Goal: Task Accomplishment & Management: Manage account settings

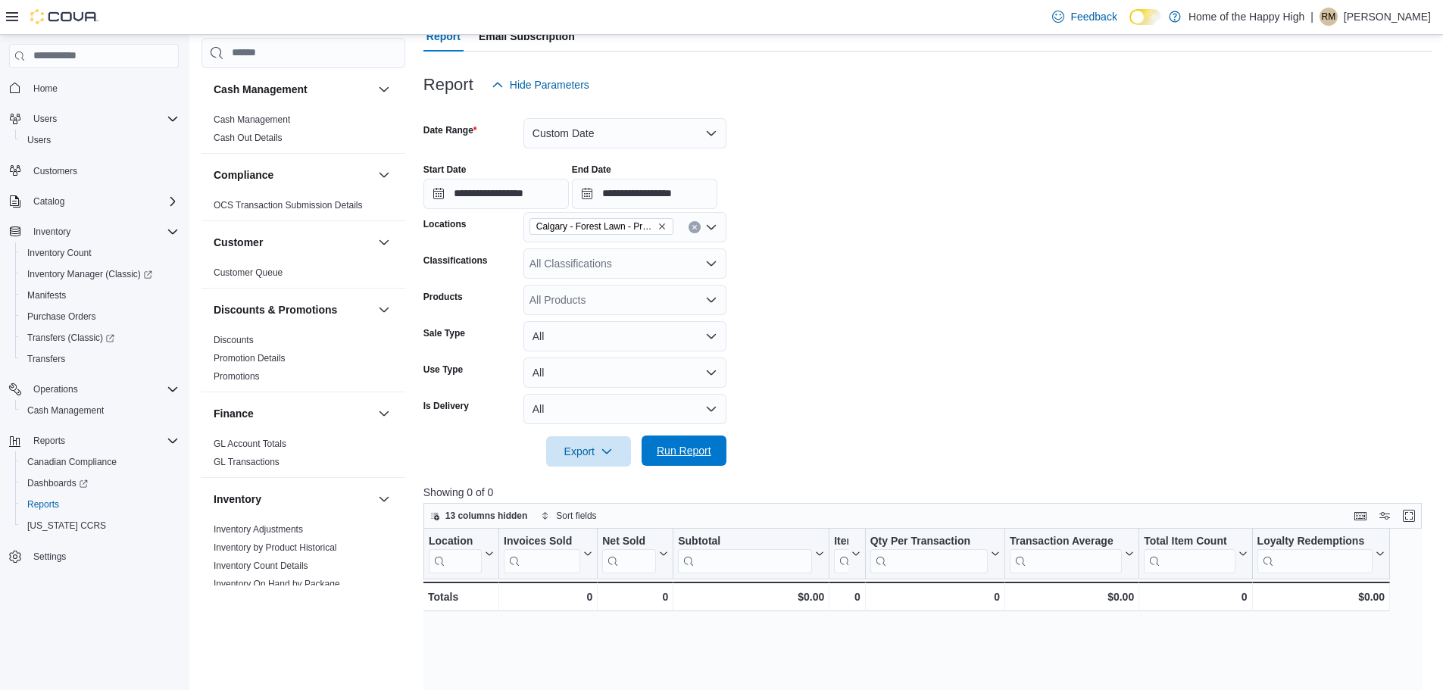
scroll to position [833, 0]
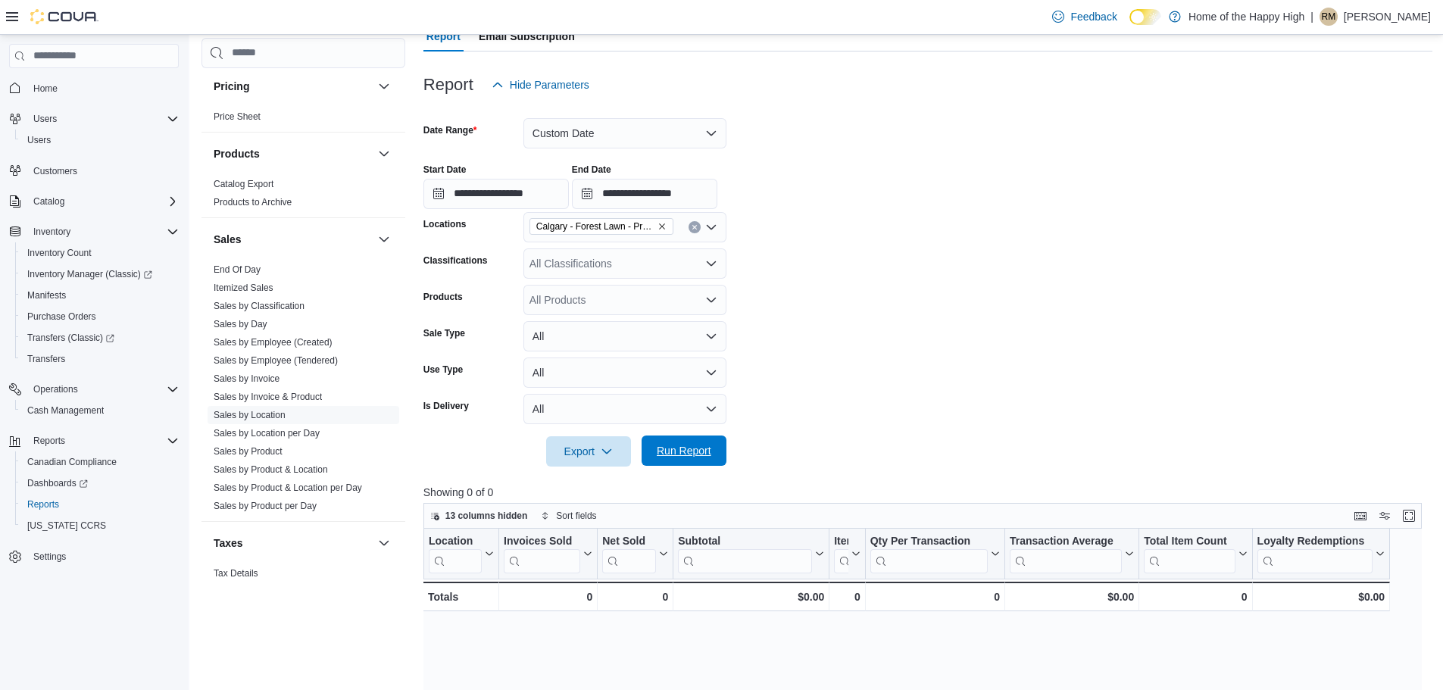
click at [687, 453] on span "Run Report" at bounding box center [684, 450] width 55 height 15
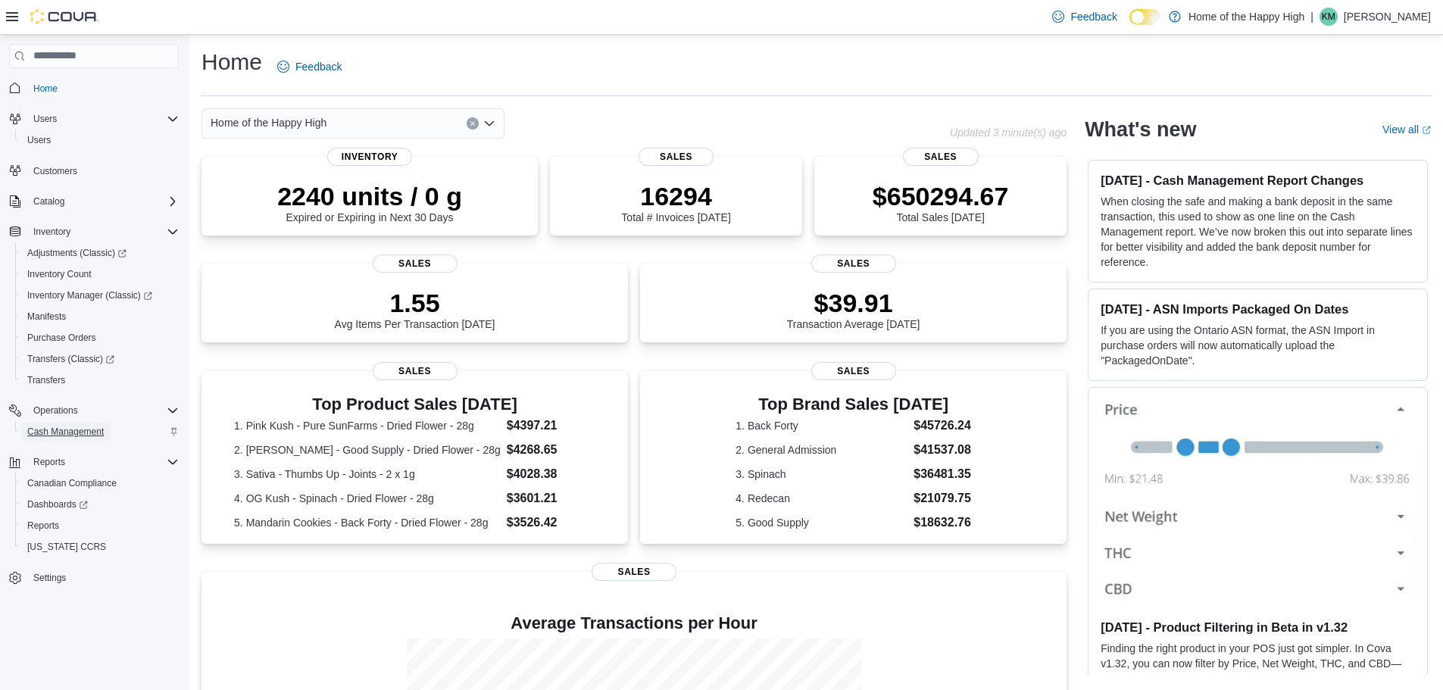
click at [39, 435] on span "Cash Management" at bounding box center [65, 432] width 77 height 12
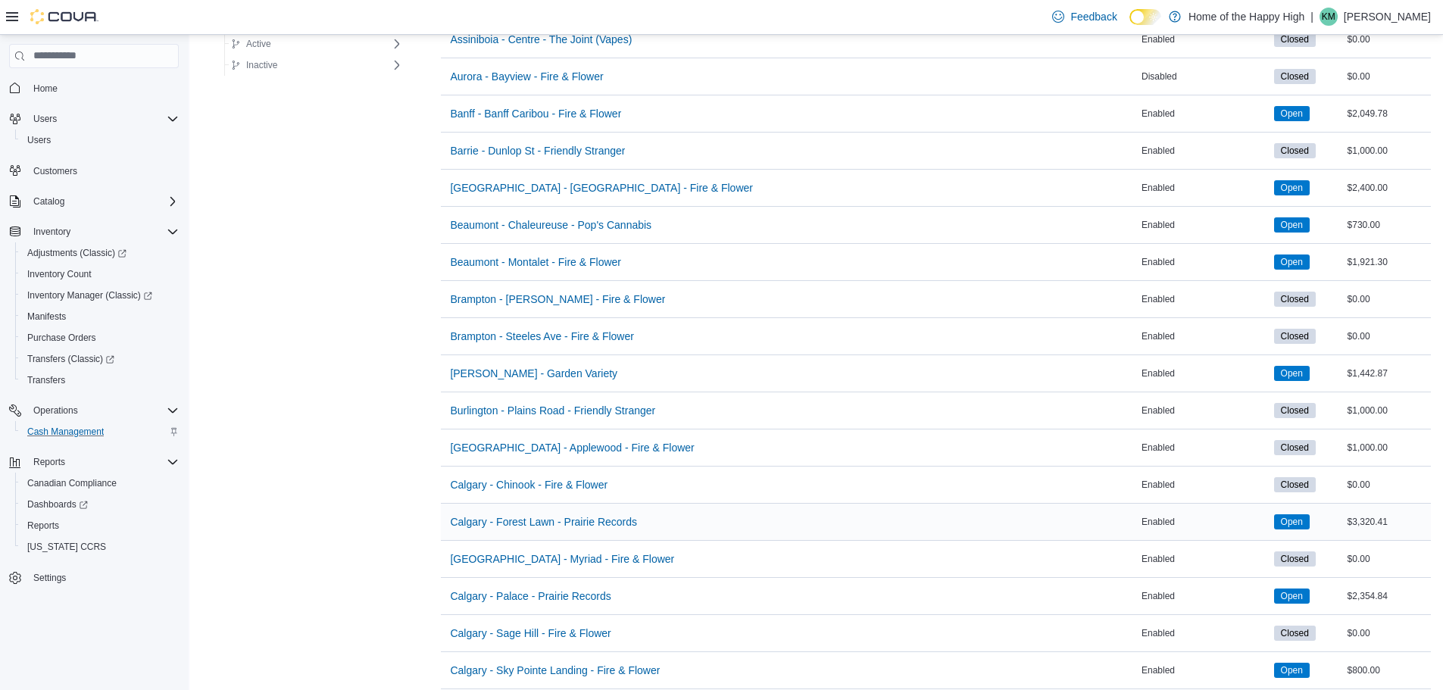
scroll to position [152, 0]
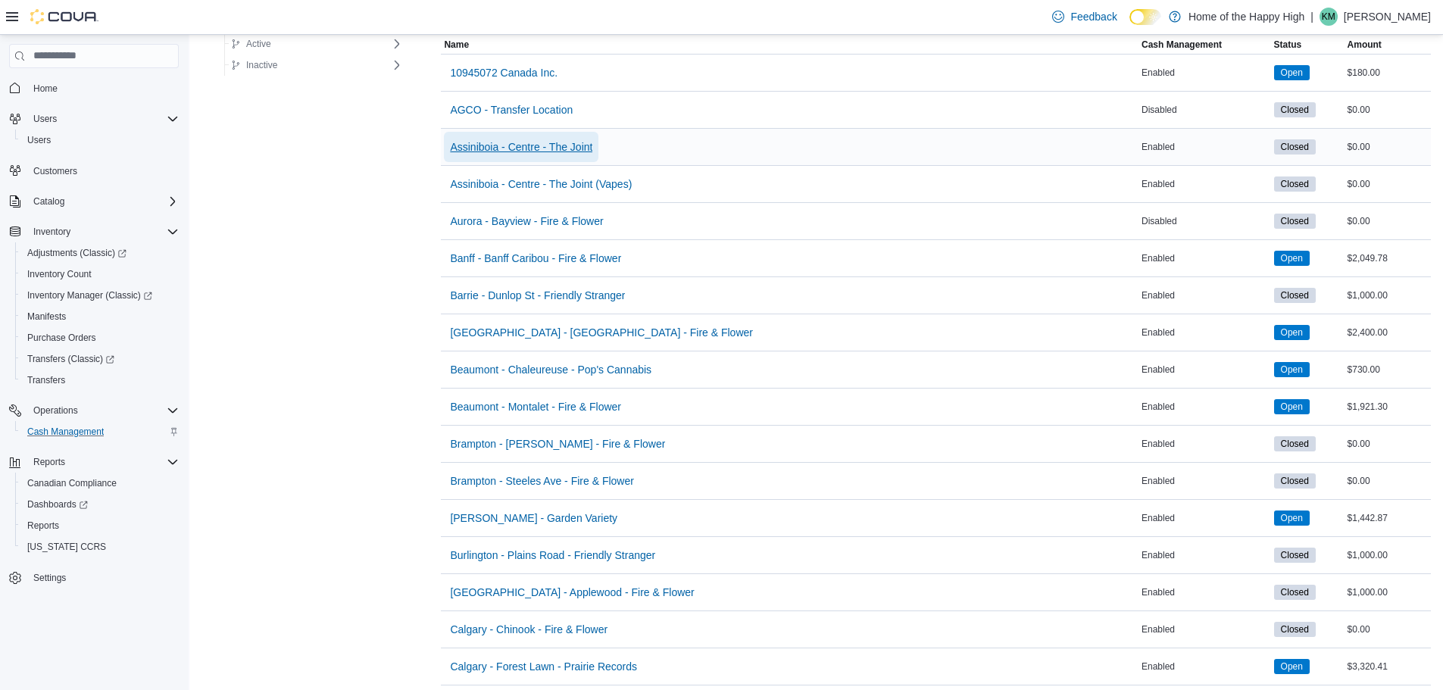
click at [541, 144] on span "Assiniboia - Centre - The Joint" at bounding box center [521, 146] width 142 height 15
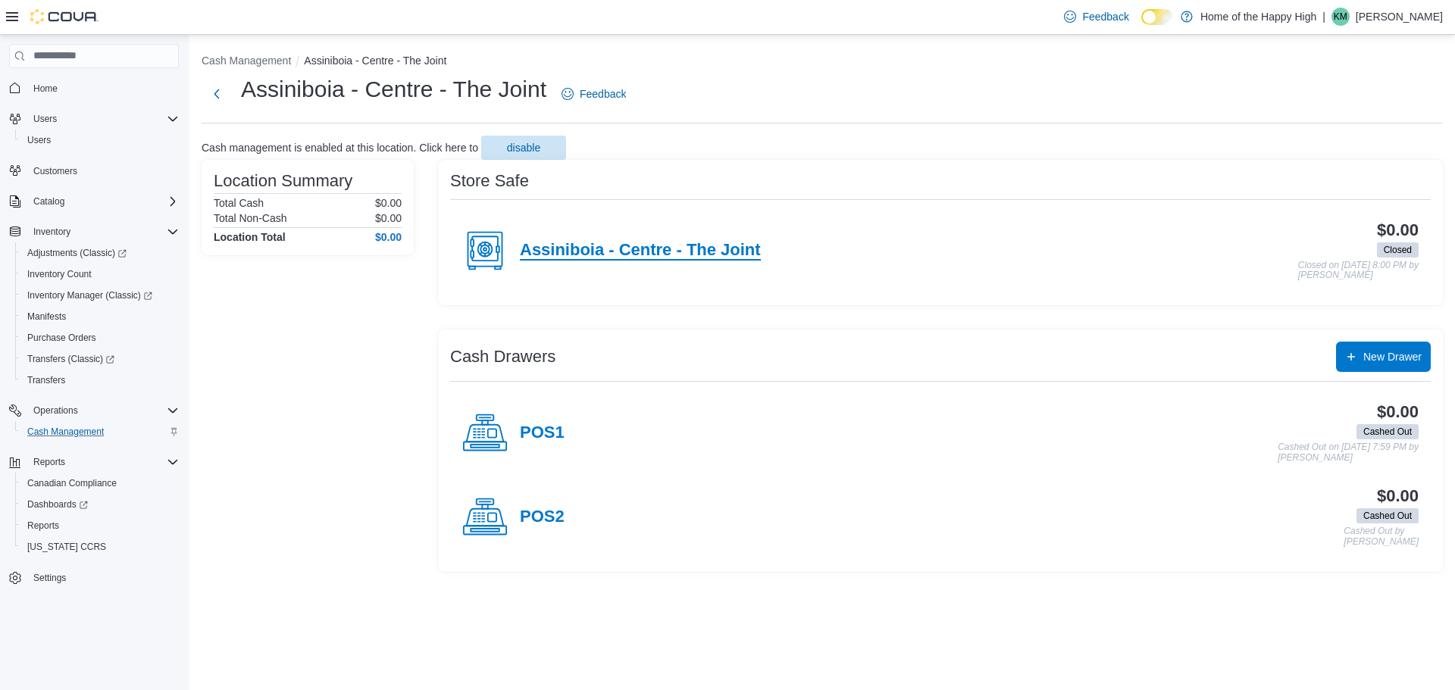
click at [658, 255] on h4 "Assiniboia - Centre - The Joint" at bounding box center [640, 251] width 241 height 20
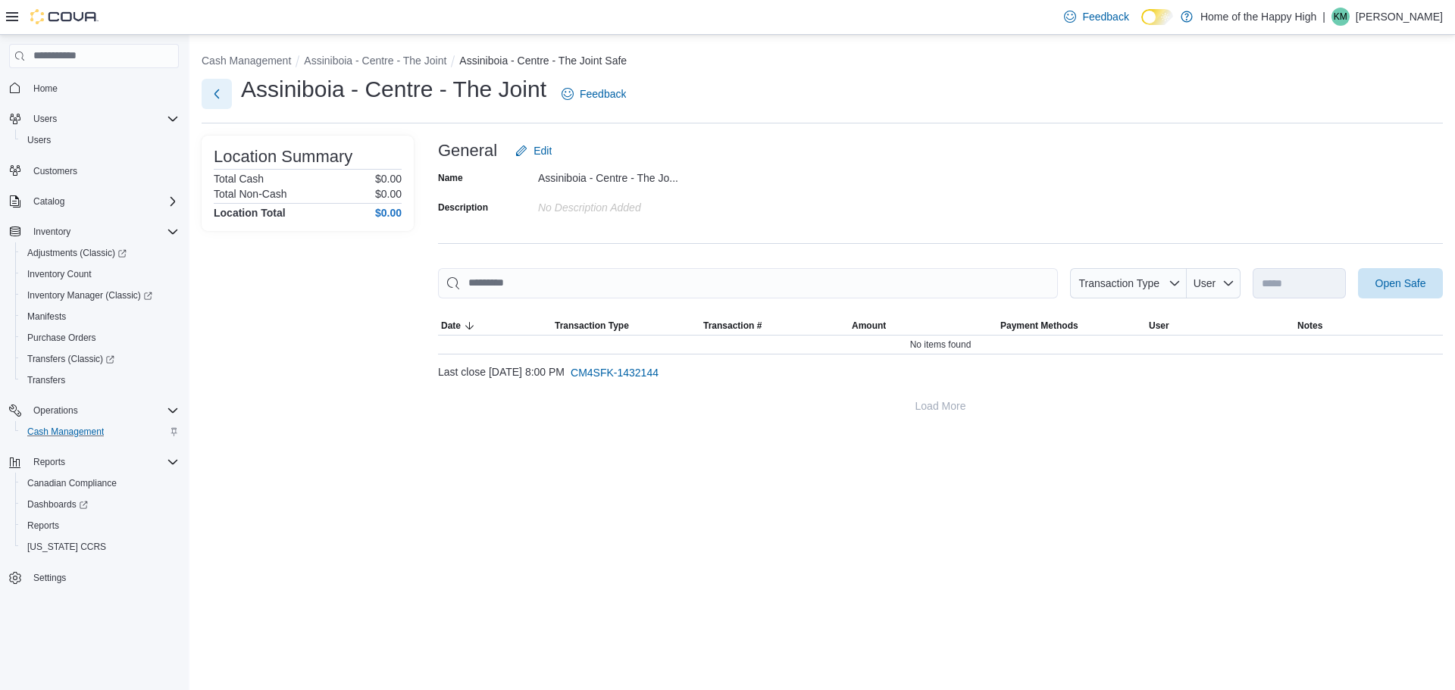
click at [215, 89] on button "Next" at bounding box center [217, 94] width 30 height 30
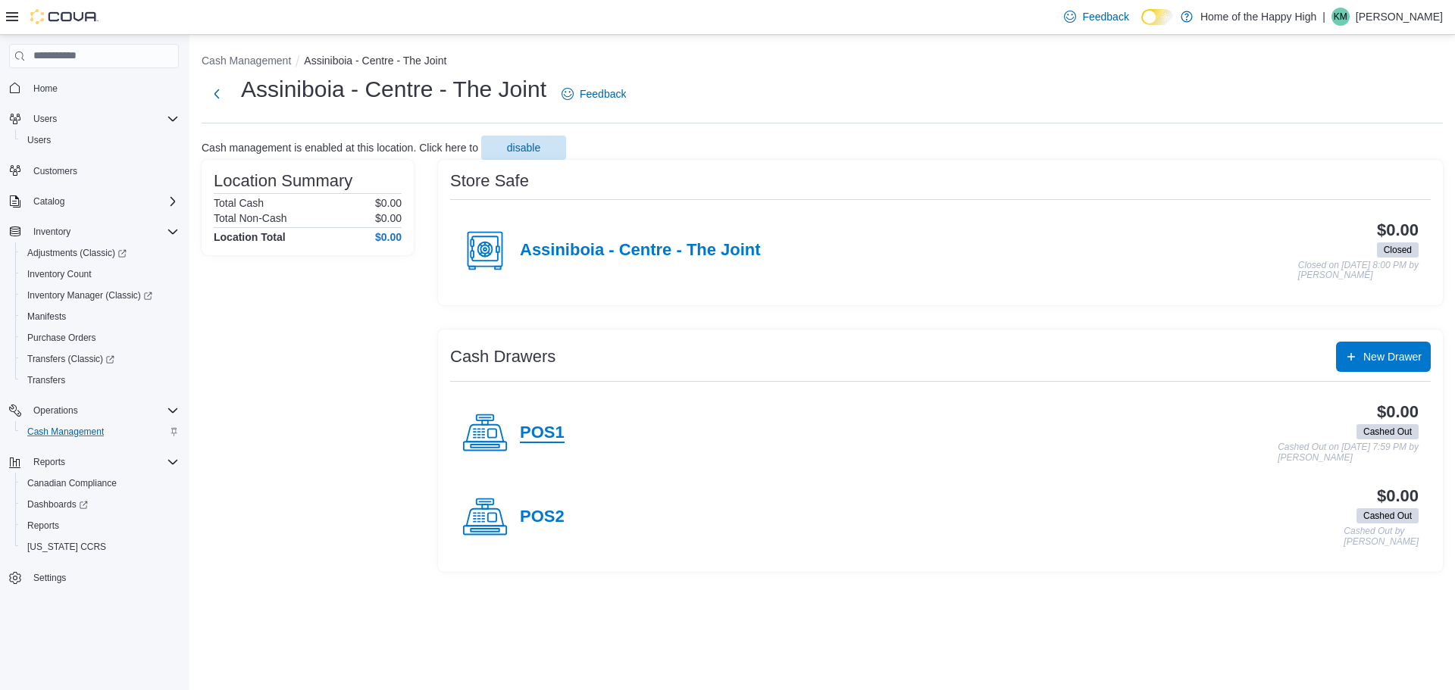
click at [549, 429] on h4 "POS1" at bounding box center [542, 434] width 45 height 20
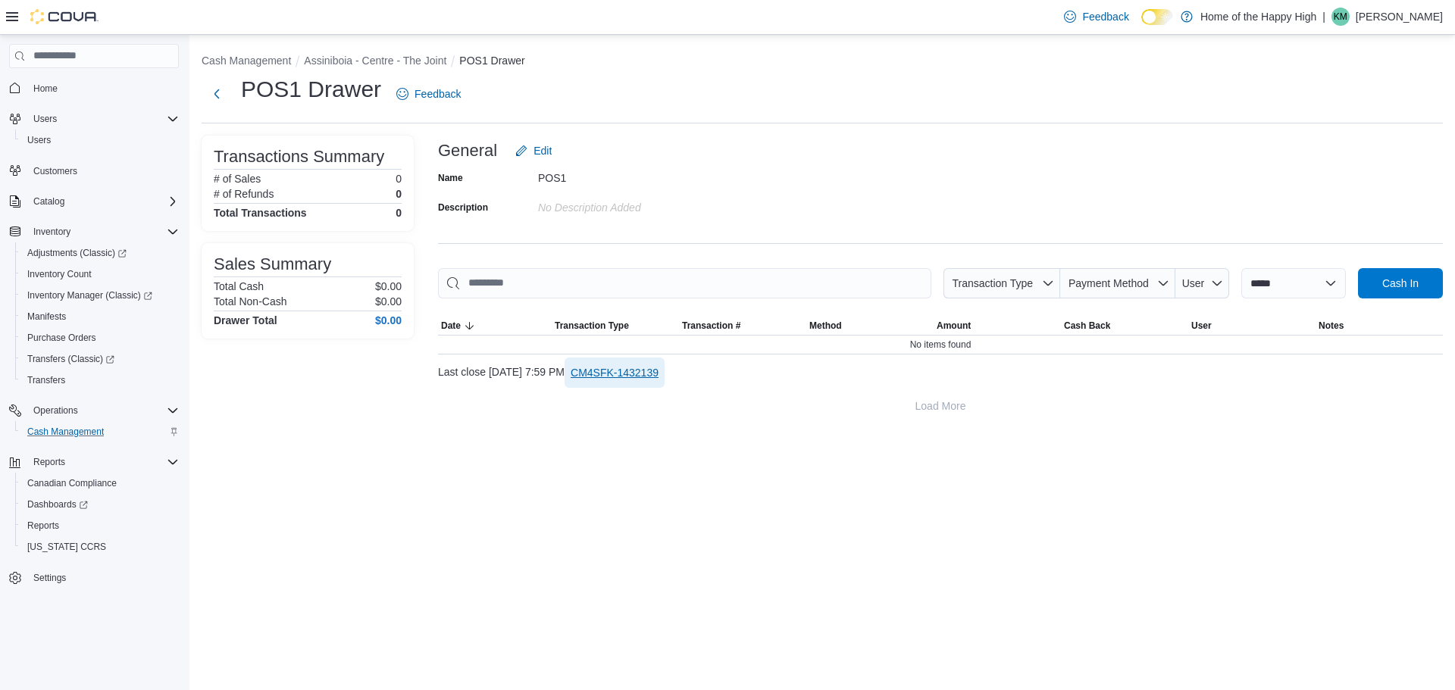
click at [658, 380] on span "CM4SFK-1432139" at bounding box center [615, 373] width 88 height 30
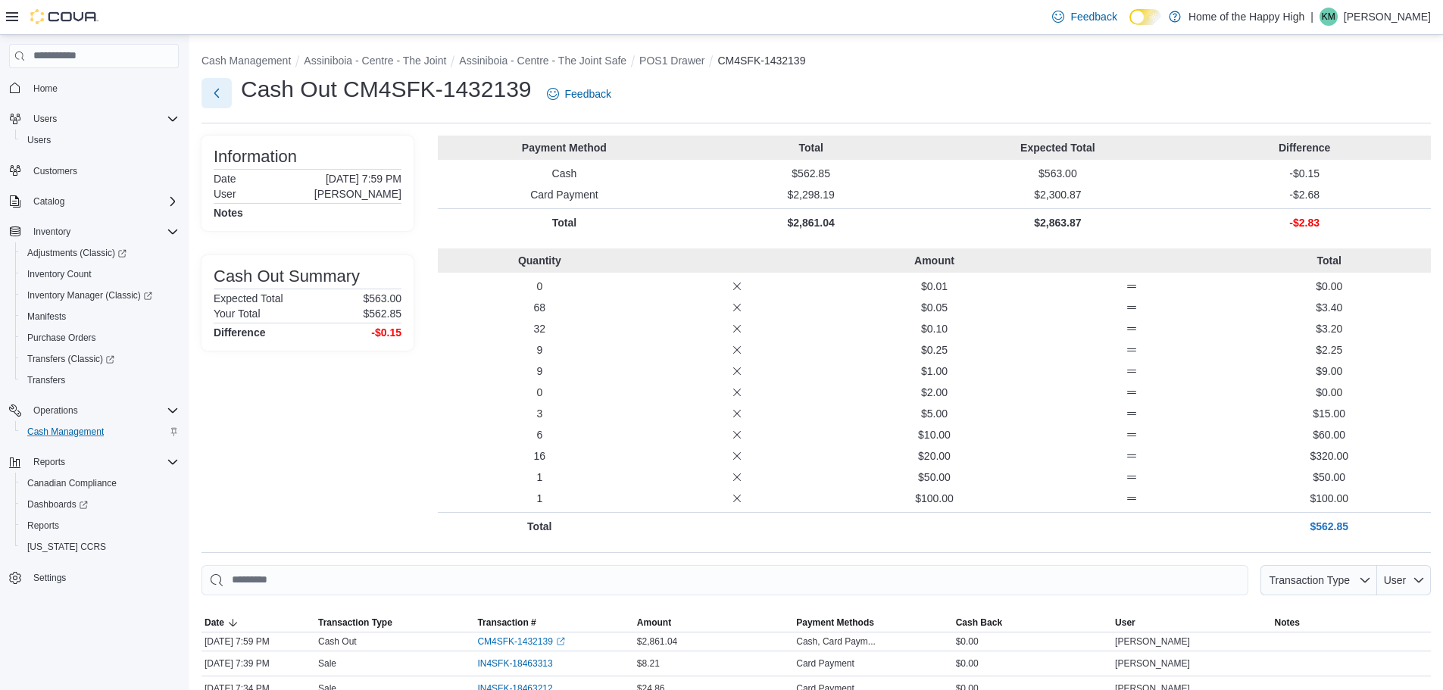
click at [230, 92] on button "Next" at bounding box center [217, 93] width 30 height 30
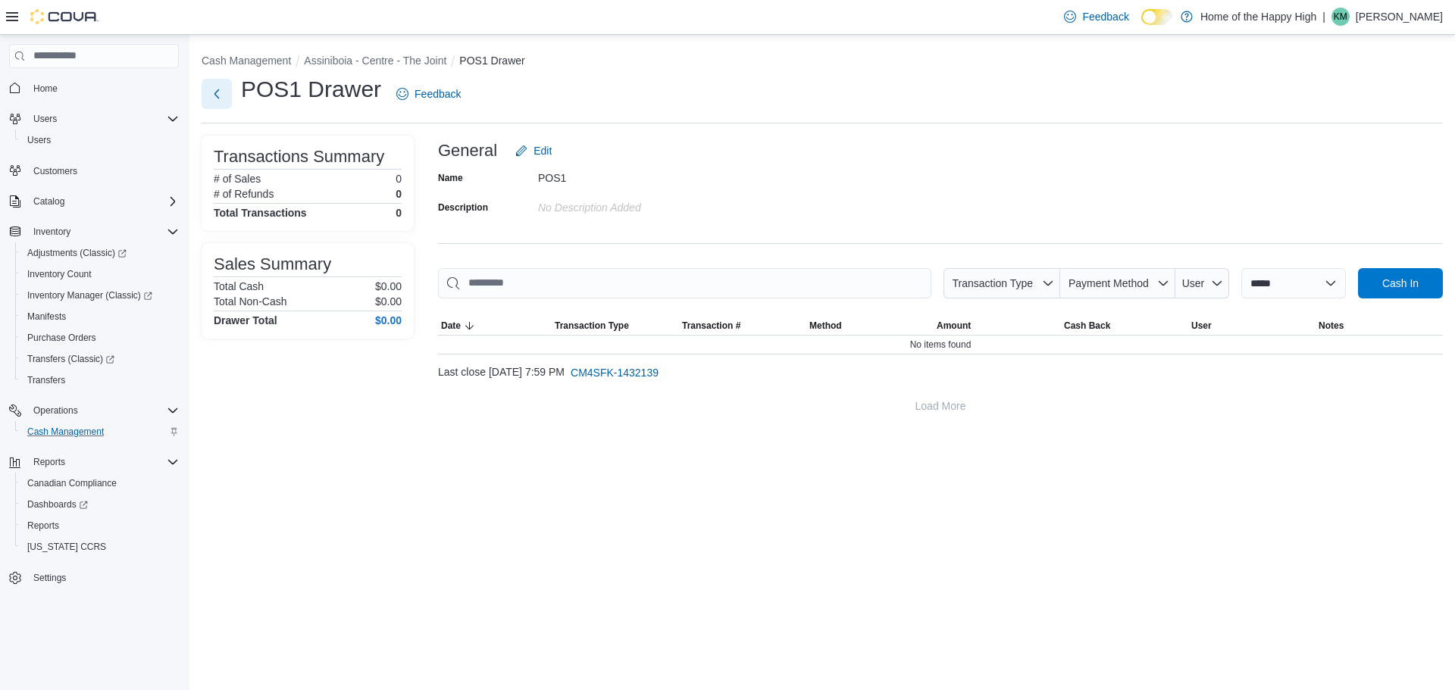
click at [227, 95] on button "Next" at bounding box center [217, 94] width 30 height 30
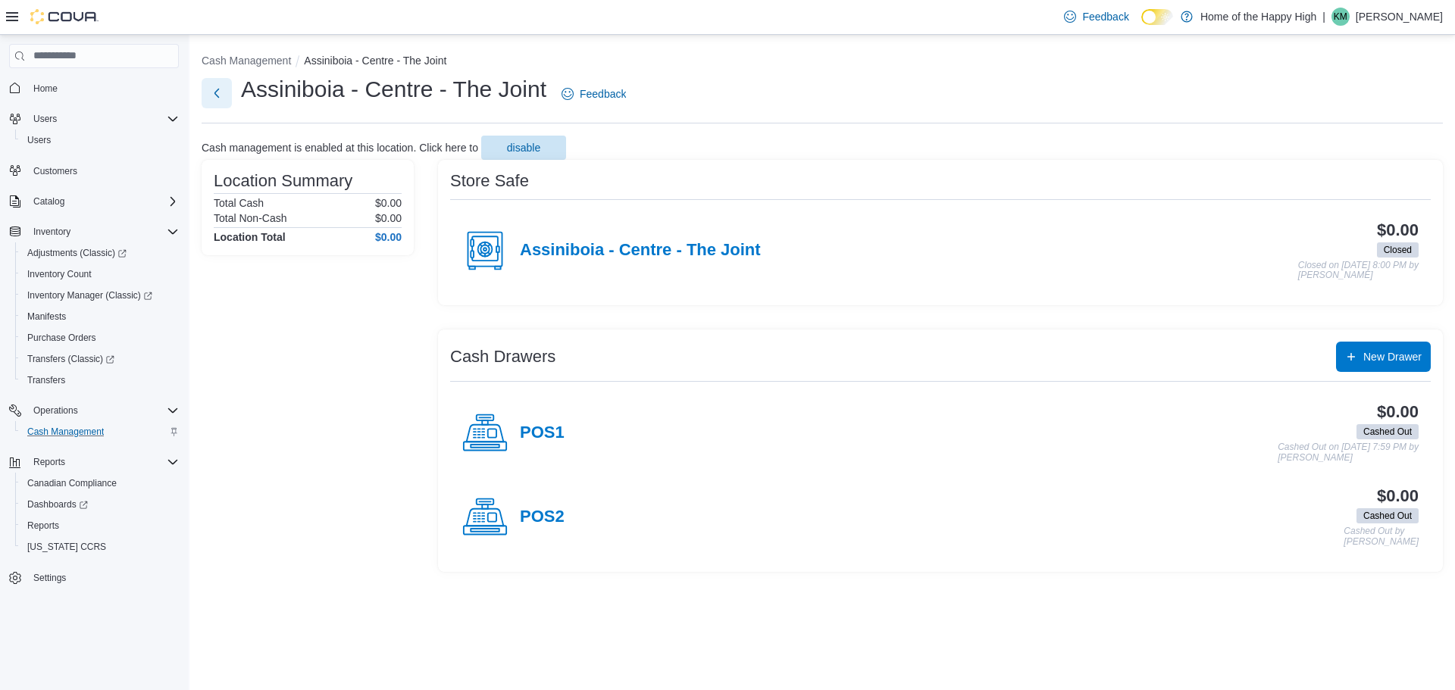
click at [218, 105] on button "Next" at bounding box center [217, 93] width 30 height 30
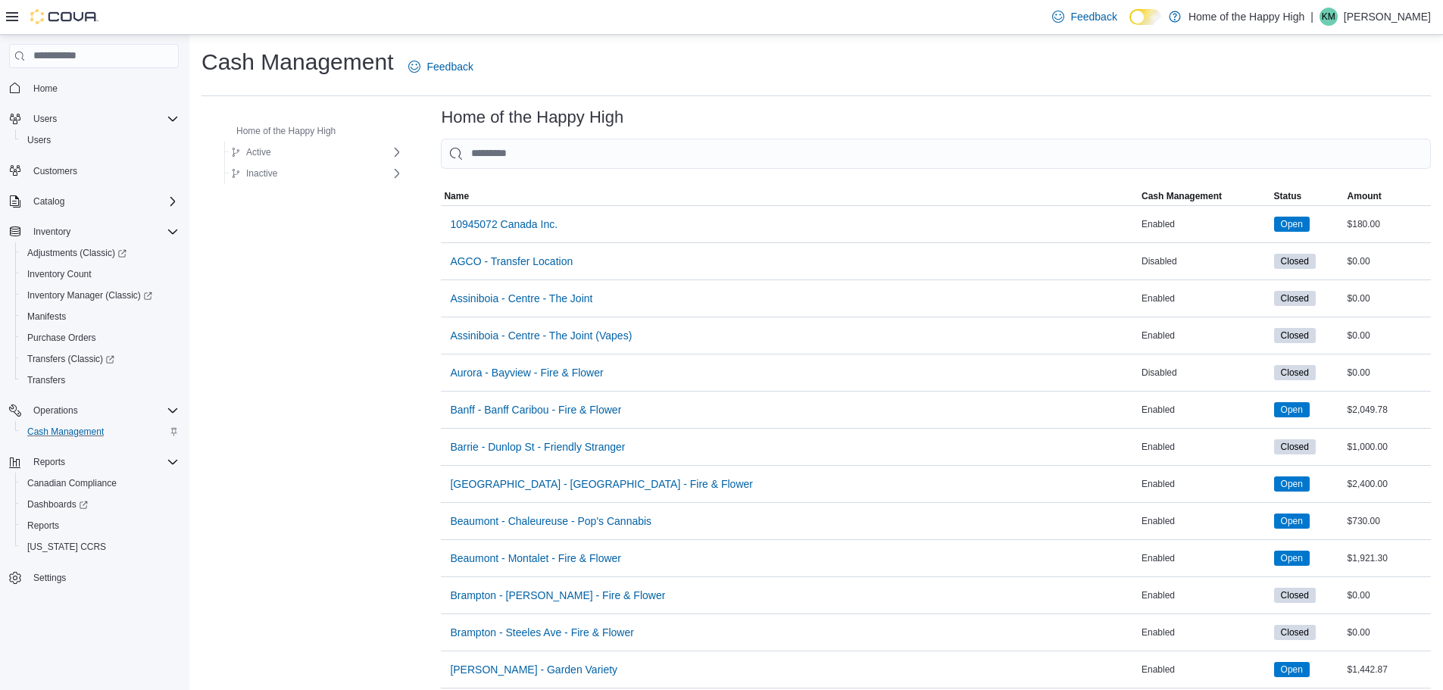
scroll to position [379, 0]
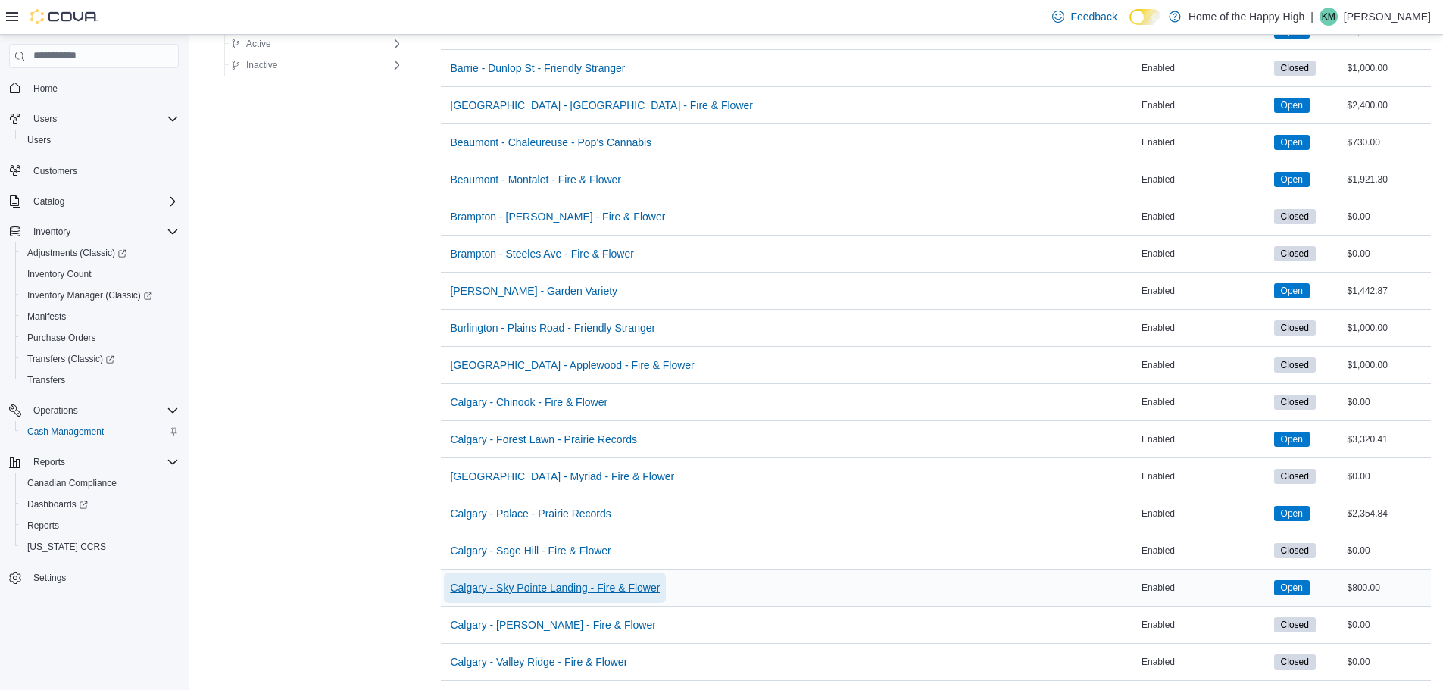
click at [536, 583] on span "Calgary - Sky Pointe Landing - Fire & Flower" at bounding box center [555, 587] width 210 height 15
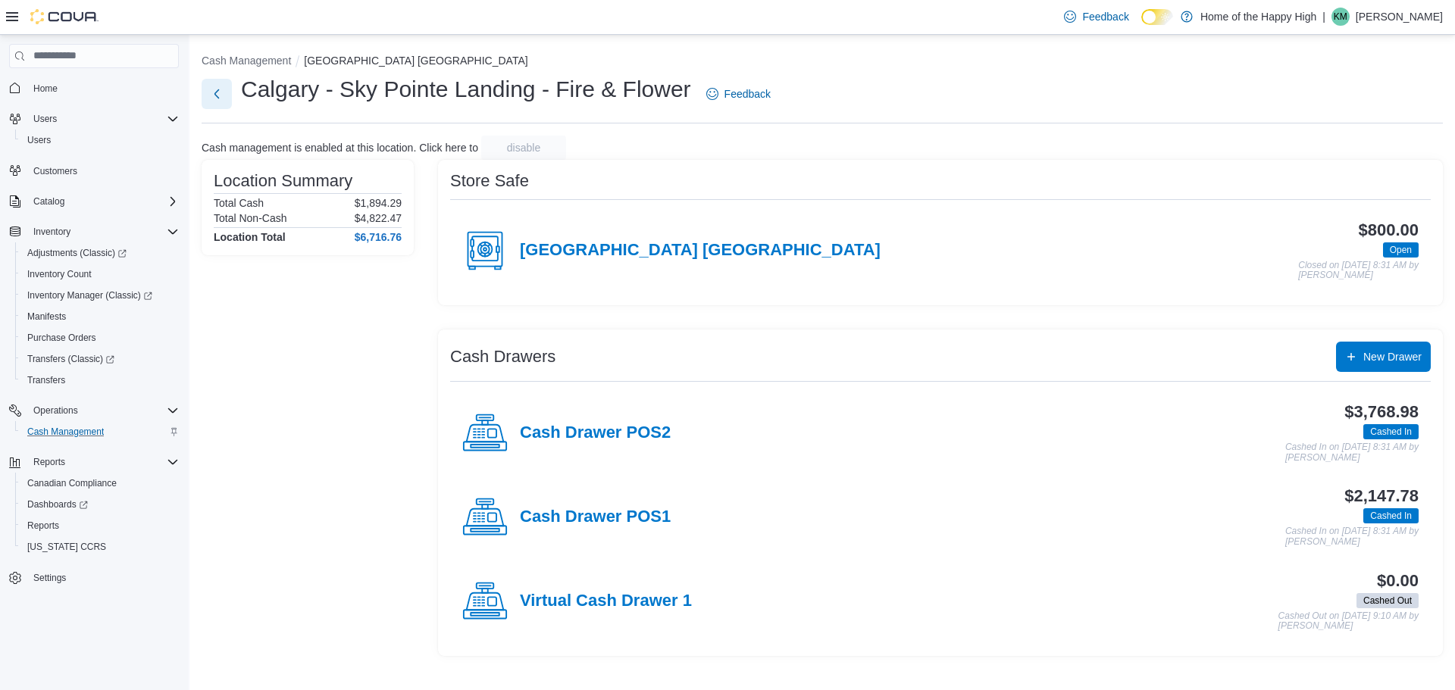
drag, startPoint x: 230, startPoint y: 98, endPoint x: 242, endPoint y: 105, distance: 14.9
click at [241, 102] on div "Calgary - Sky Pointe Landing - Fire & Flower Feedback" at bounding box center [489, 93] width 575 height 39
click at [651, 430] on h4 "Cash Drawer POS2" at bounding box center [595, 434] width 151 height 20
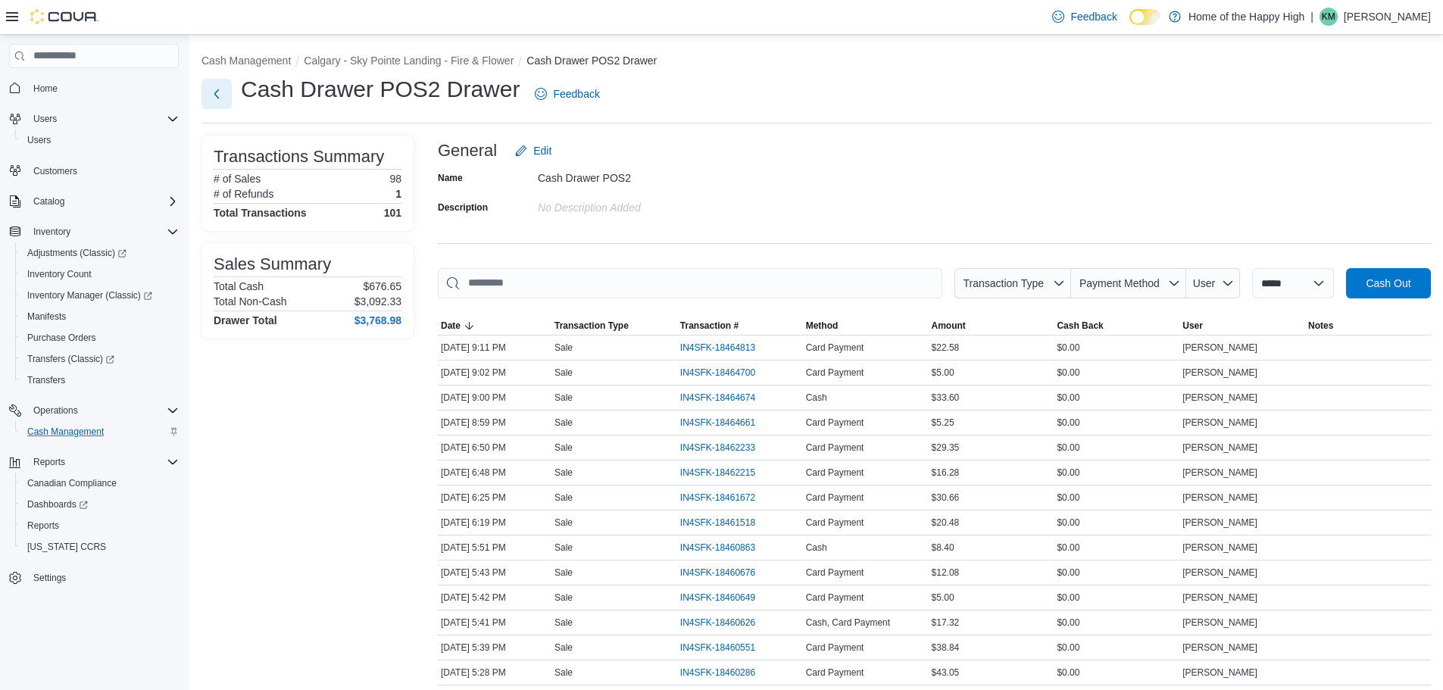
drag, startPoint x: 227, startPoint y: 78, endPoint x: 249, endPoint y: 94, distance: 27.1
click at [249, 94] on div "Cash Drawer POS2 Drawer Feedback" at bounding box center [404, 93] width 405 height 39
click at [207, 90] on button "Next" at bounding box center [217, 94] width 30 height 30
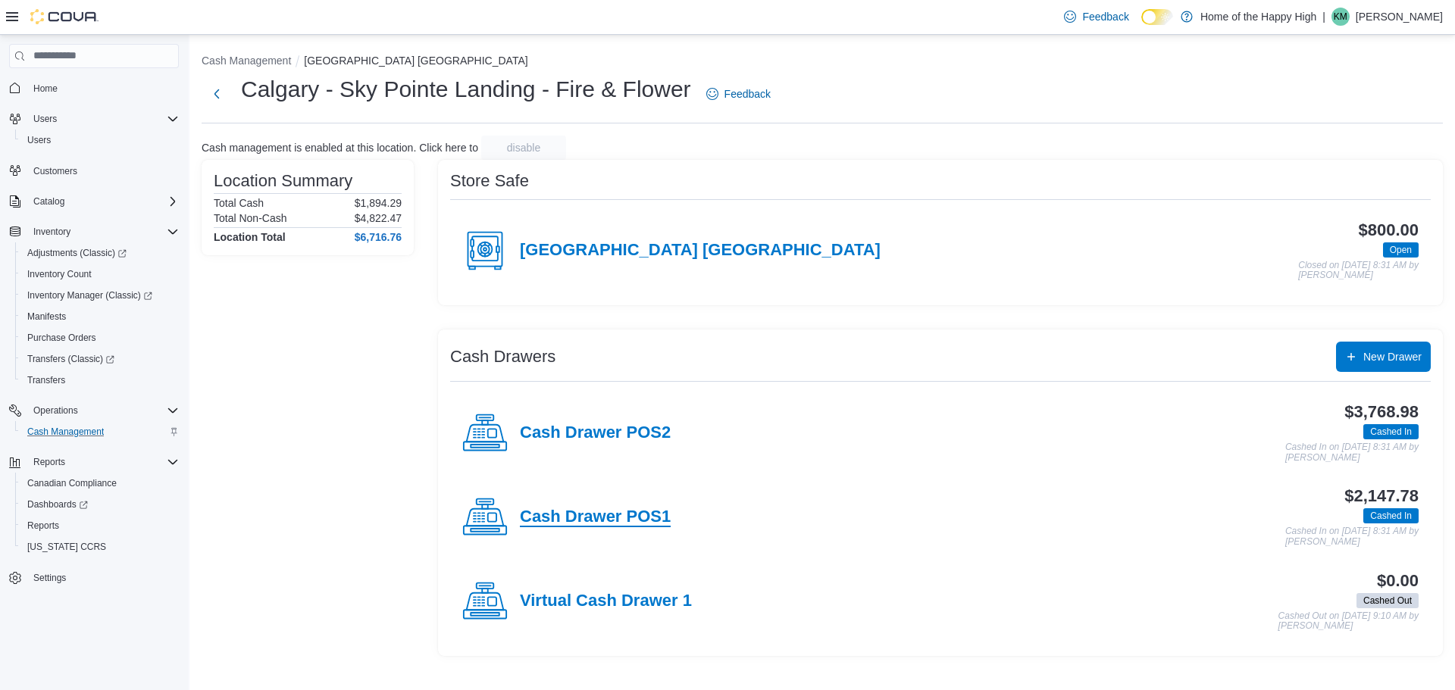
click at [631, 527] on h4 "Cash Drawer POS1" at bounding box center [595, 518] width 151 height 20
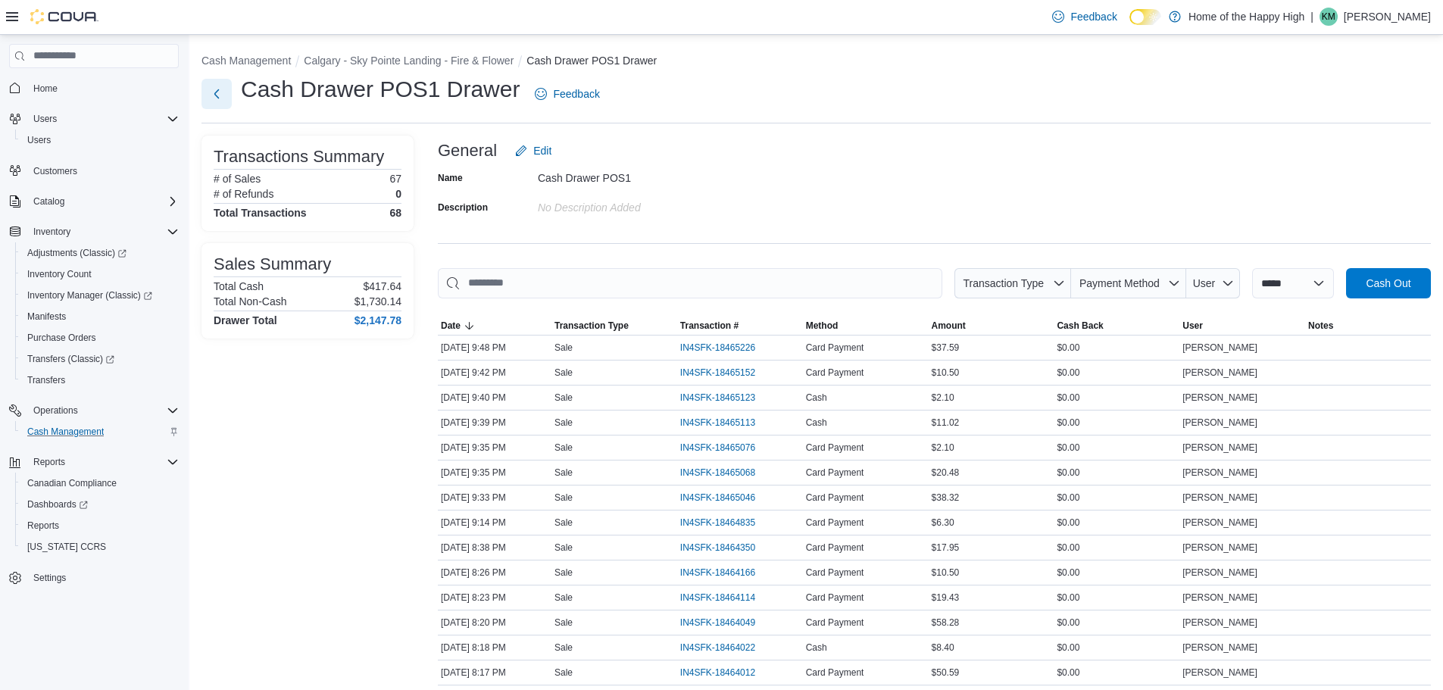
click at [223, 95] on button "Next" at bounding box center [217, 94] width 30 height 30
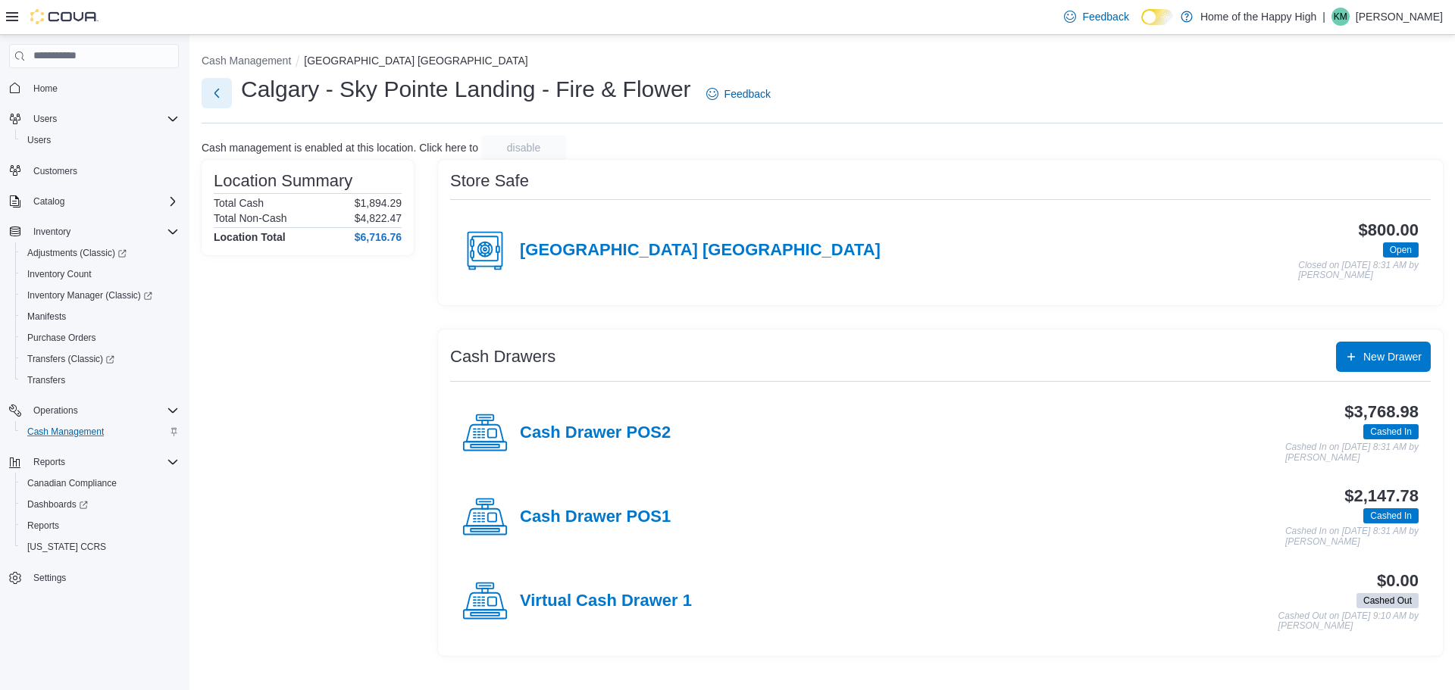
click at [211, 93] on button "Next" at bounding box center [217, 93] width 30 height 30
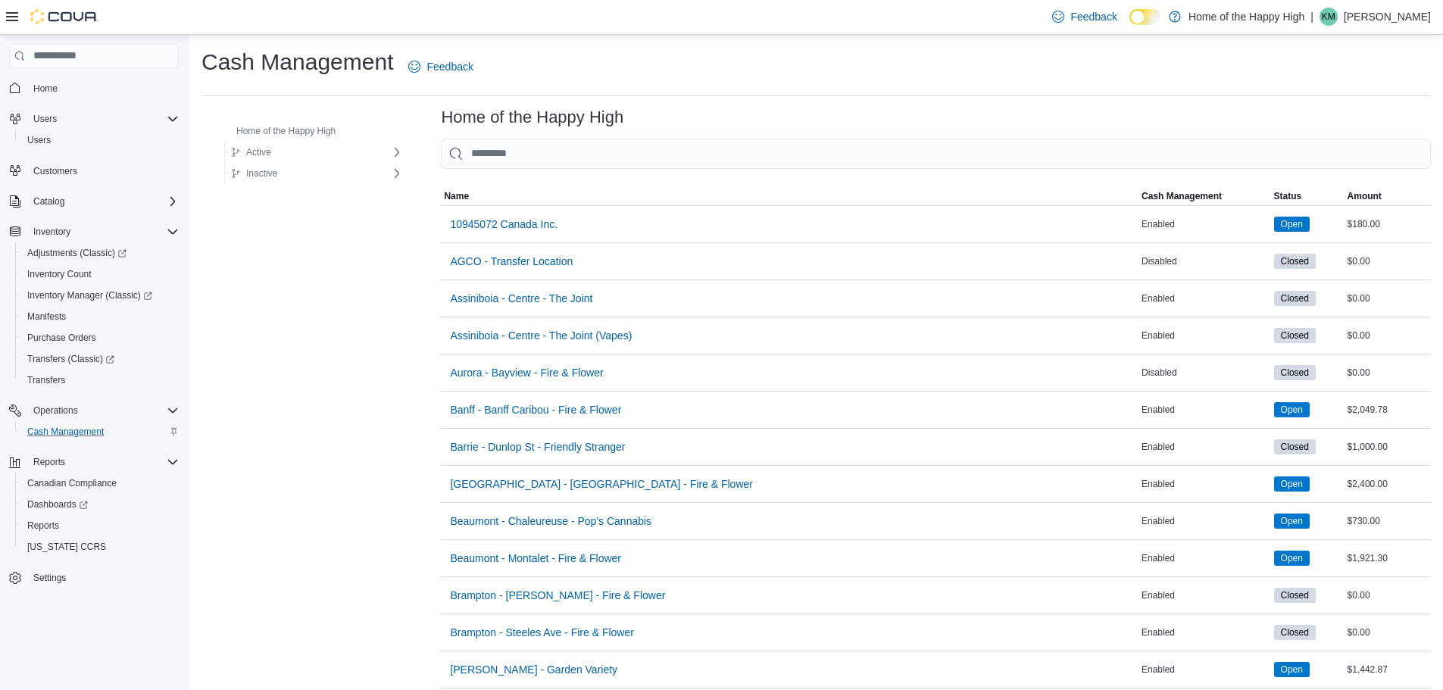
scroll to position [379, 0]
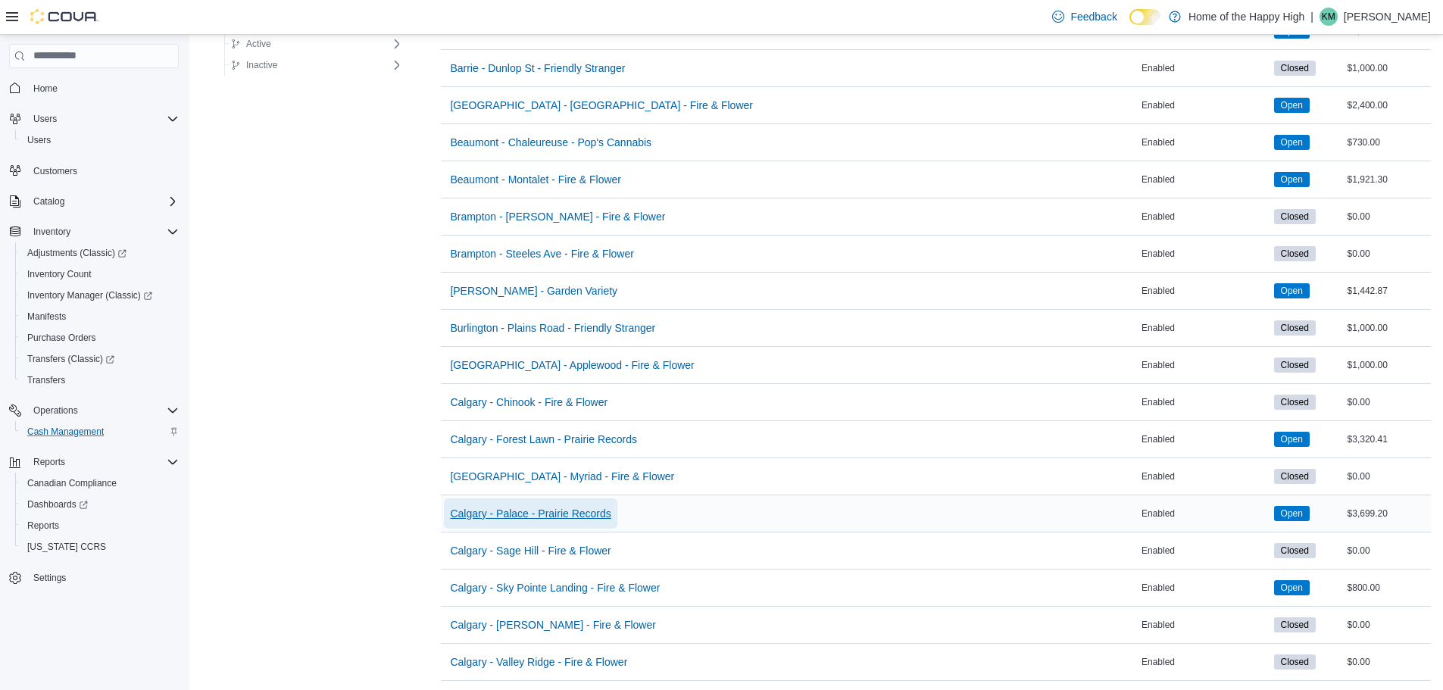
click at [458, 514] on span "Calgary - Palace - Prairie Records" at bounding box center [530, 513] width 161 height 15
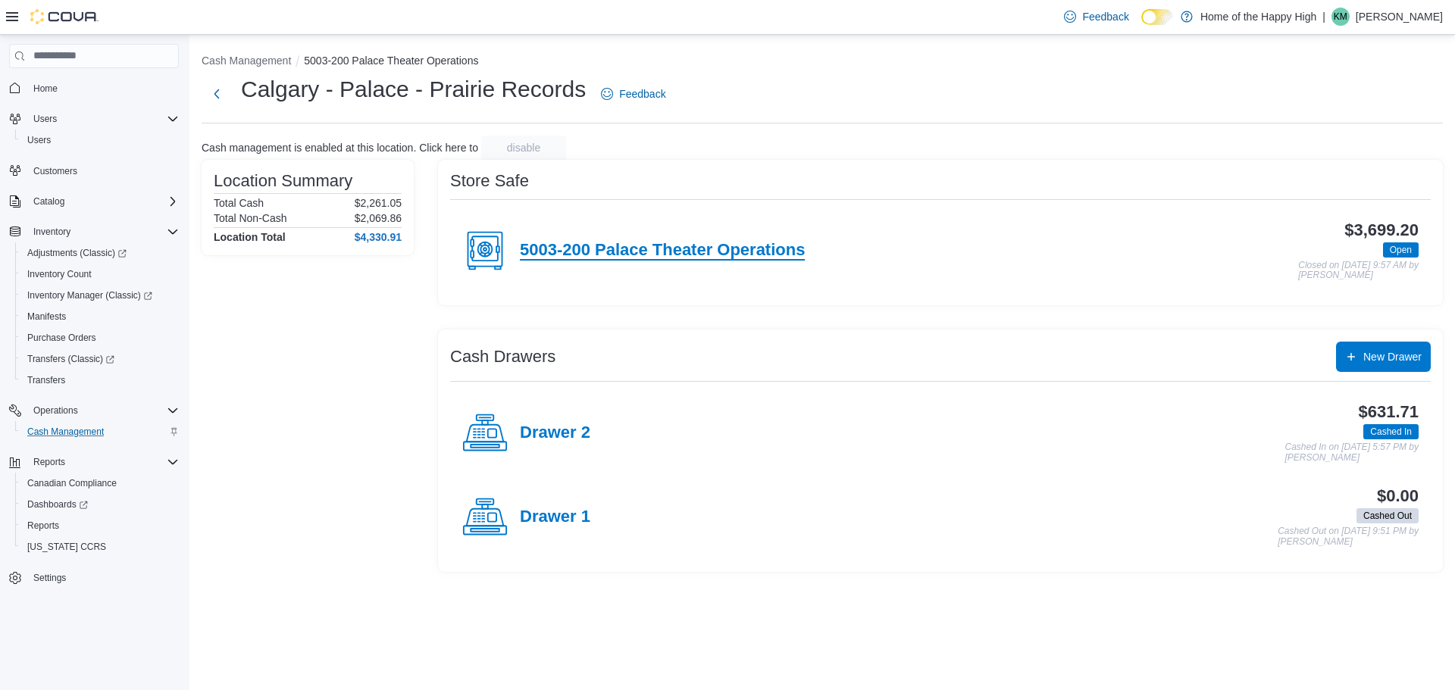
click at [626, 255] on h4 "5003-200 Palace Theater Operations" at bounding box center [662, 251] width 285 height 20
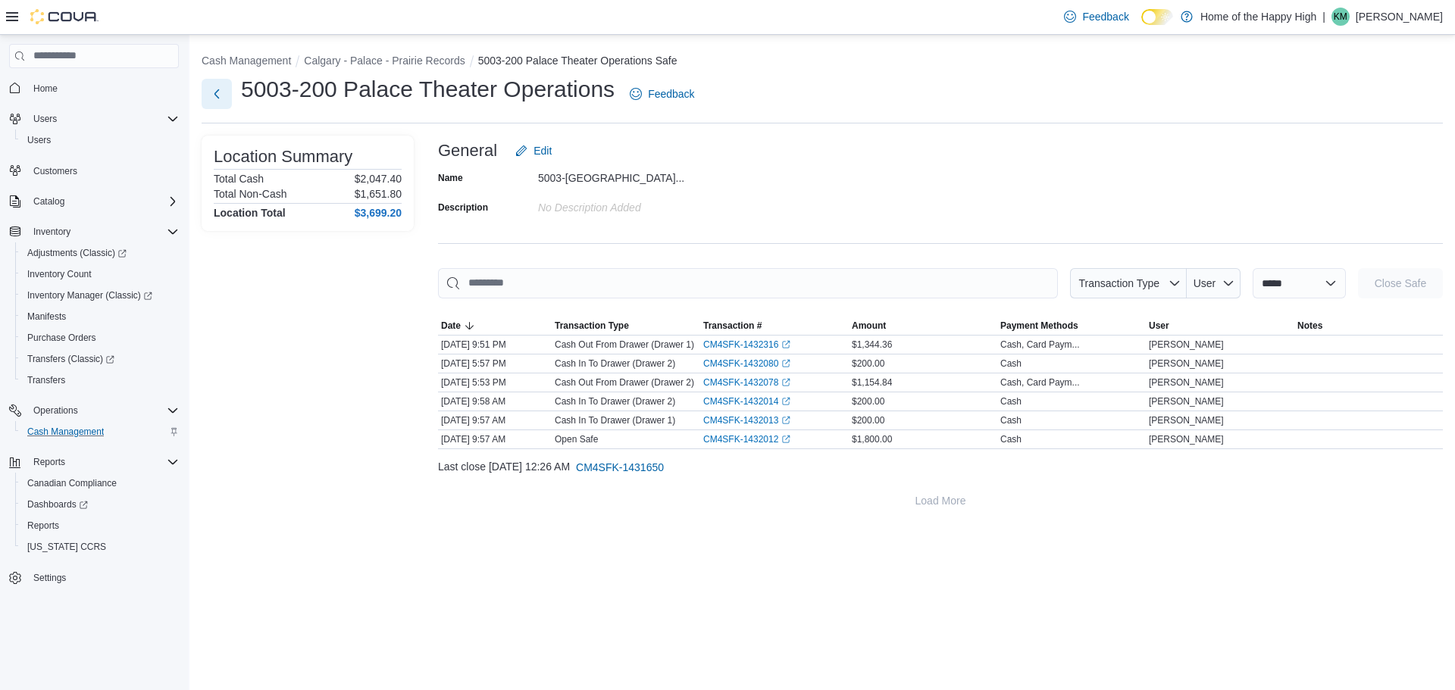
drag, startPoint x: 213, startPoint y: 99, endPoint x: 205, endPoint y: 92, distance: 10.2
click at [209, 95] on button "Next" at bounding box center [217, 94] width 30 height 30
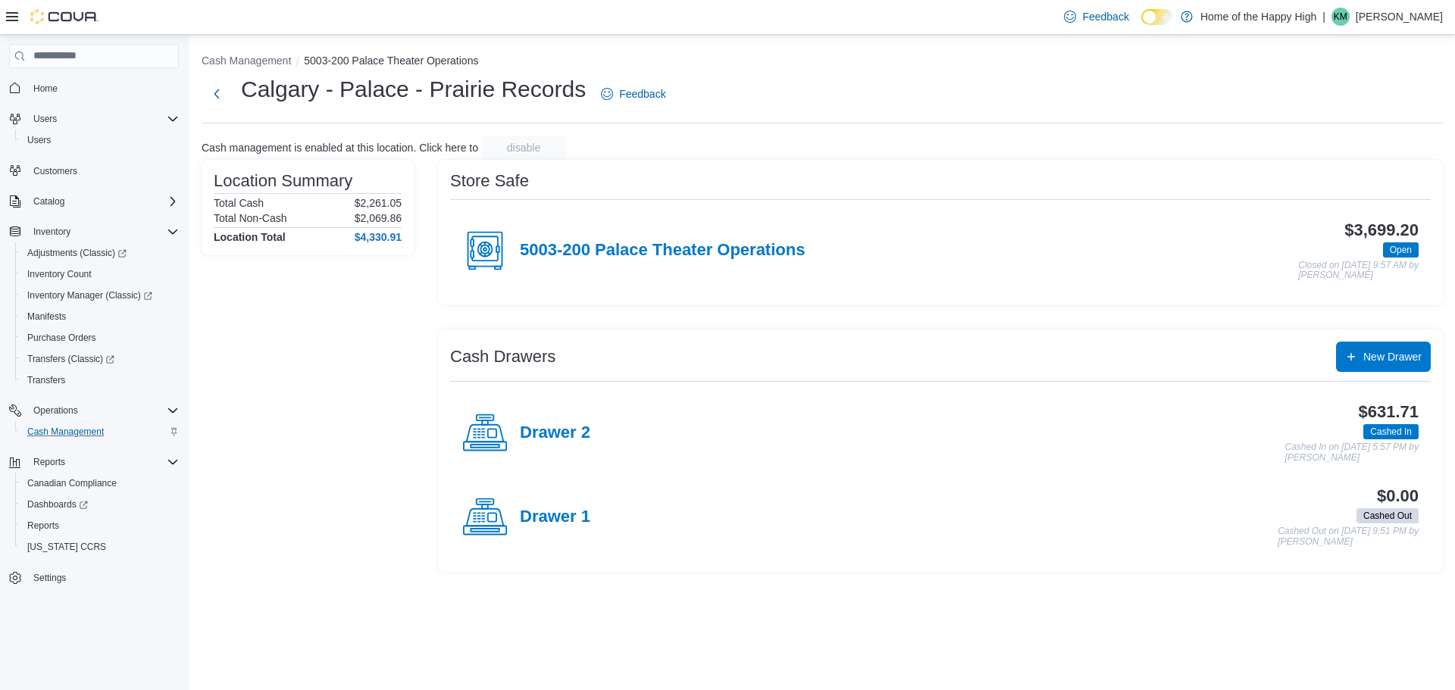
click at [562, 431] on h4 "Drawer 2" at bounding box center [555, 434] width 70 height 20
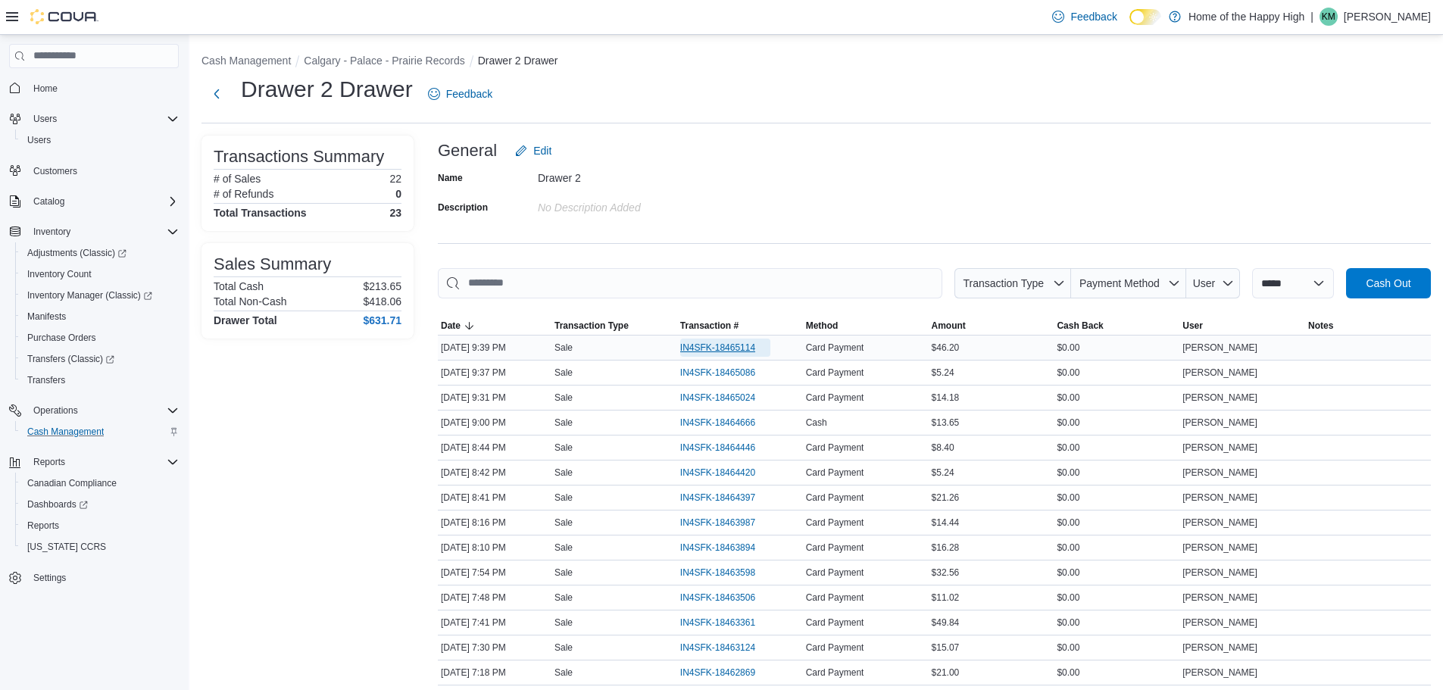
click at [692, 346] on span "IN4SFK-18465114" at bounding box center [717, 348] width 75 height 12
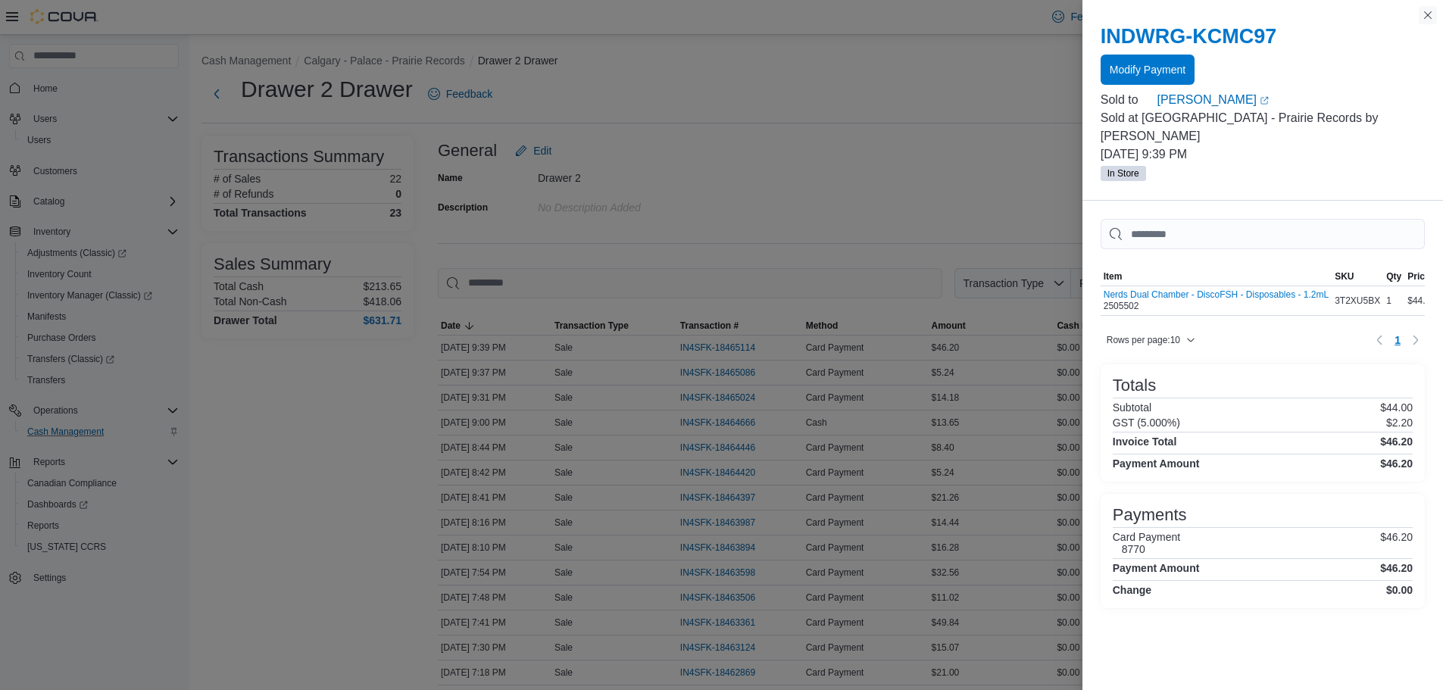
click at [1423, 17] on button "Close this dialog" at bounding box center [1428, 15] width 18 height 18
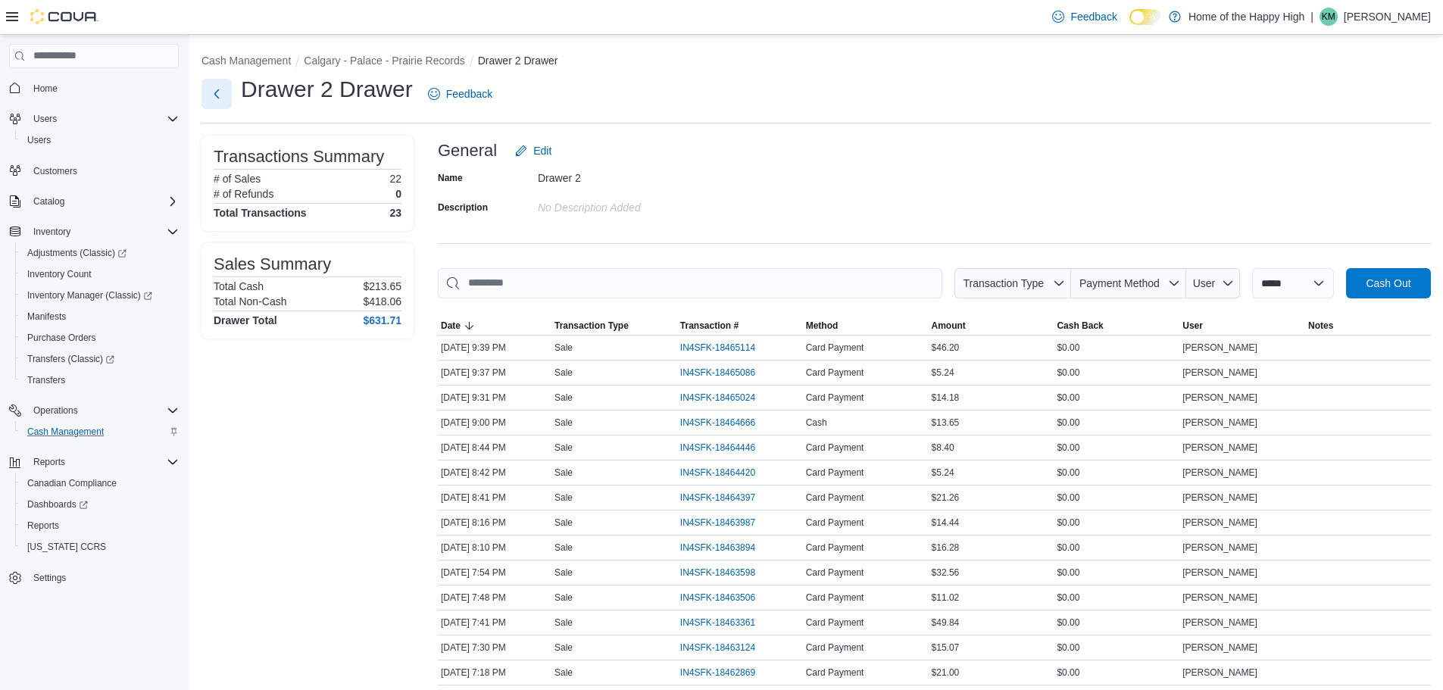
click at [225, 99] on button "Next" at bounding box center [217, 94] width 30 height 30
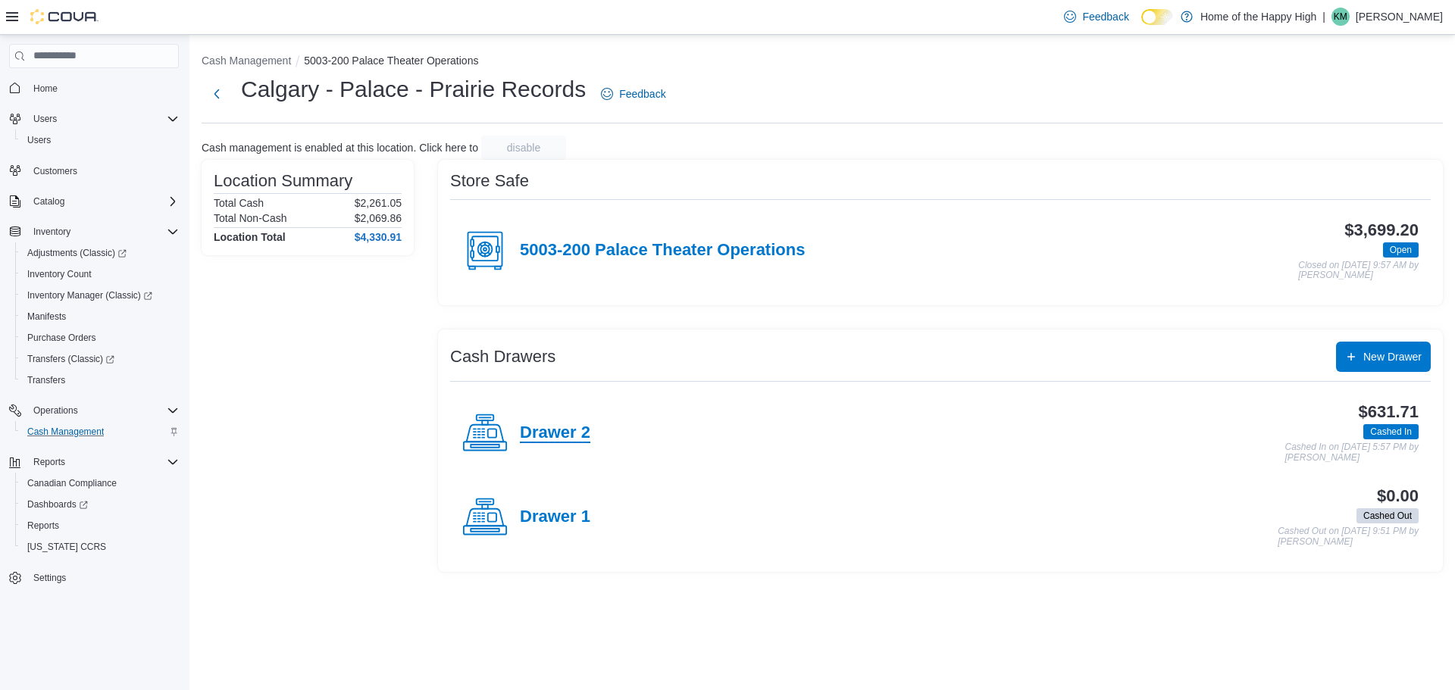
drag, startPoint x: 539, startPoint y: 424, endPoint x: 678, endPoint y: 474, distance: 147.9
click at [537, 424] on h4 "Drawer 2" at bounding box center [555, 434] width 70 height 20
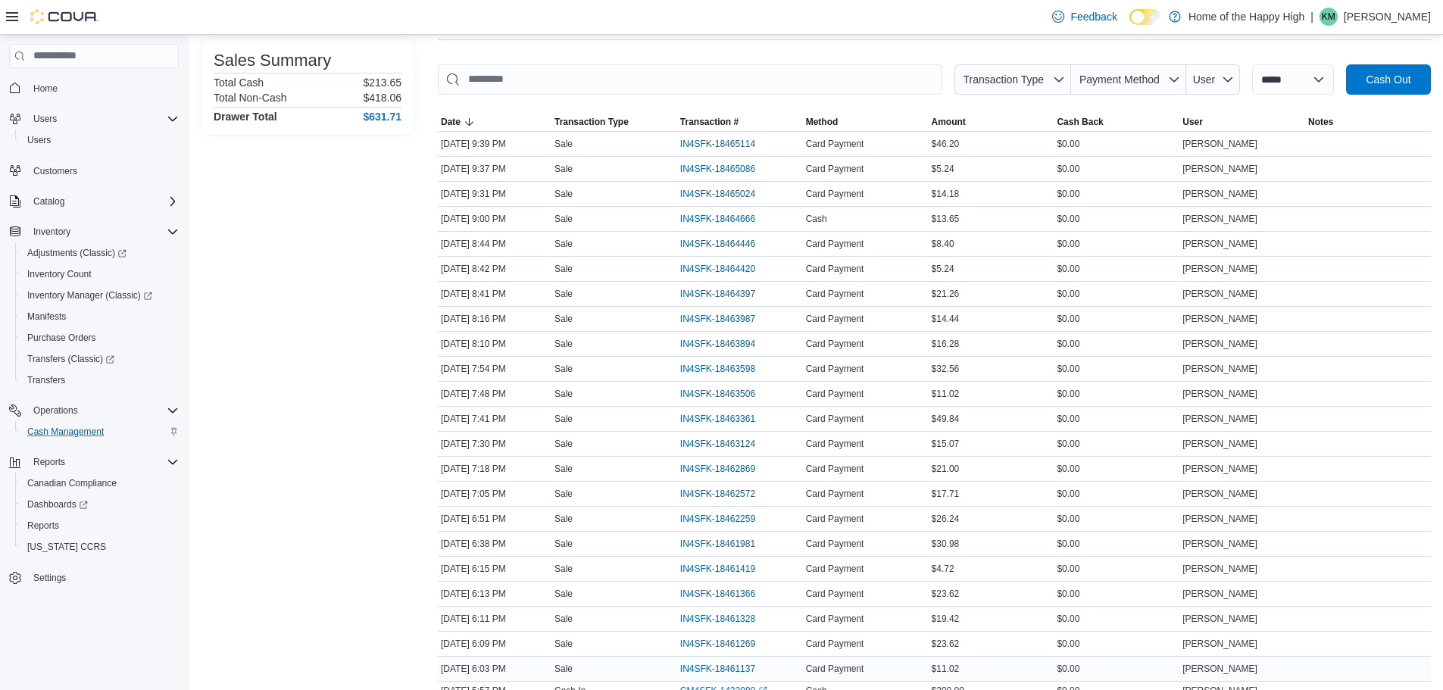
scroll to position [293, 0]
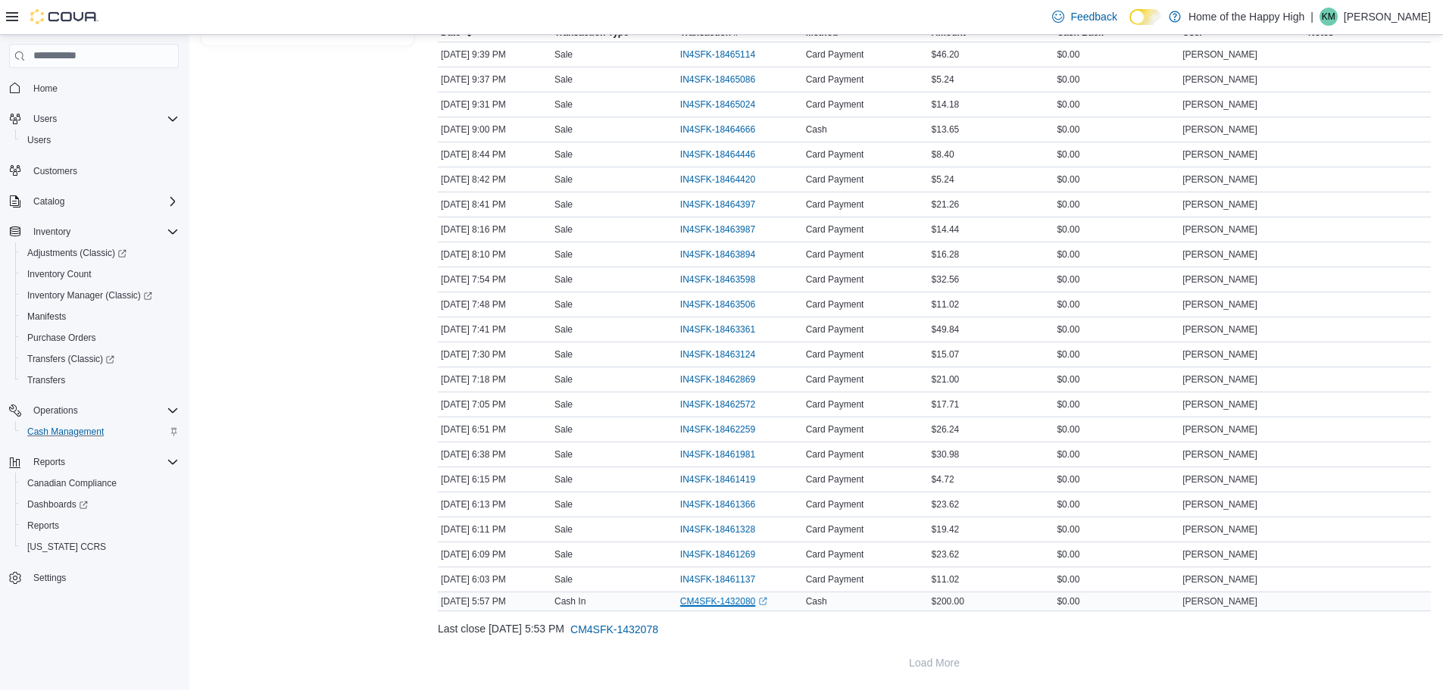
click at [721, 602] on link "CM4SFK-1432080 (opens in a new tab or window)" at bounding box center [723, 602] width 87 height 12
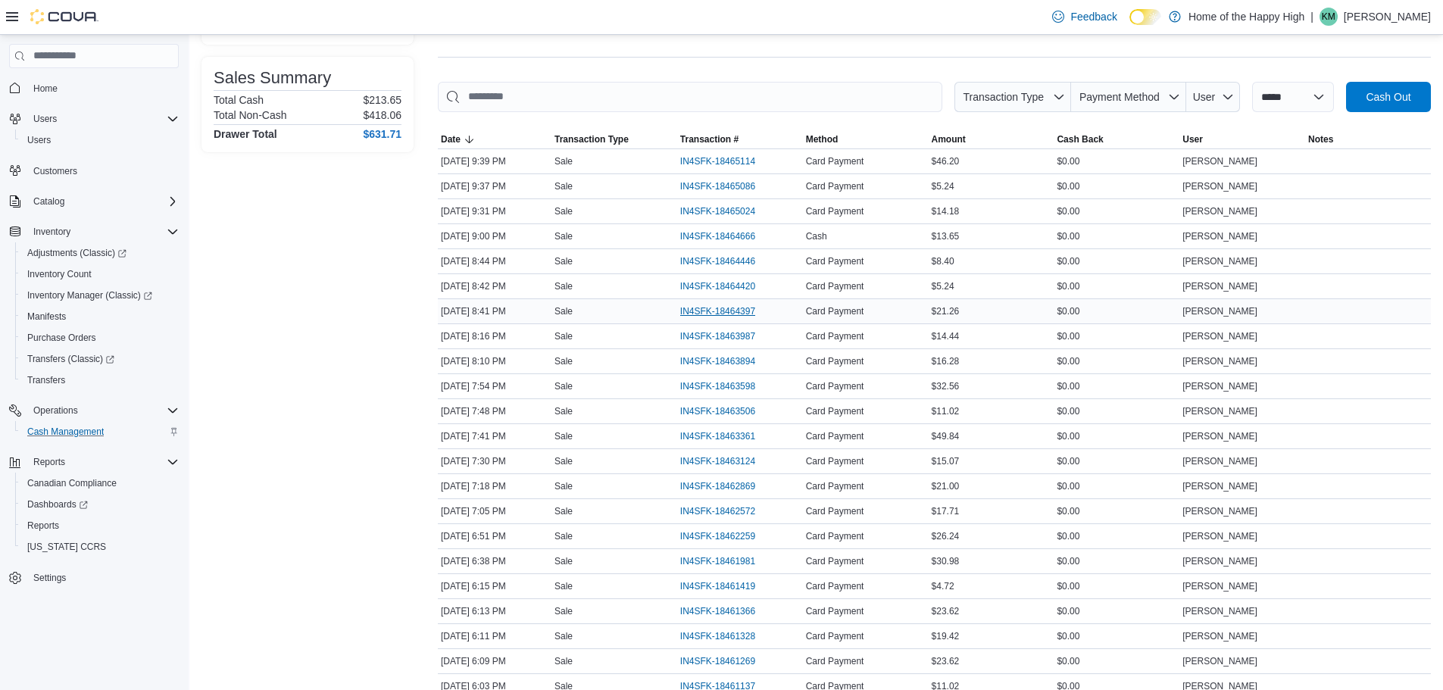
scroll to position [0, 0]
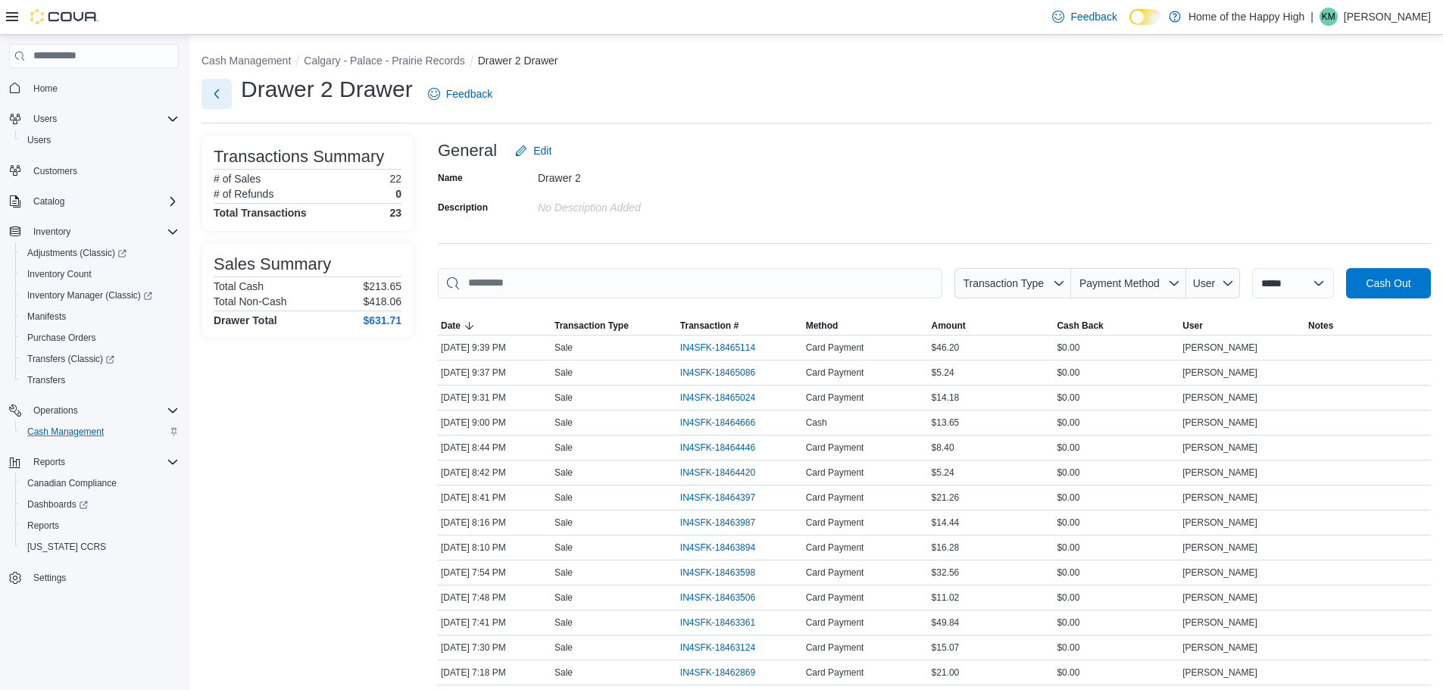
click at [223, 84] on button "Next" at bounding box center [217, 94] width 30 height 30
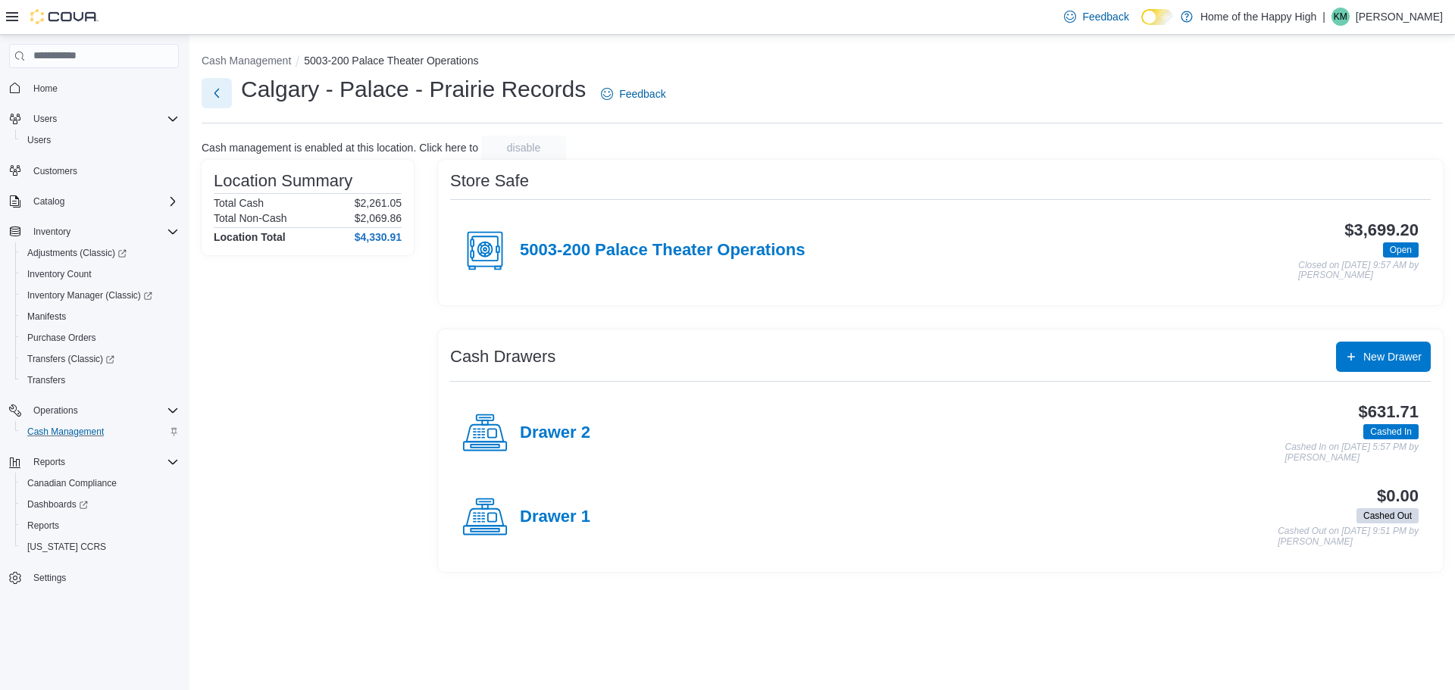
click at [217, 90] on button "Next" at bounding box center [217, 93] width 30 height 30
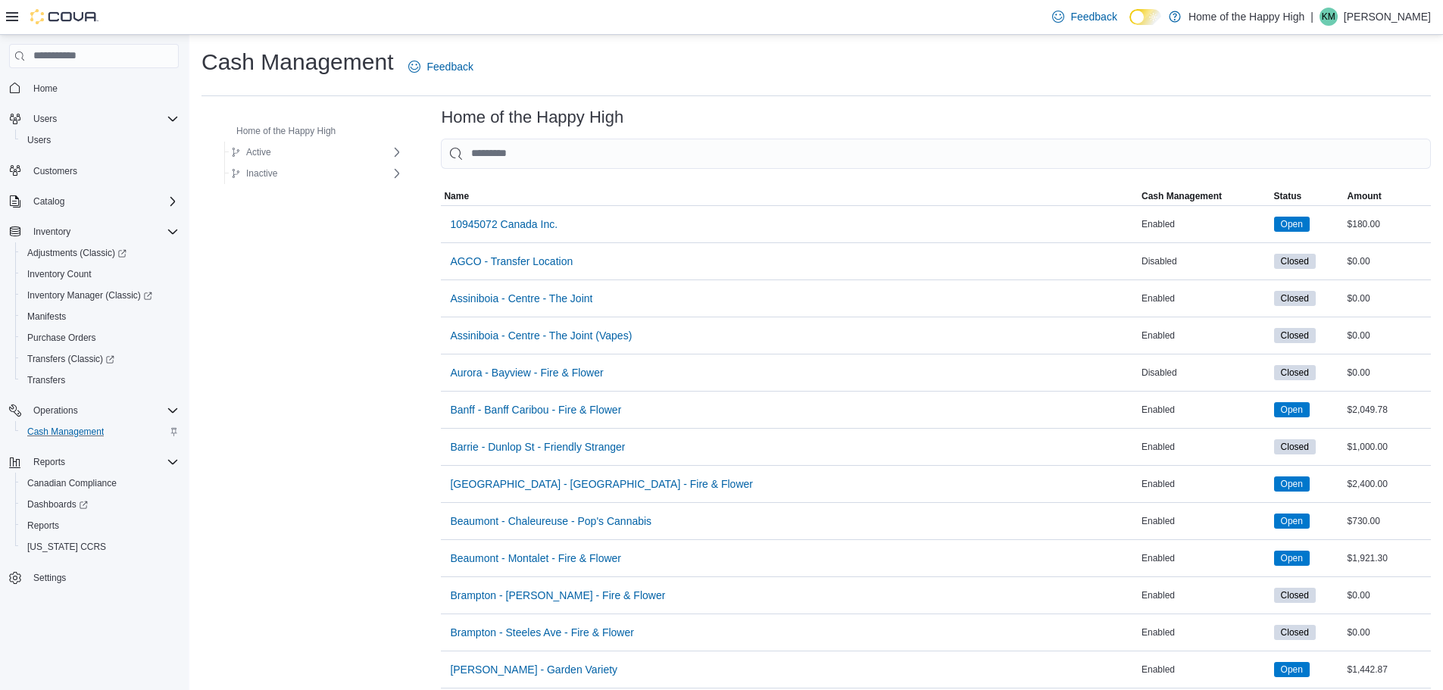
scroll to position [303, 0]
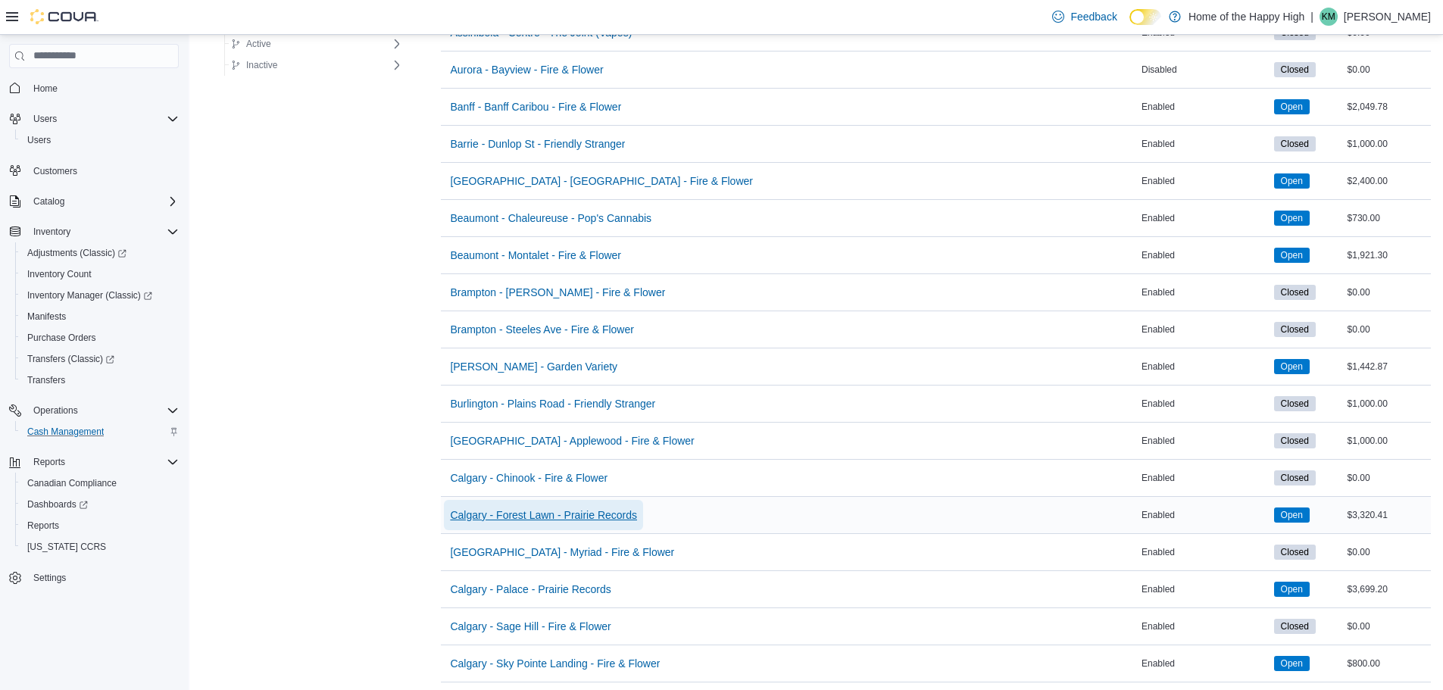
click at [502, 517] on span "Calgary - Forest Lawn - Prairie Records" at bounding box center [543, 515] width 187 height 15
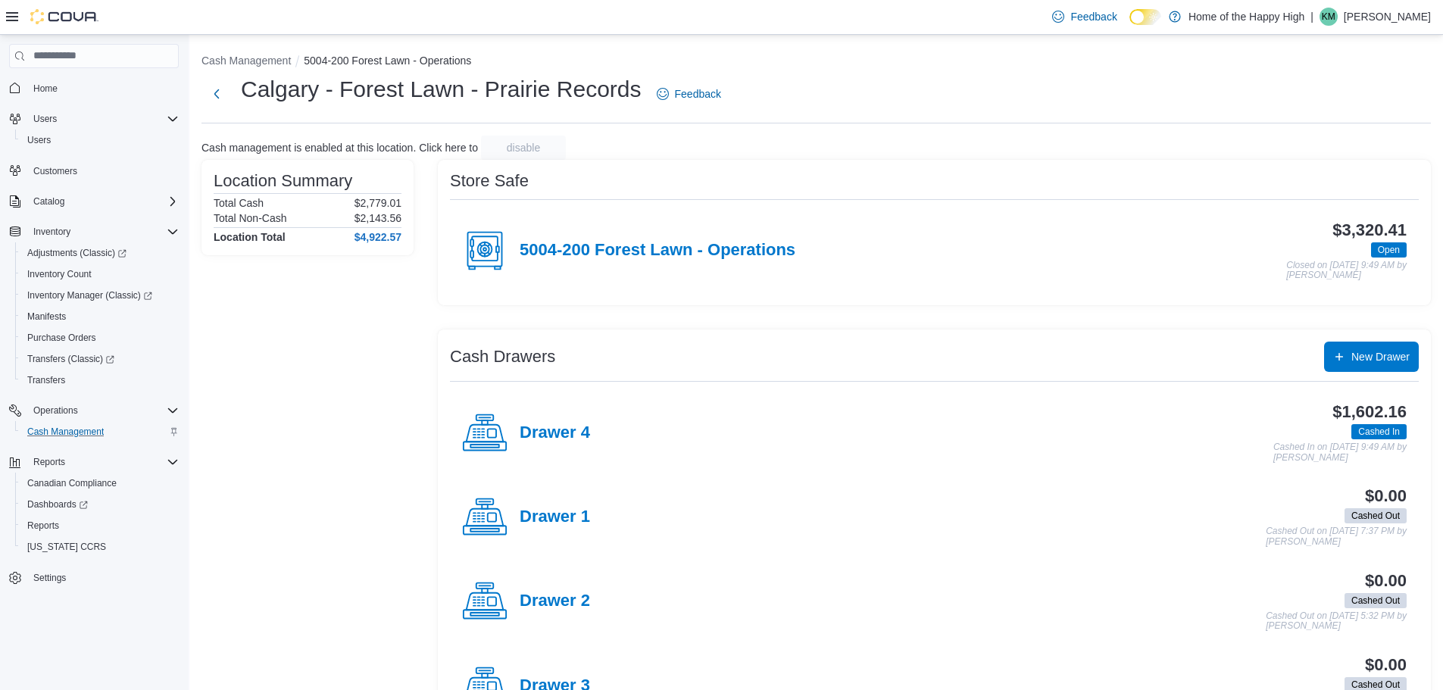
click at [640, 257] on h4 "5004-200 Forest Lawn - Operations" at bounding box center [658, 251] width 276 height 20
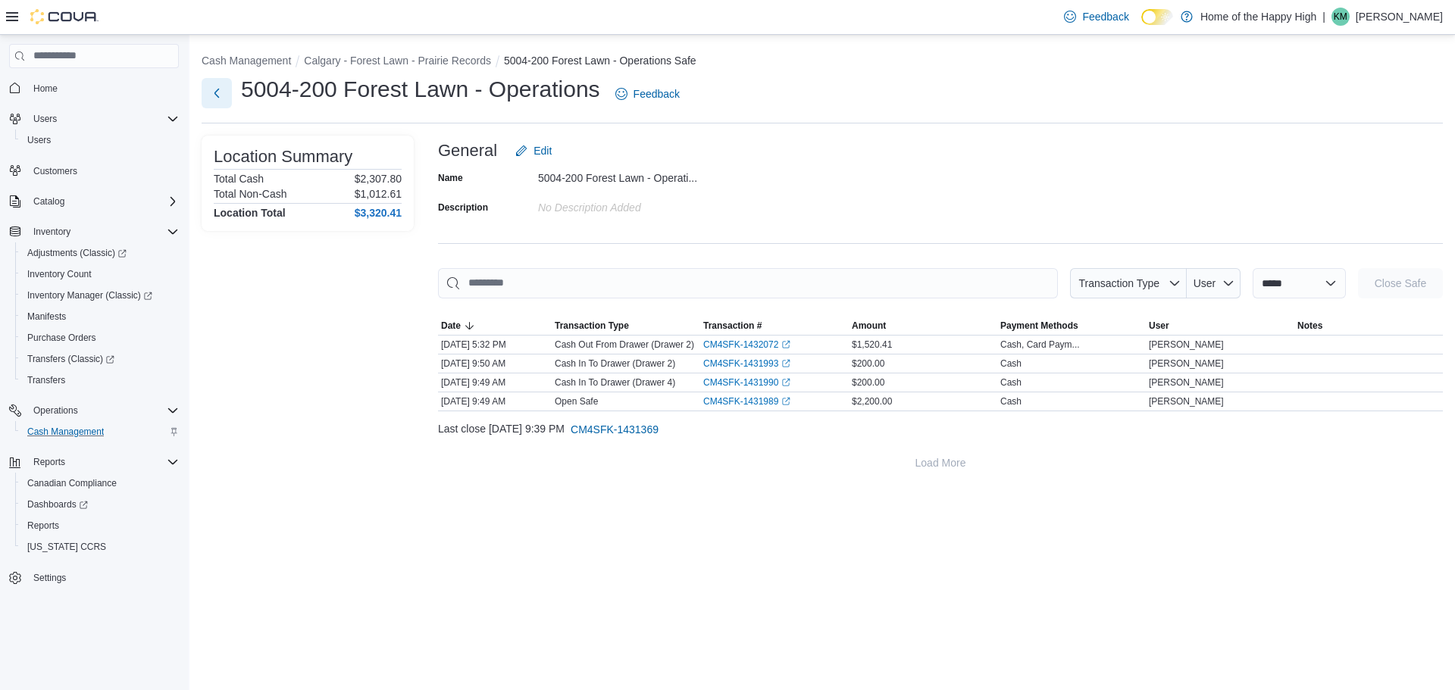
click at [214, 104] on button "Next" at bounding box center [217, 93] width 30 height 30
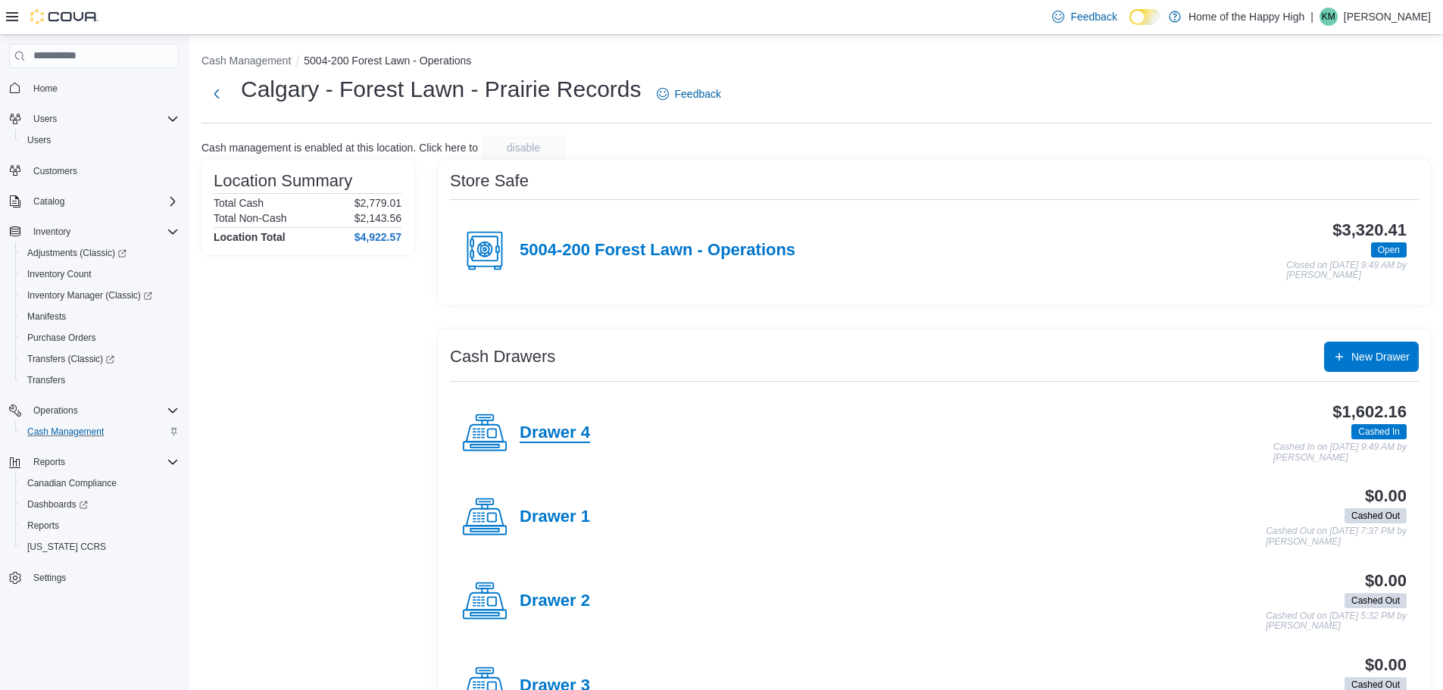
click at [549, 424] on h4 "Drawer 4" at bounding box center [555, 434] width 70 height 20
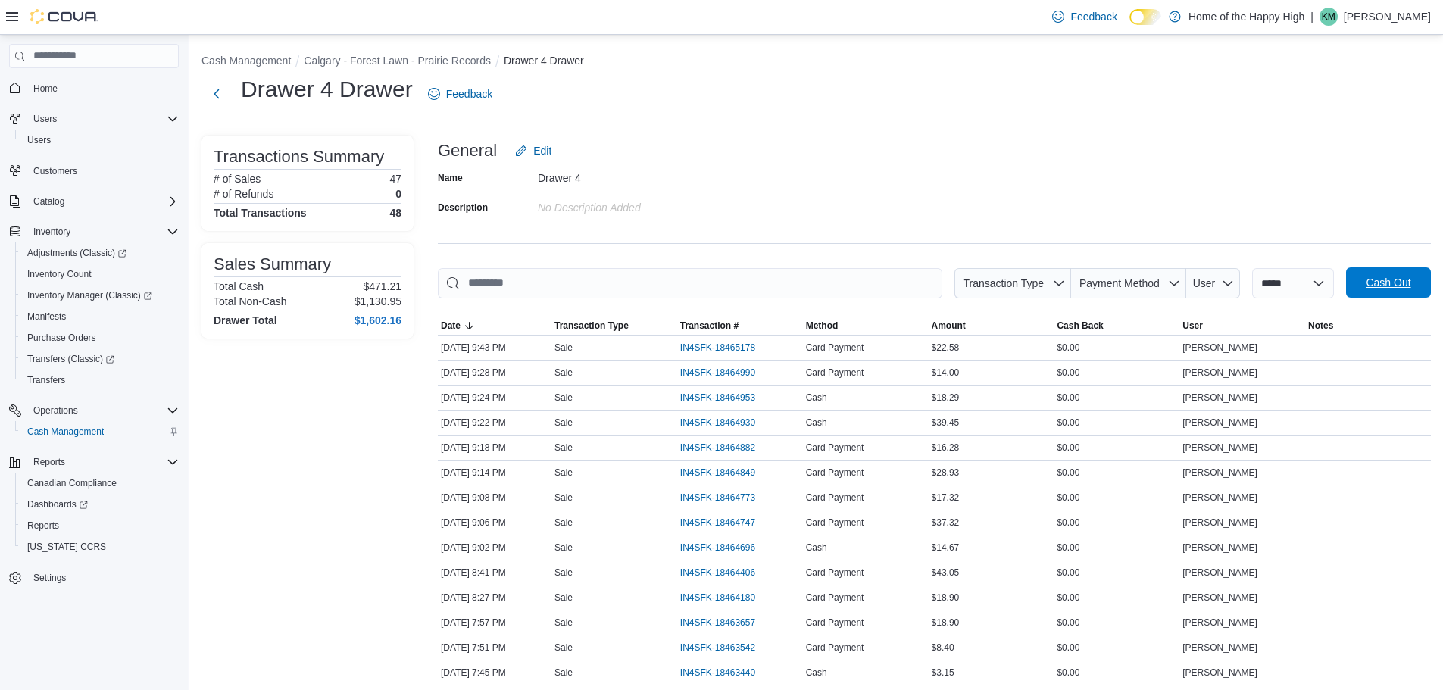
click at [1393, 276] on span "Cash Out" at bounding box center [1388, 282] width 45 height 15
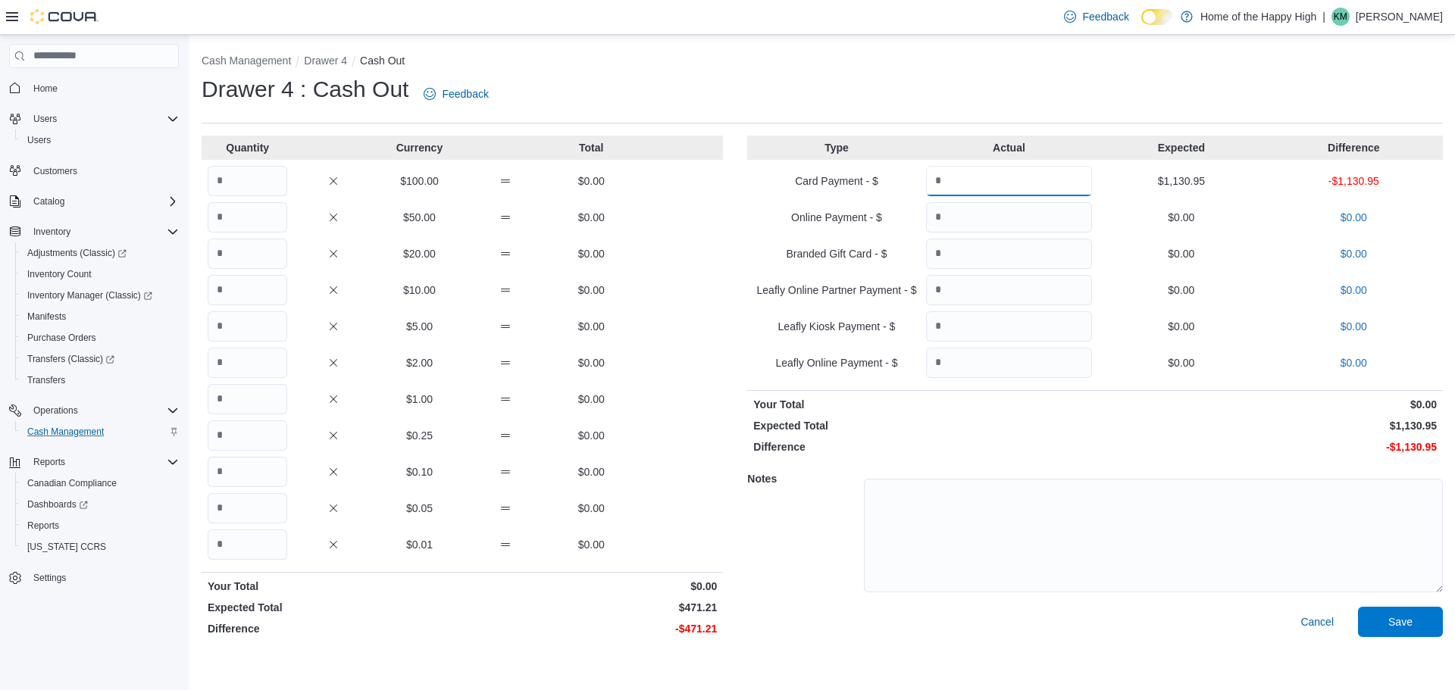
click at [1044, 185] on input "Quantity" at bounding box center [1009, 181] width 166 height 30
type input "*******"
click at [227, 185] on input "Quantity" at bounding box center [248, 181] width 80 height 30
type input "*"
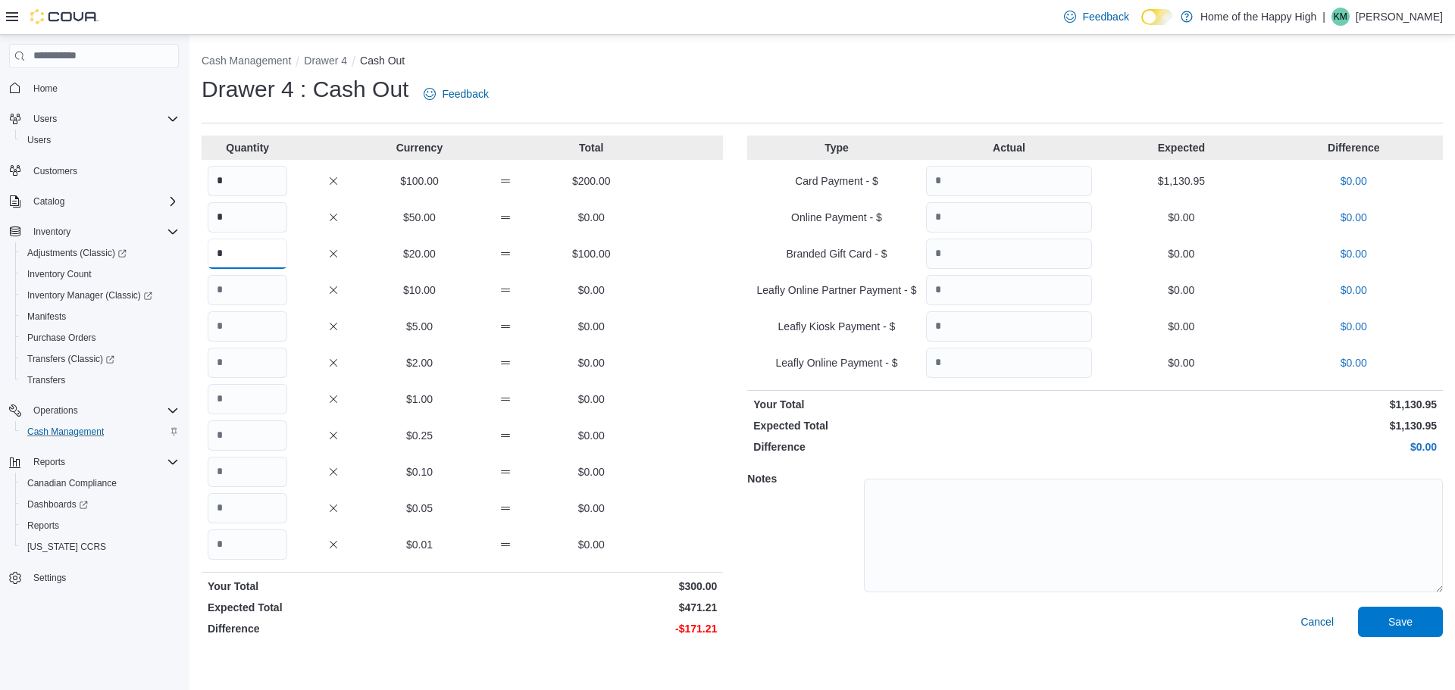
type input "*"
type input "**"
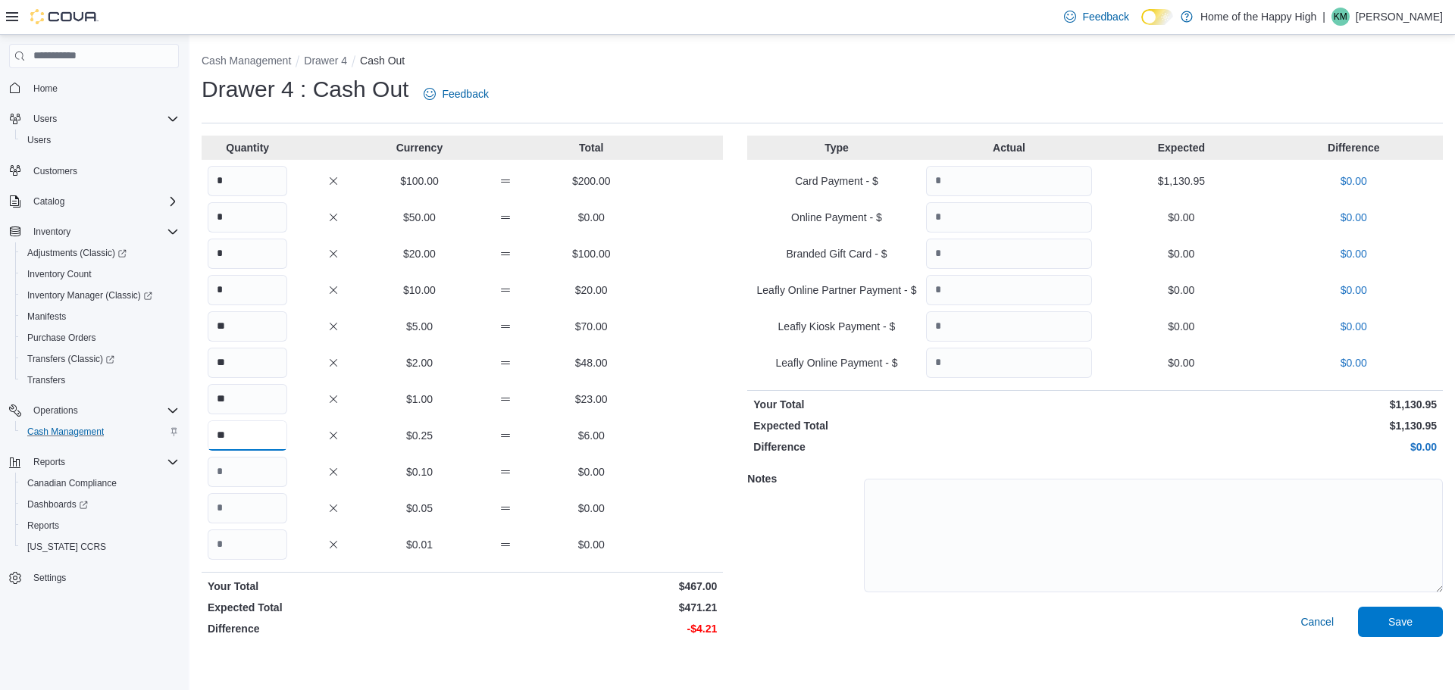
type input "**"
type input "*"
click at [1393, 624] on span "Save" at bounding box center [1400, 621] width 24 height 15
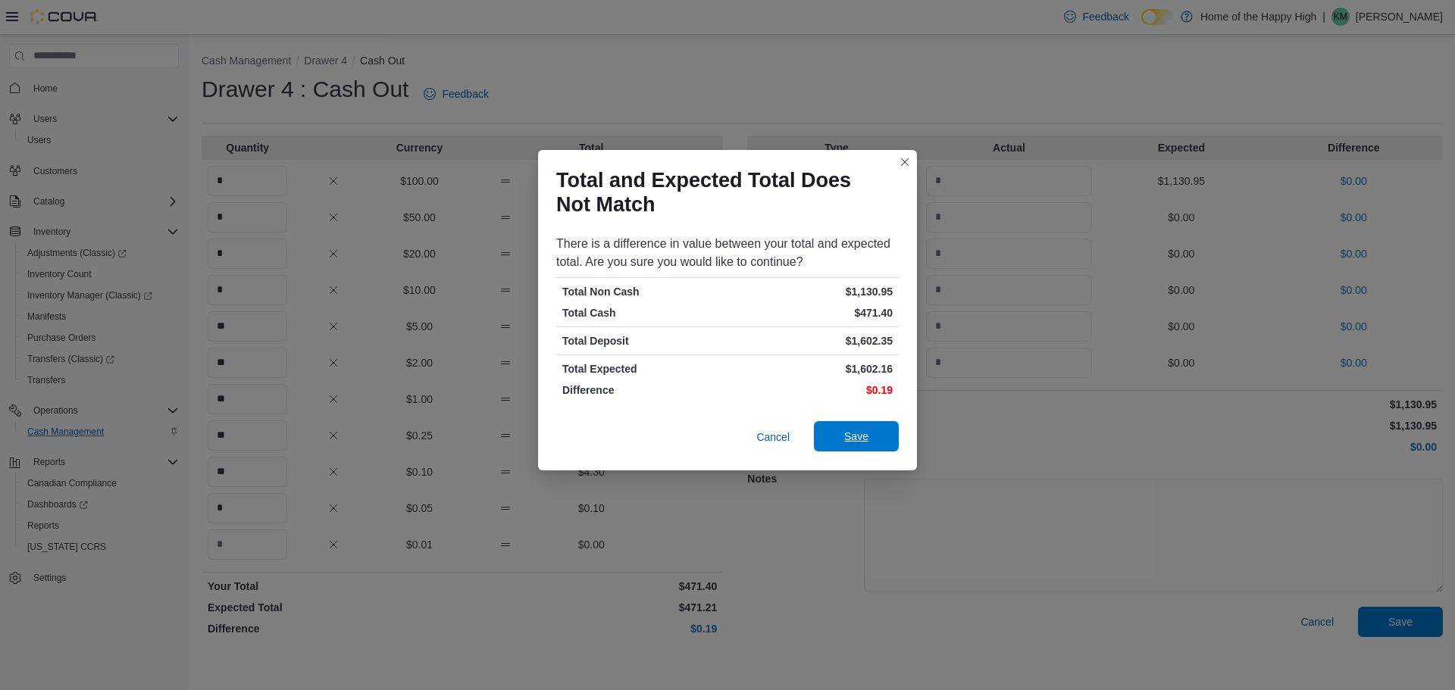
drag, startPoint x: 887, startPoint y: 432, endPoint x: 879, endPoint y: 442, distance: 13.0
click at [886, 432] on span "Save" at bounding box center [856, 436] width 67 height 30
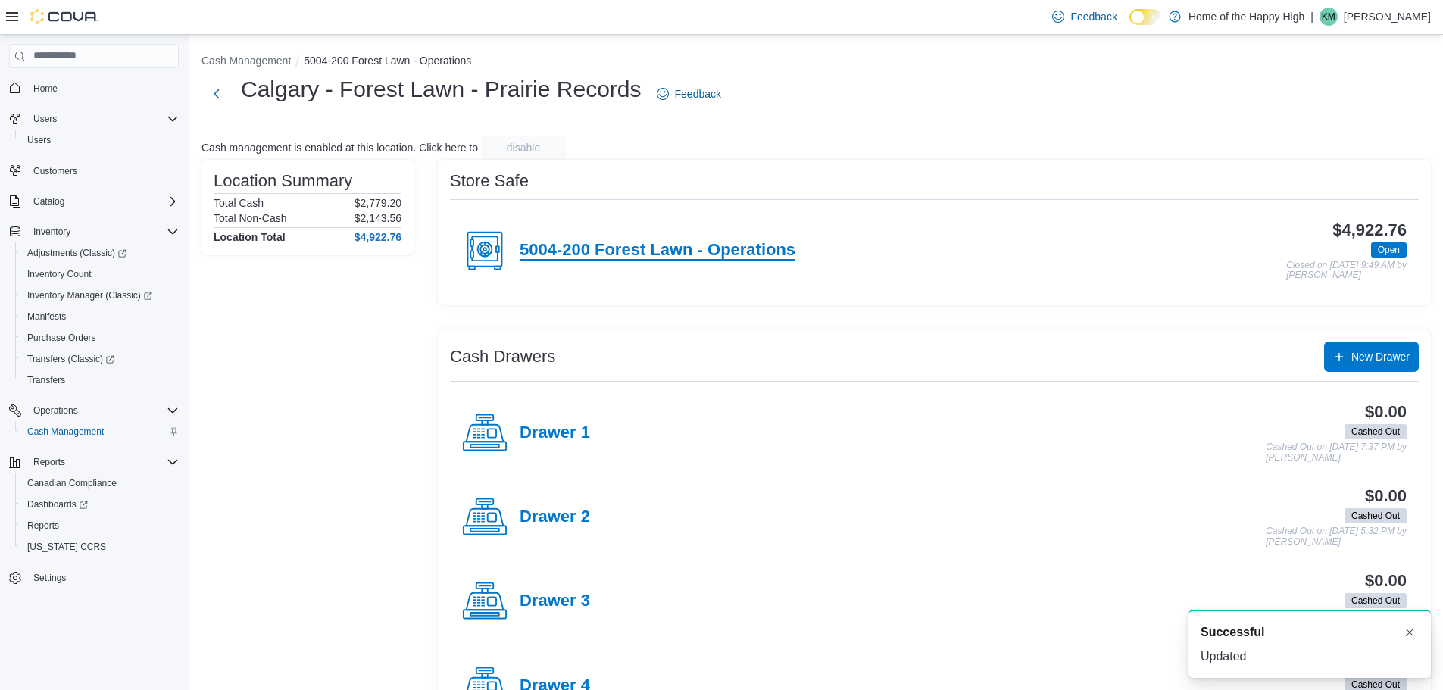
click at [726, 245] on h4 "5004-200 Forest Lawn - Operations" at bounding box center [658, 251] width 276 height 20
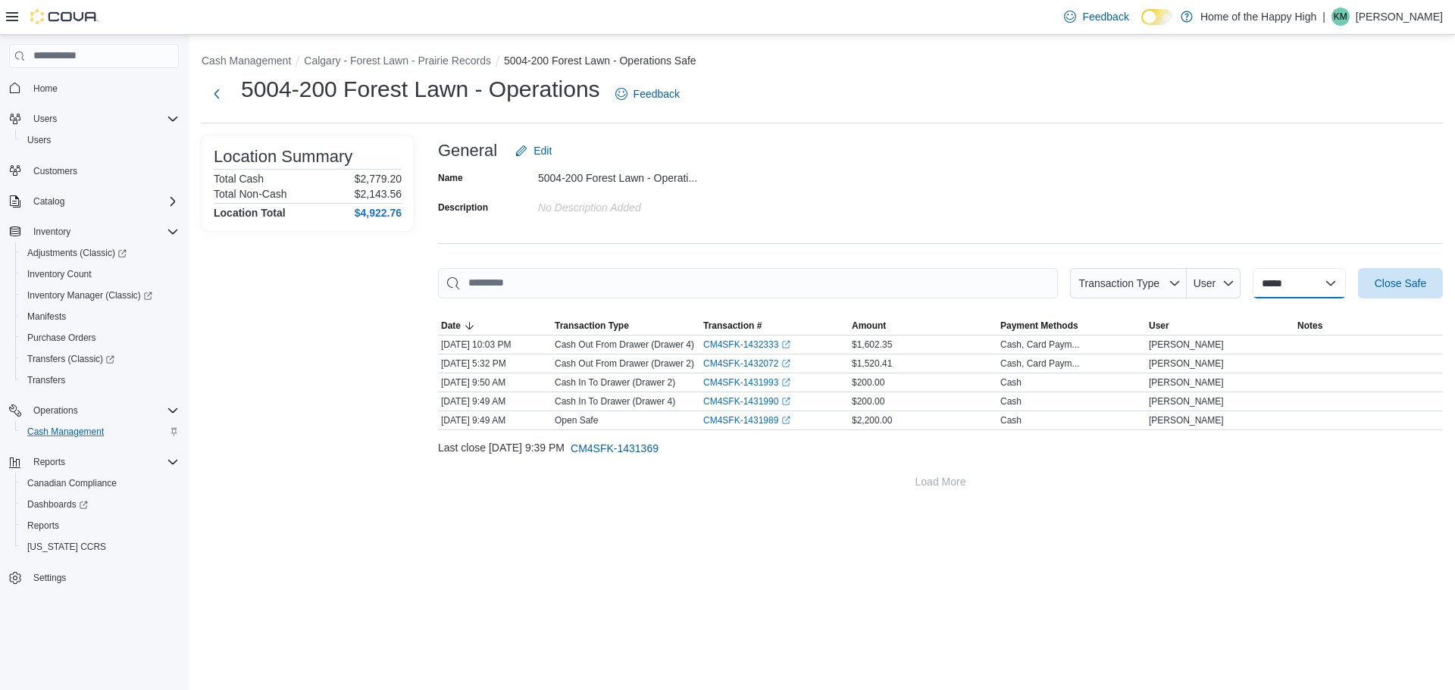
drag, startPoint x: 1293, startPoint y: 279, endPoint x: 1301, endPoint y: 296, distance: 19.0
click at [1293, 278] on select "**********" at bounding box center [1298, 283] width 93 height 30
select select "**********"
click at [1252, 268] on select "**********" at bounding box center [1298, 283] width 93 height 30
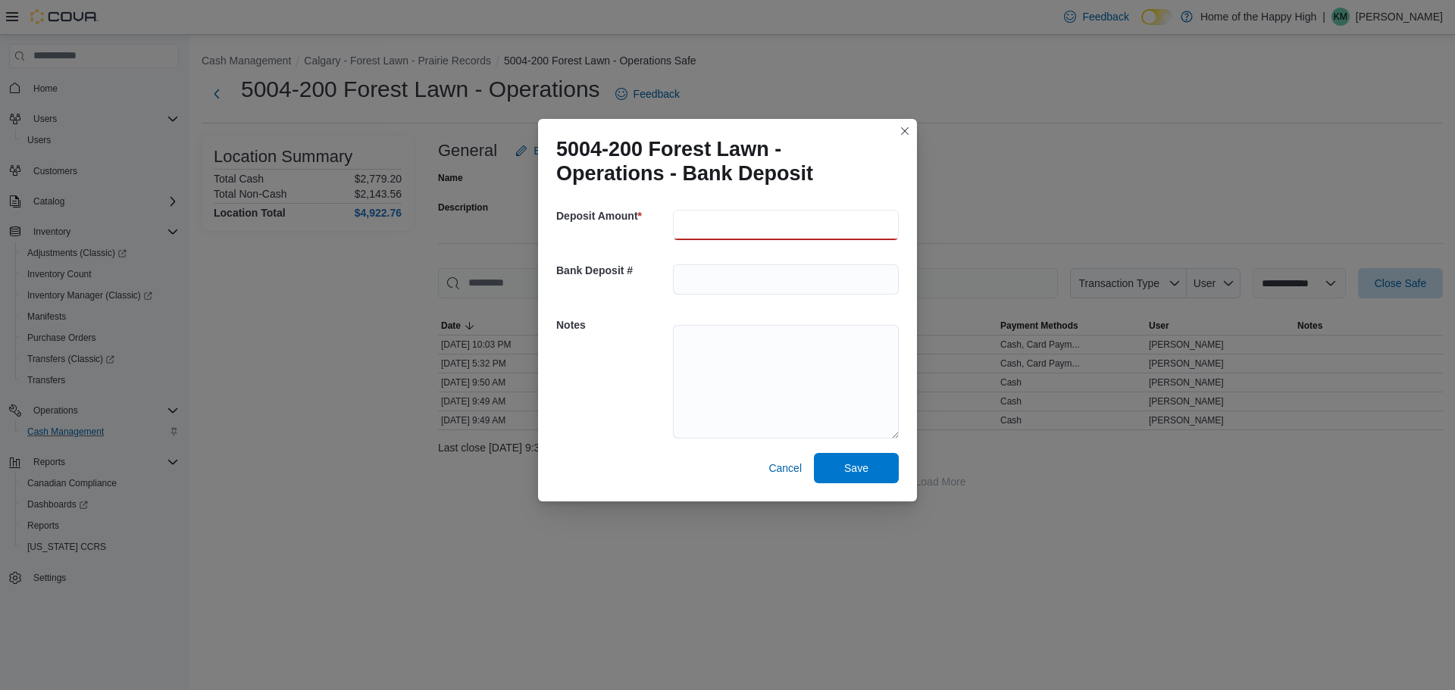
click at [719, 218] on input "number" at bounding box center [786, 225] width 226 height 30
type input "******"
drag, startPoint x: 849, startPoint y: 478, endPoint x: 858, endPoint y: 471, distance: 12.0
click at [849, 477] on span "Save" at bounding box center [856, 467] width 67 height 30
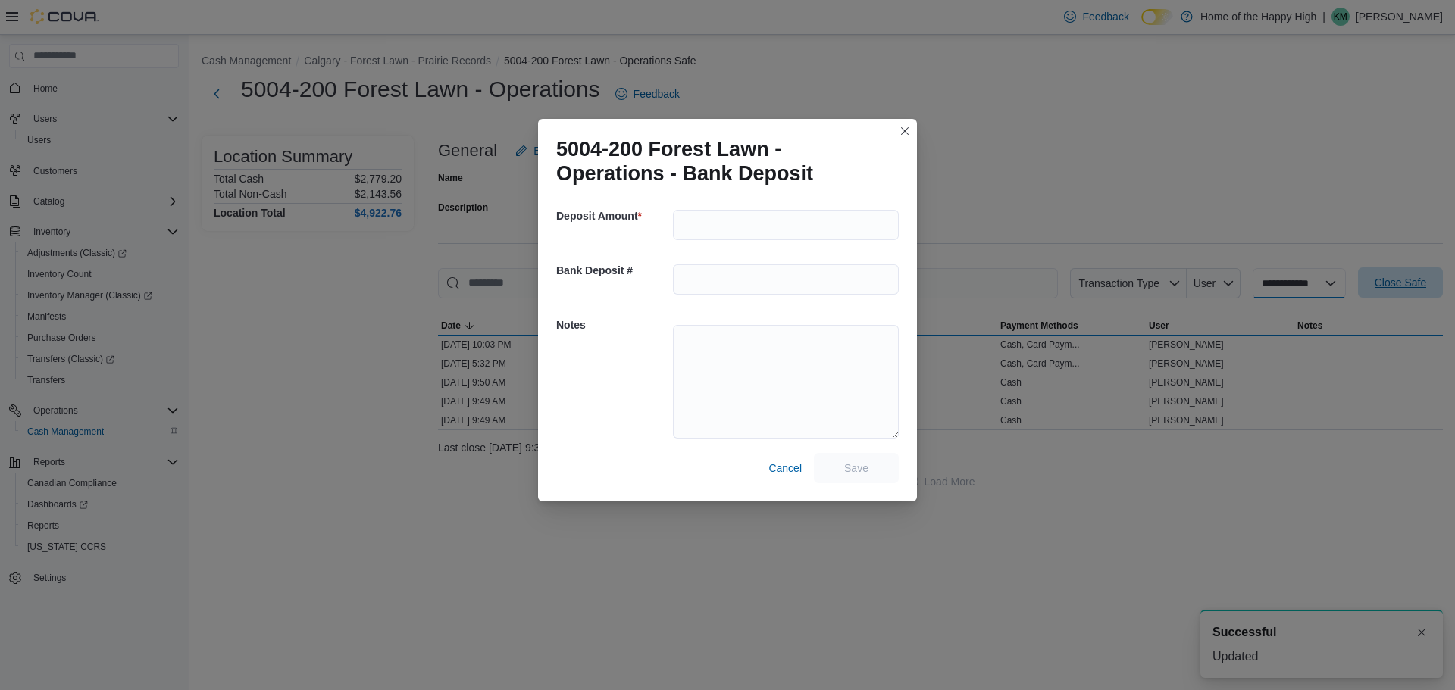
select select
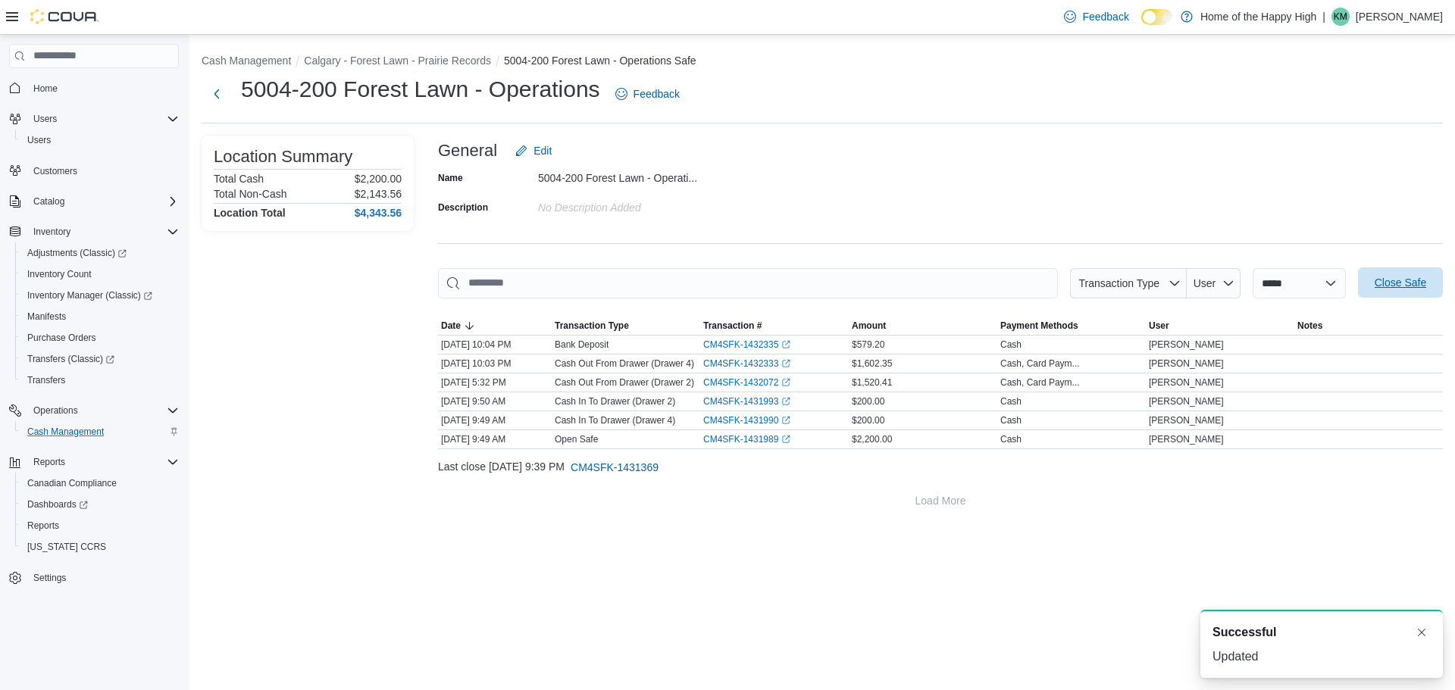
click at [1418, 284] on span "Close Safe" at bounding box center [1400, 282] width 52 height 15
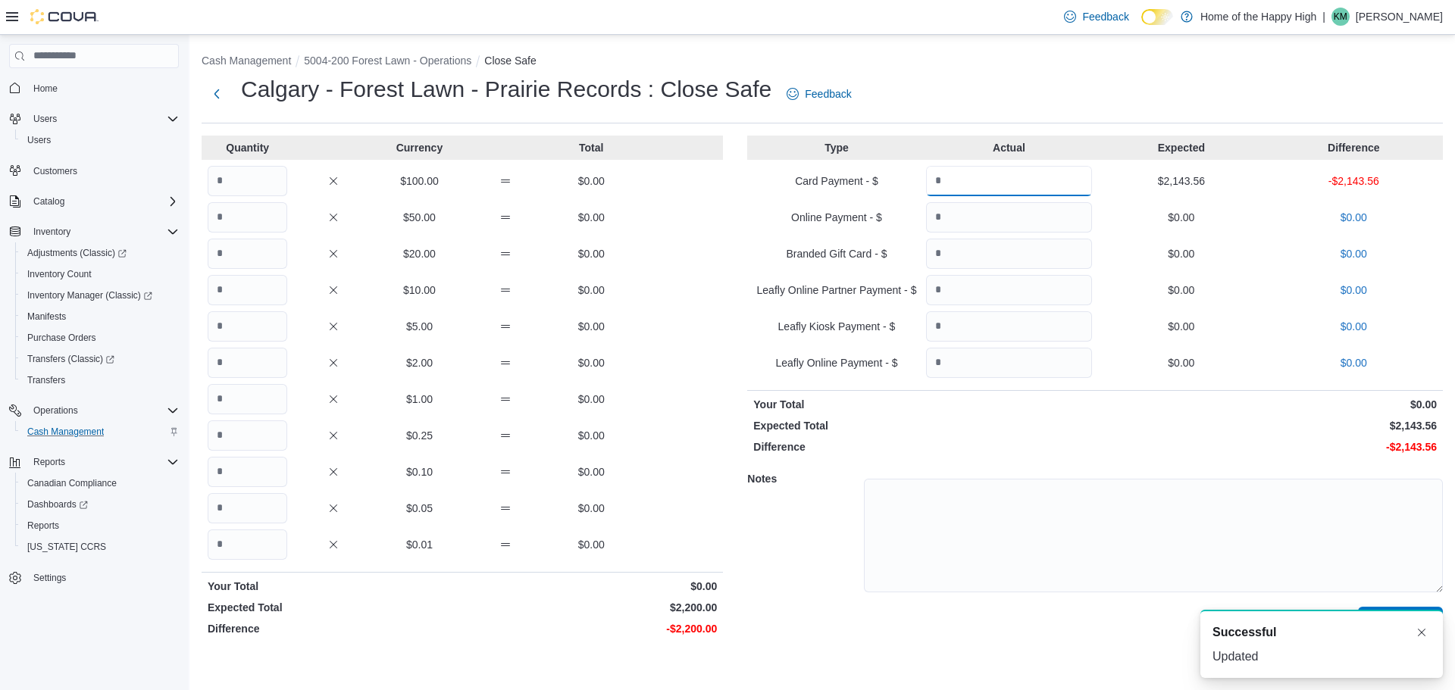
click at [971, 166] on input "Quantity" at bounding box center [1009, 181] width 166 height 30
type input "*"
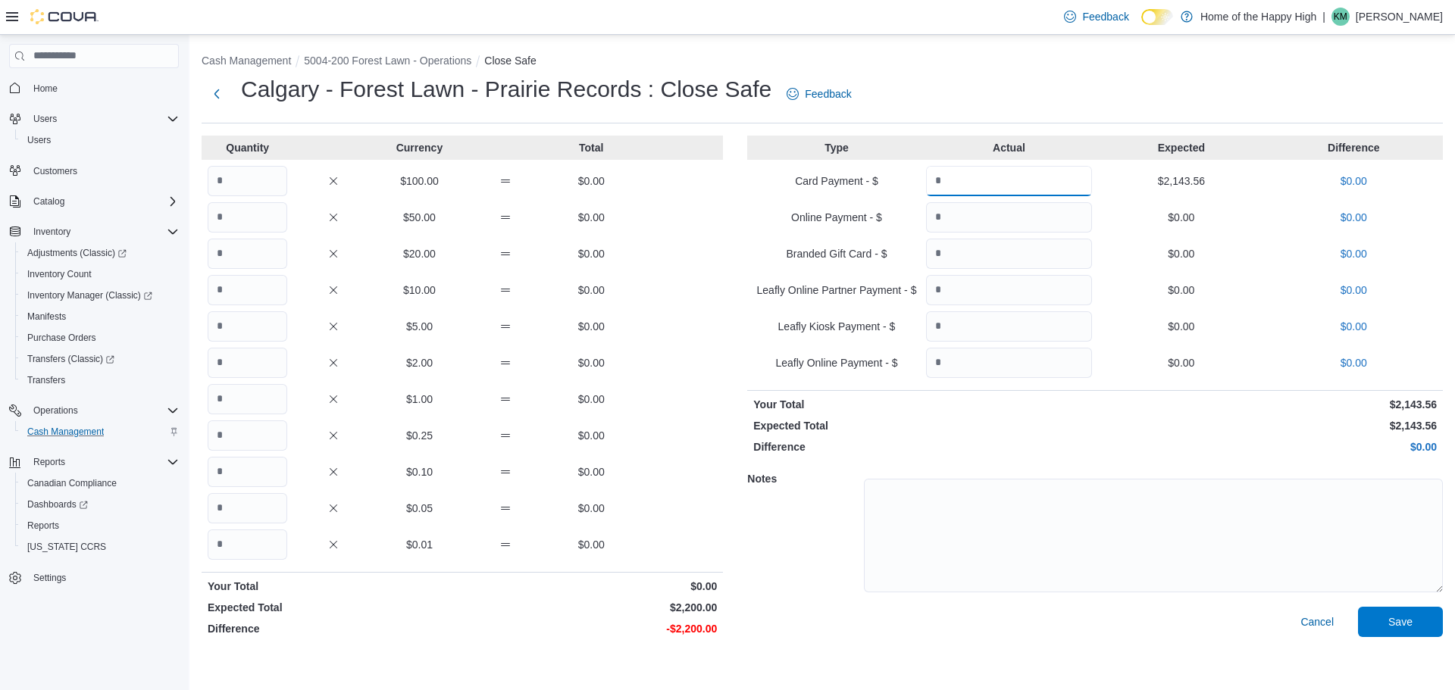
type input "*******"
drag, startPoint x: 255, startPoint y: 189, endPoint x: 1331, endPoint y: 314, distance: 1083.2
click at [255, 190] on input "Quantity" at bounding box center [248, 181] width 80 height 30
click at [226, 171] on input "Quantity" at bounding box center [248, 181] width 80 height 30
type input "*"
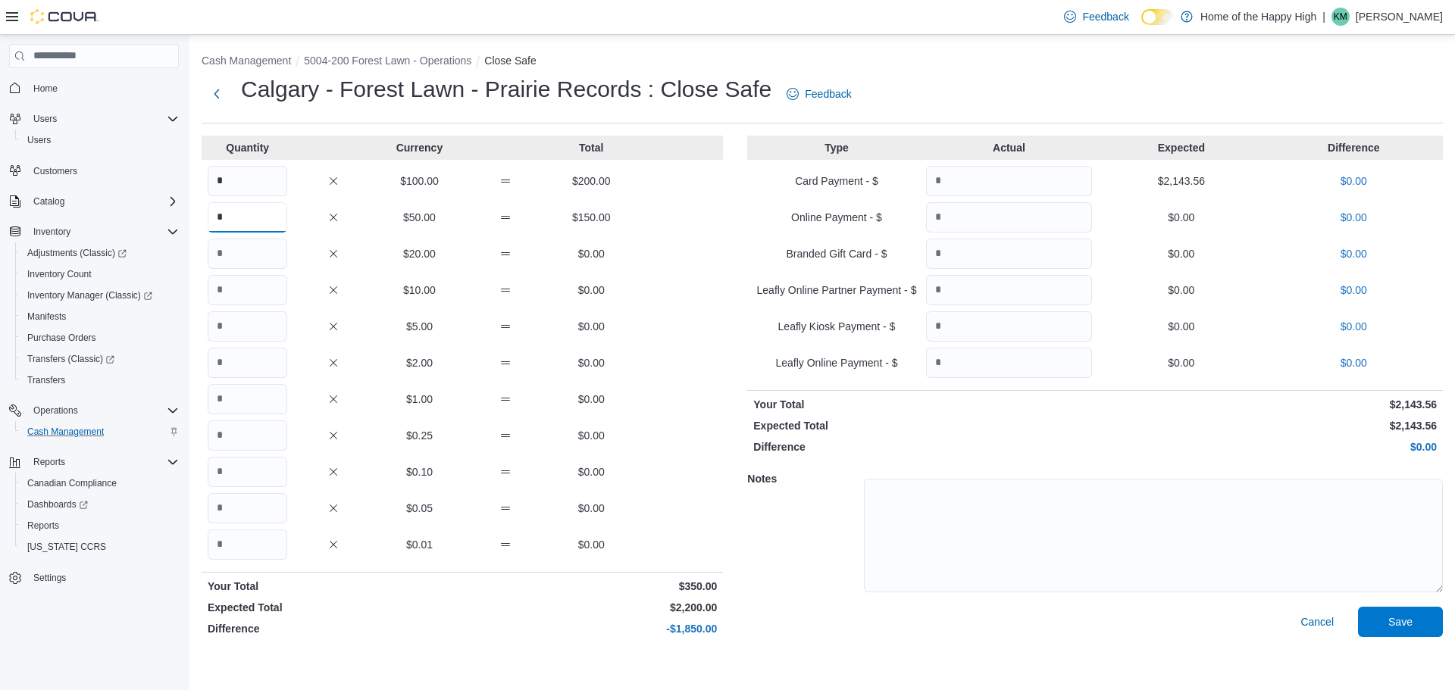
type input "*"
type input "**"
type input "*"
type input "**"
type input "***"
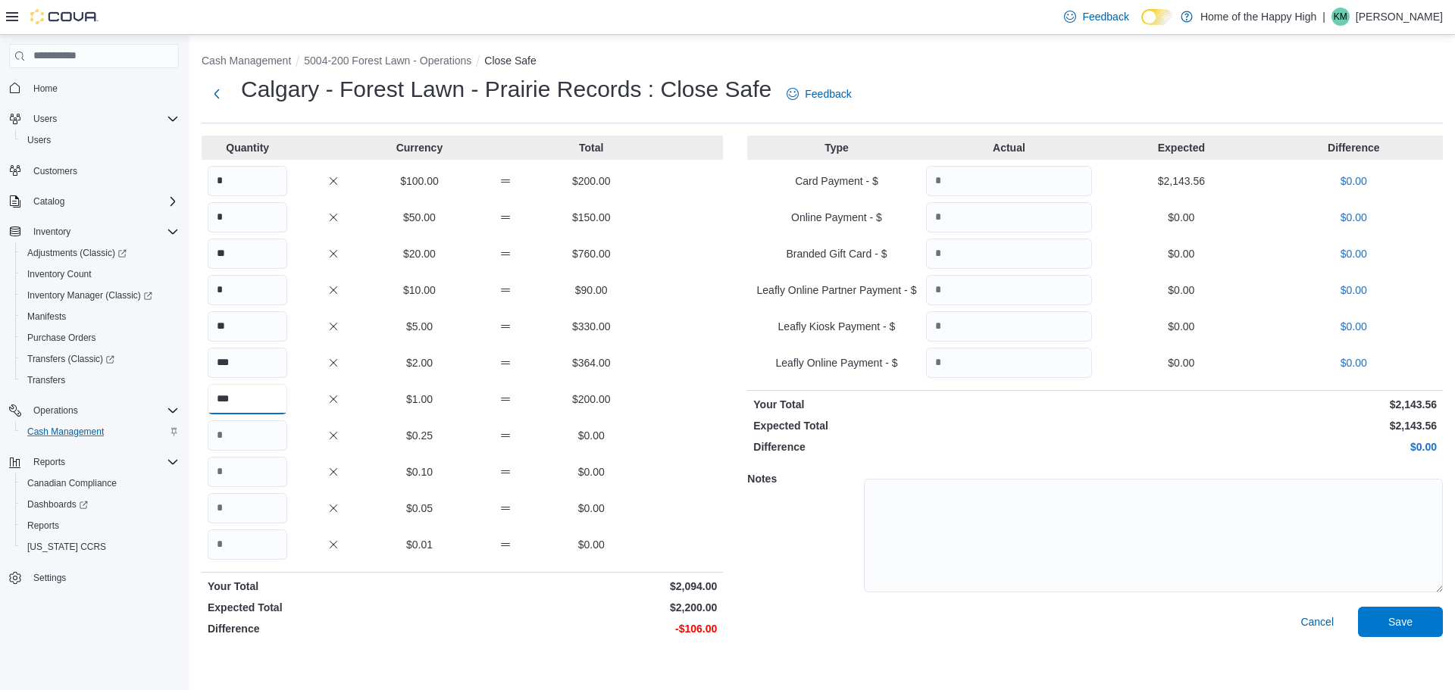
type input "***"
click at [1378, 614] on span "Save" at bounding box center [1400, 622] width 67 height 30
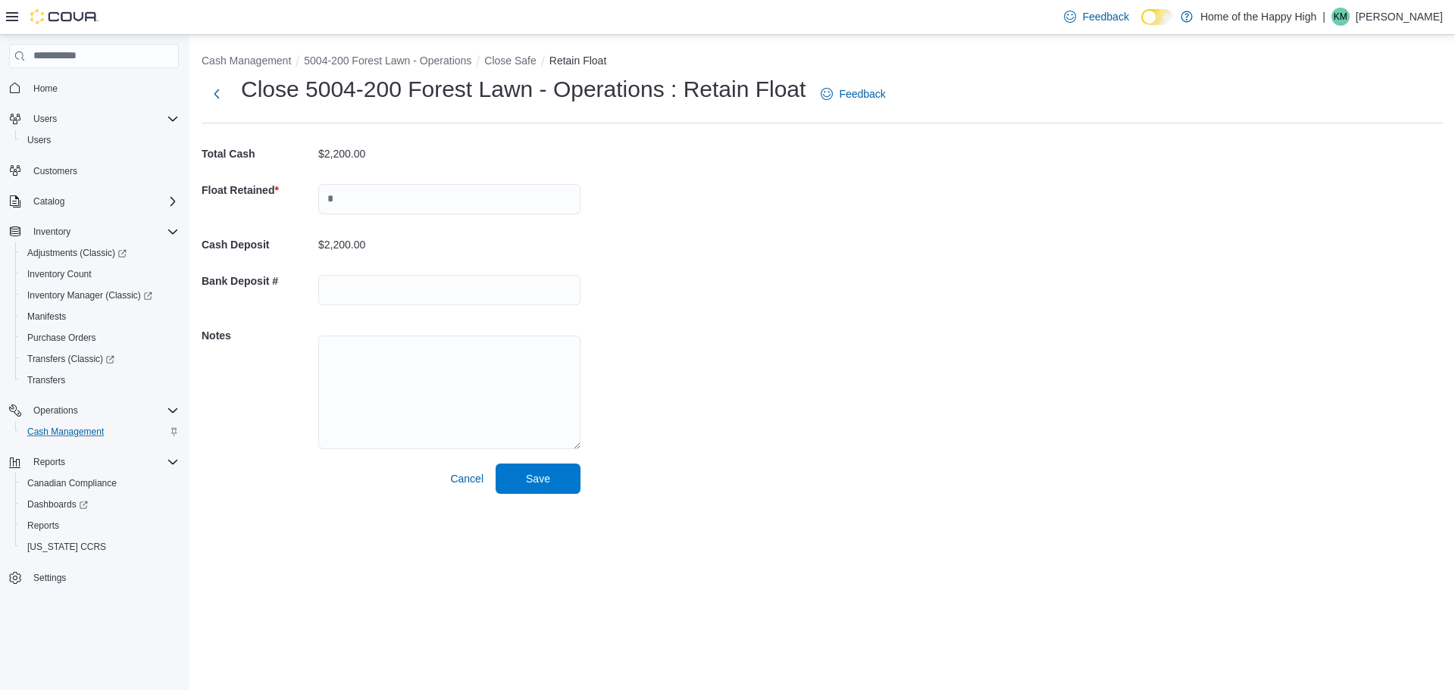
click at [474, 175] on div at bounding box center [449, 199] width 262 height 48
click at [476, 186] on input "text" at bounding box center [449, 199] width 262 height 30
click at [364, 190] on input "text" at bounding box center [449, 199] width 262 height 30
type input "*******"
click at [526, 486] on span "Save" at bounding box center [538, 478] width 67 height 30
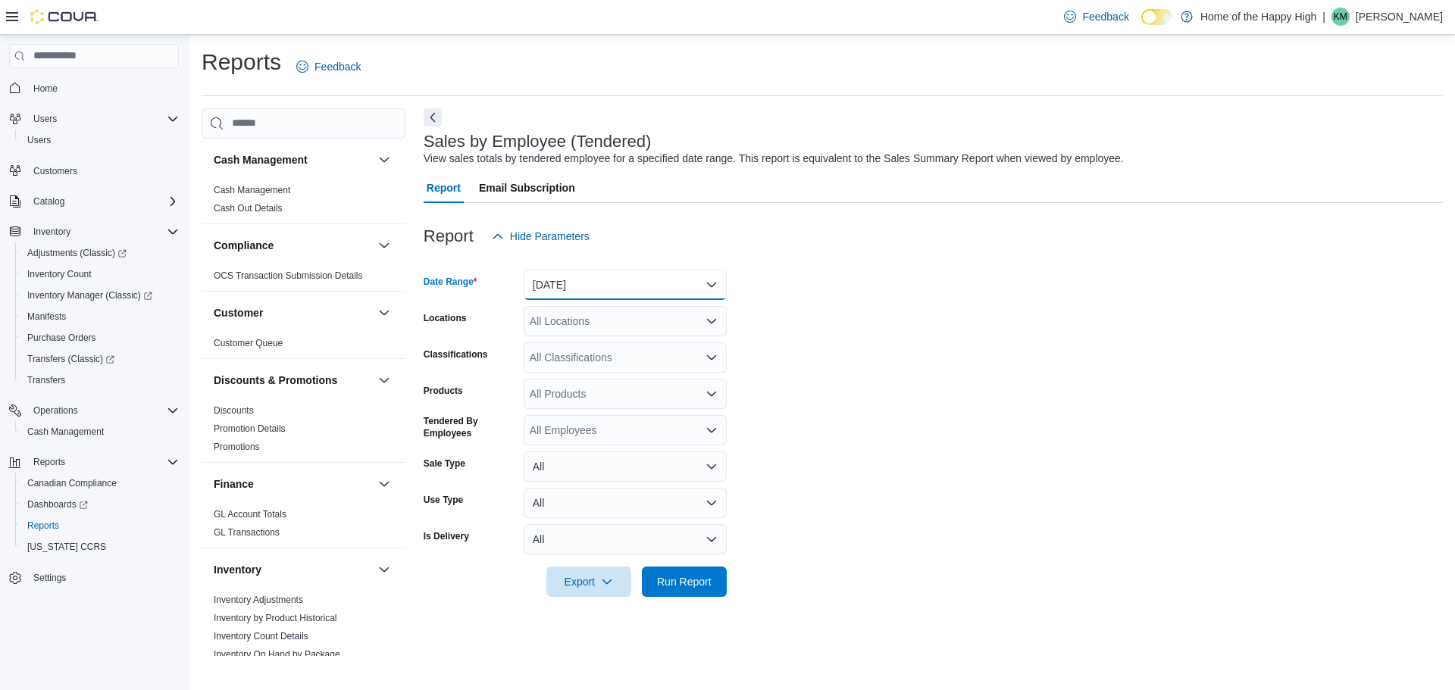
click at [615, 297] on button "Yesterday" at bounding box center [625, 285] width 203 height 30
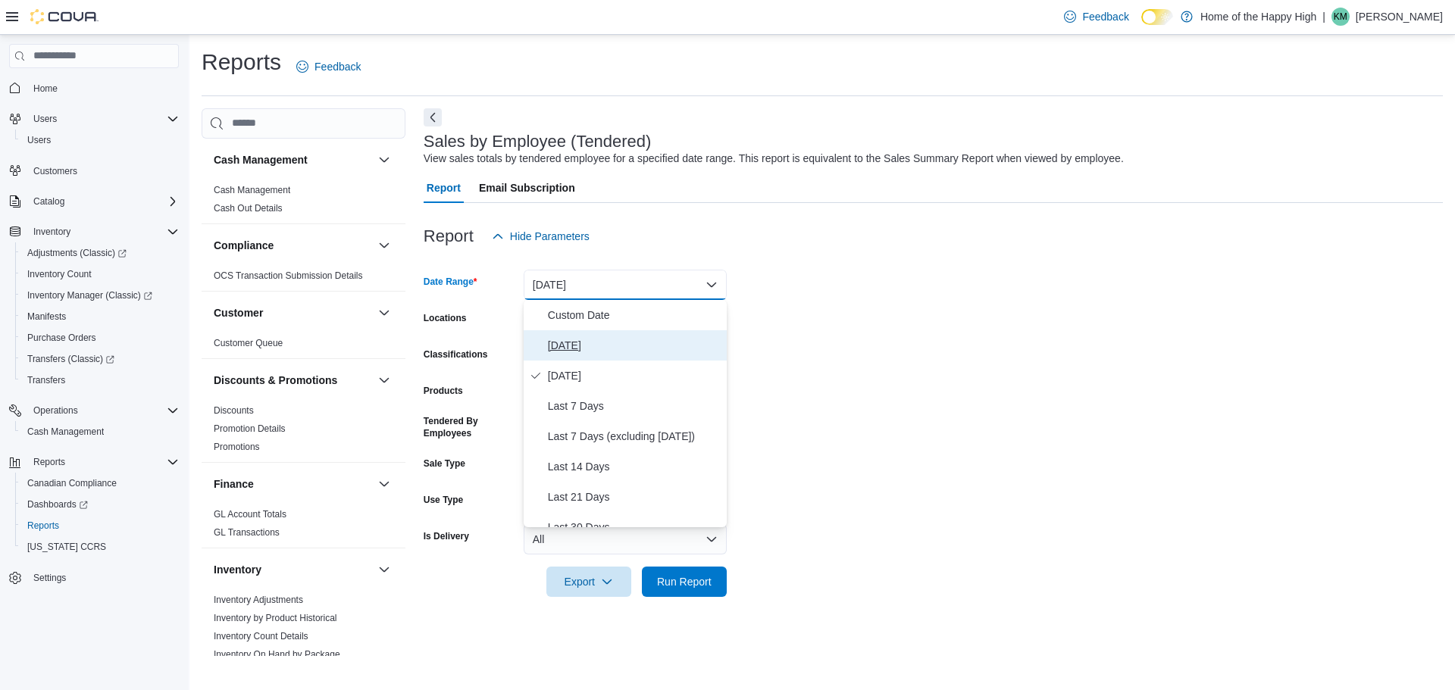
click at [583, 342] on span "[DATE]" at bounding box center [634, 345] width 173 height 18
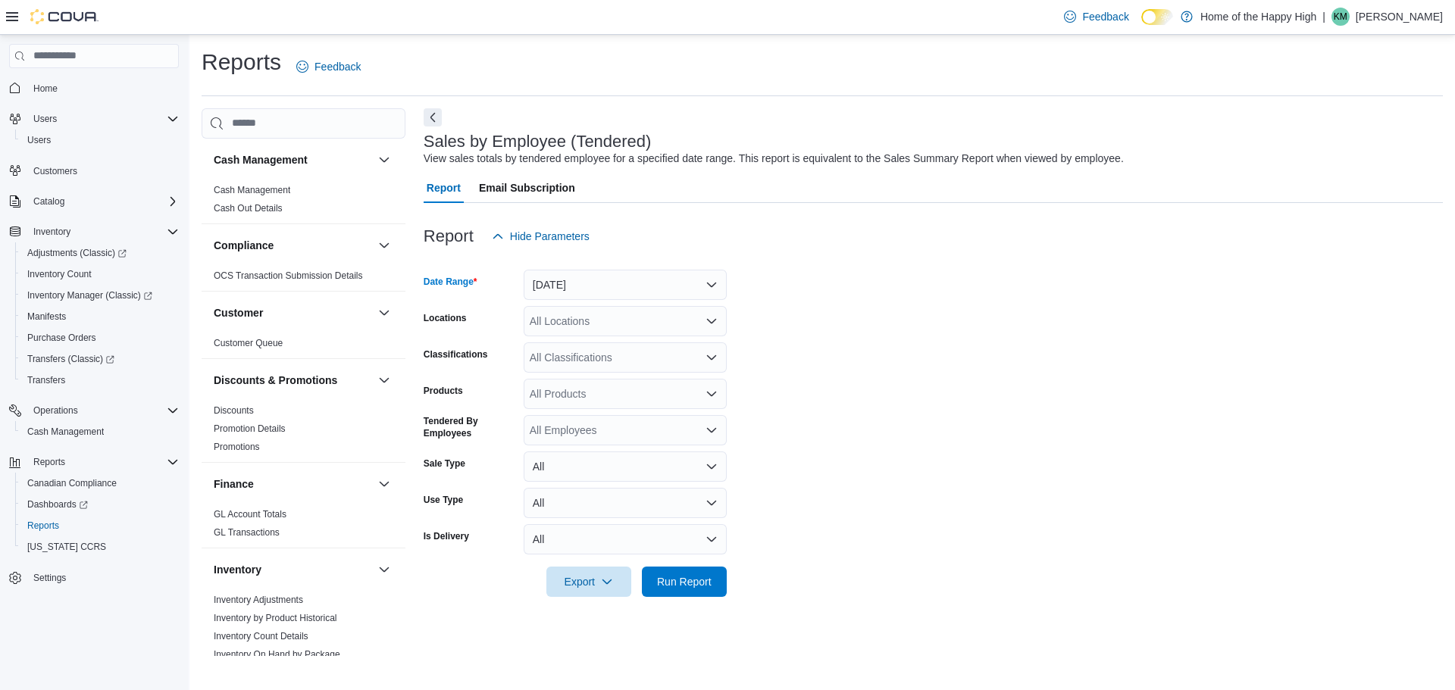
click at [592, 328] on div "All Locations" at bounding box center [625, 321] width 203 height 30
type input "****"
click at [604, 356] on button "Calgary - Forest Lawn - Prairie Records" at bounding box center [625, 347] width 203 height 22
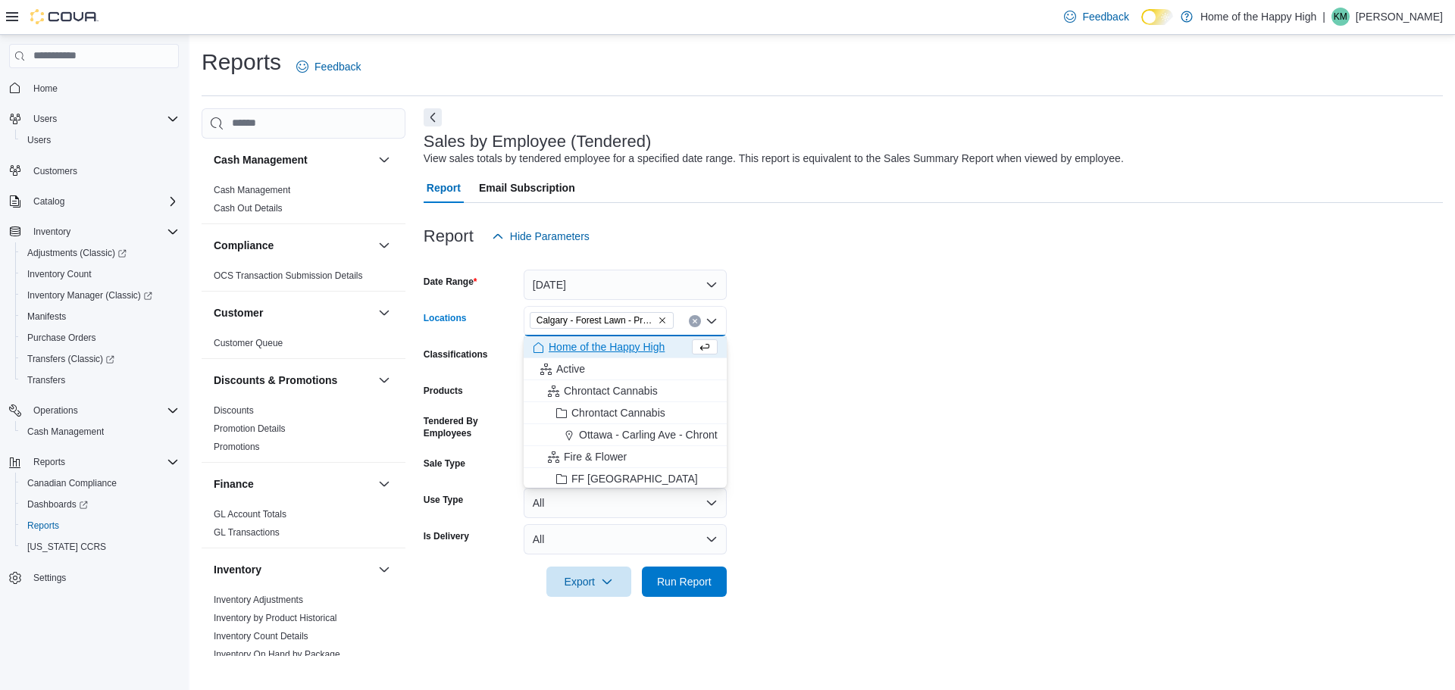
click at [858, 399] on form "Date Range Today Locations Calgary - Forest Lawn - Prairie Records Combo box. S…" at bounding box center [933, 425] width 1019 height 346
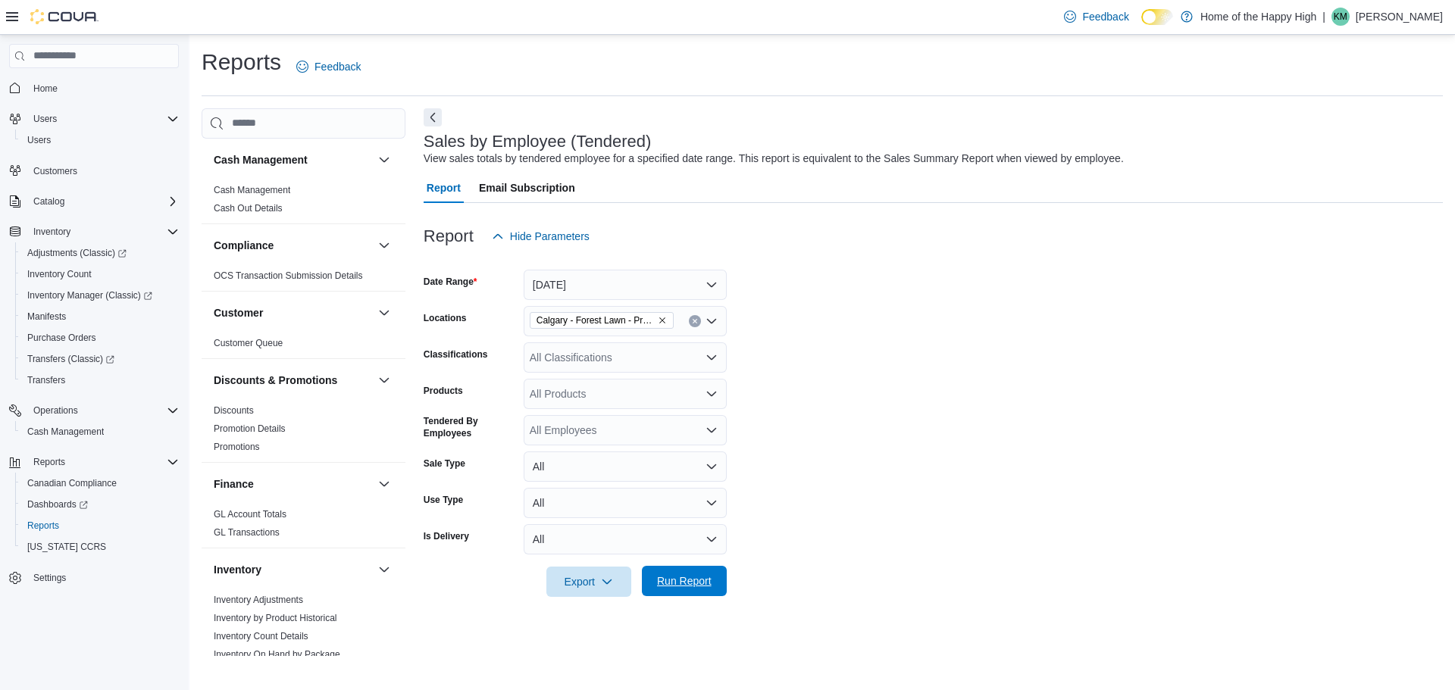
click at [687, 586] on span "Run Report" at bounding box center [684, 581] width 55 height 15
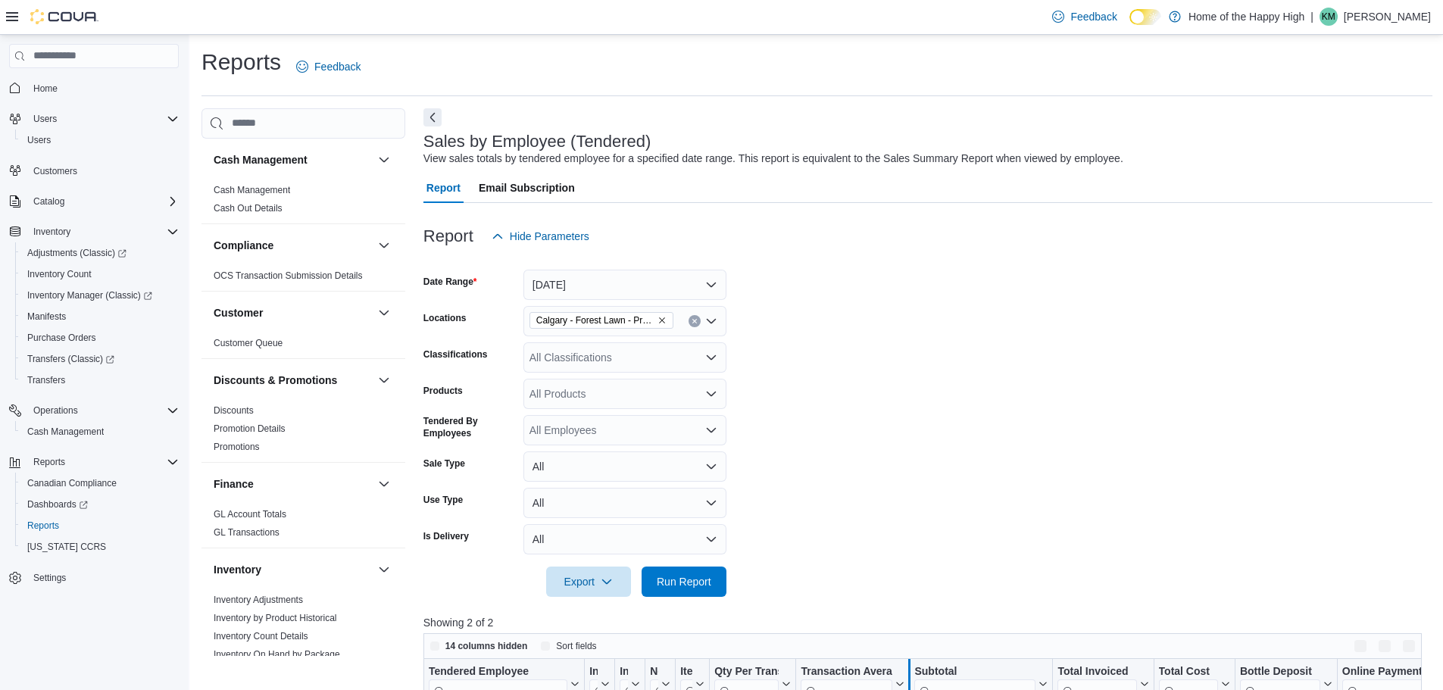
scroll to position [227, 0]
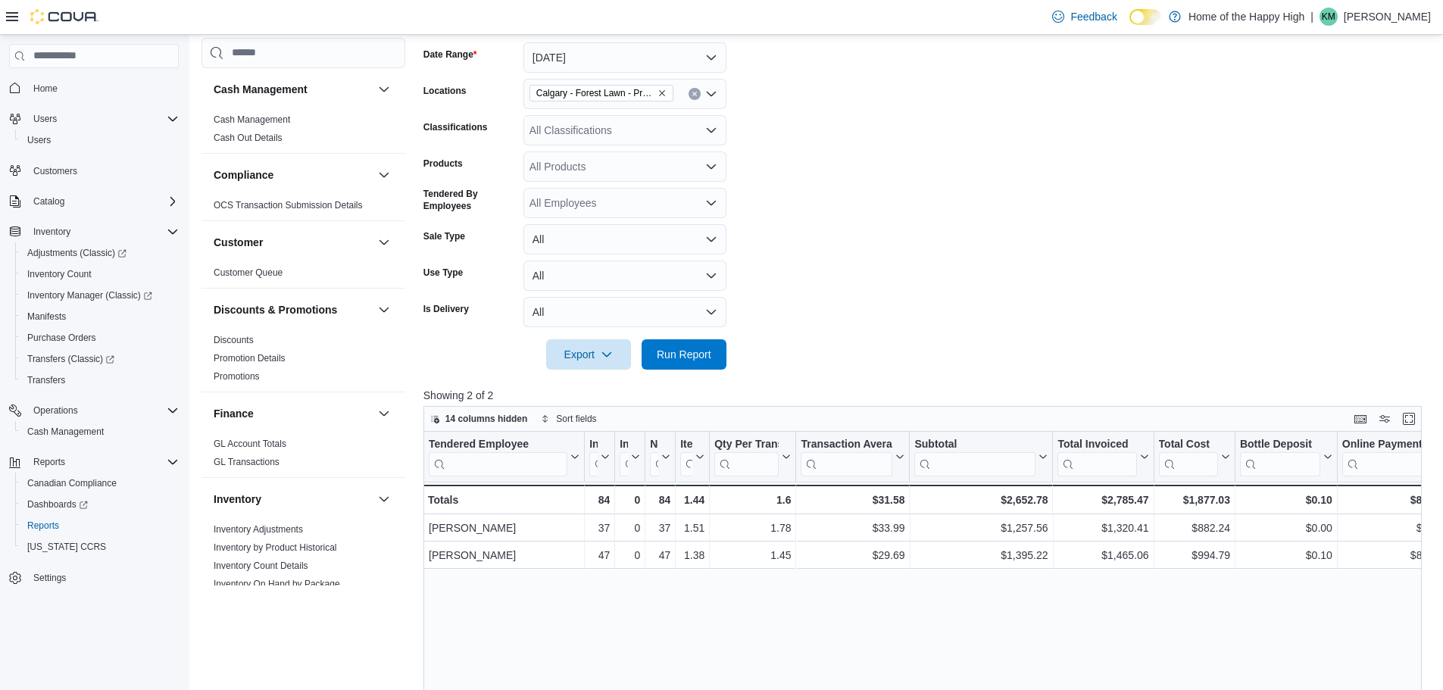
click at [640, 128] on div "All Classifications" at bounding box center [625, 130] width 203 height 30
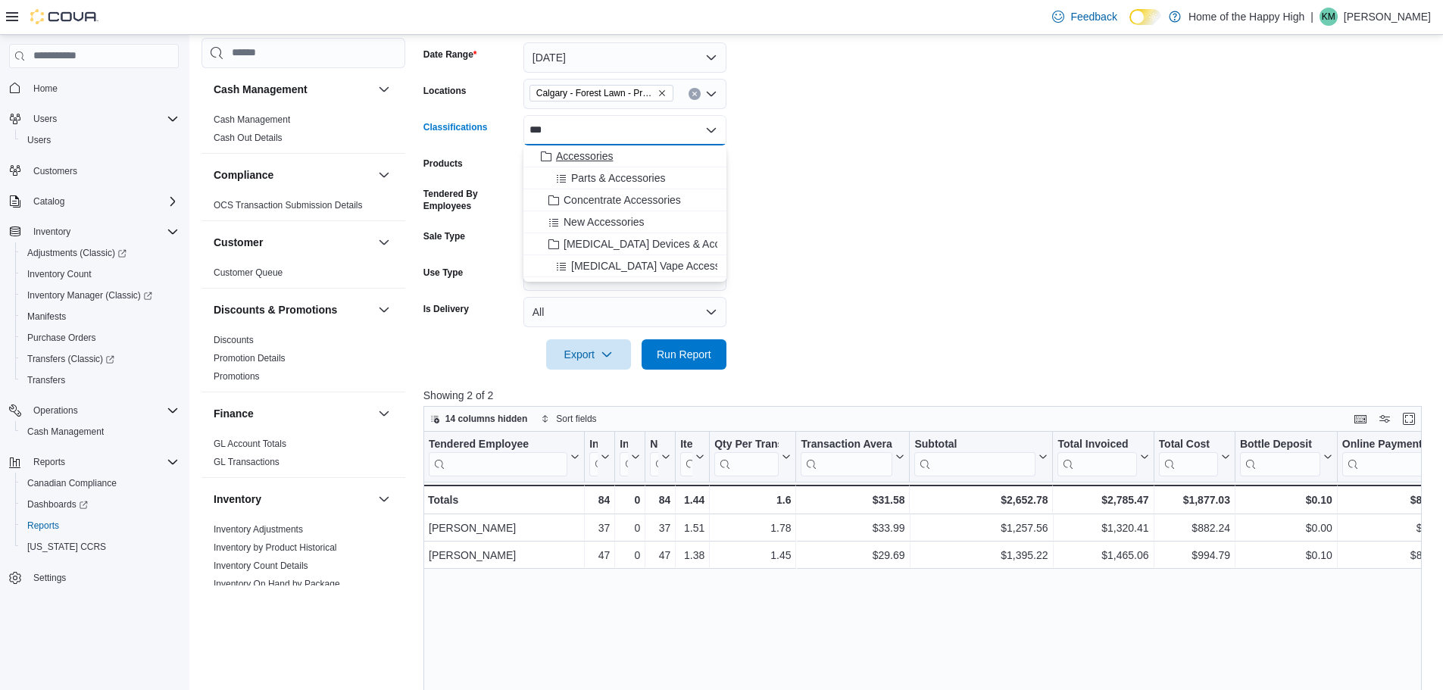
type input "***"
drag, startPoint x: 638, startPoint y: 149, endPoint x: 965, endPoint y: 217, distance: 334.4
click at [638, 149] on div "Accessories" at bounding box center [625, 156] width 185 height 15
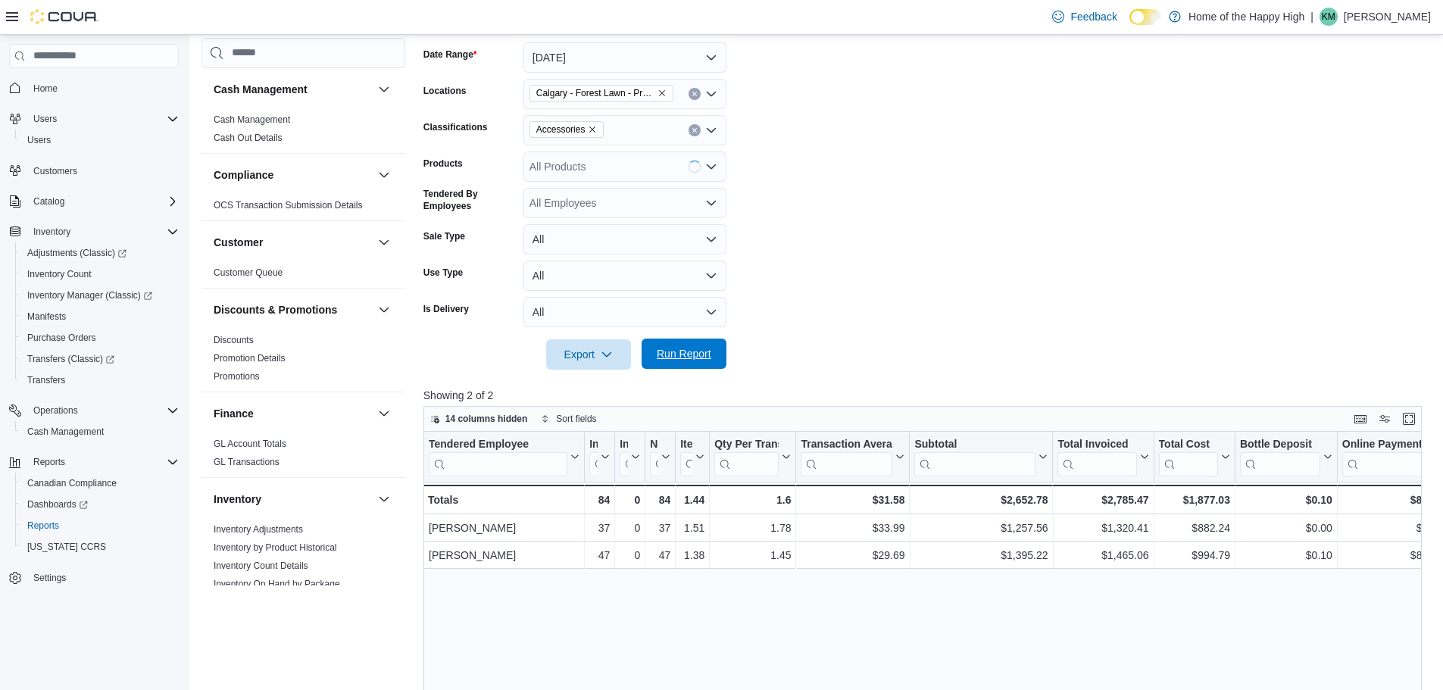
drag, startPoint x: 766, startPoint y: 330, endPoint x: 708, endPoint y: 344, distance: 59.9
click at [767, 330] on div at bounding box center [928, 333] width 1009 height 12
click at [705, 339] on div "Export Run Report" at bounding box center [575, 354] width 303 height 30
click at [655, 352] on span "Run Report" at bounding box center [684, 354] width 67 height 30
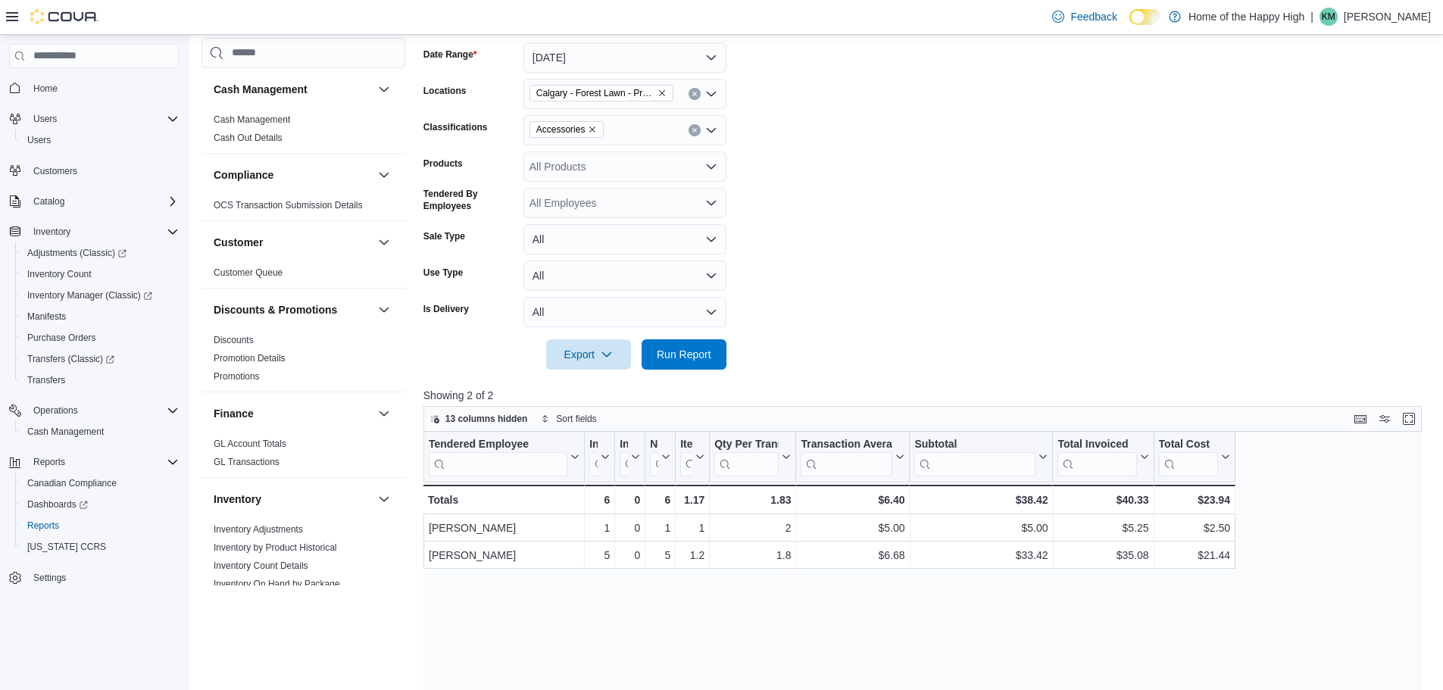
click at [589, 130] on icon "Remove Accessories from selection in this group" at bounding box center [592, 129] width 9 height 9
click at [673, 364] on span "Run Report" at bounding box center [684, 354] width 67 height 30
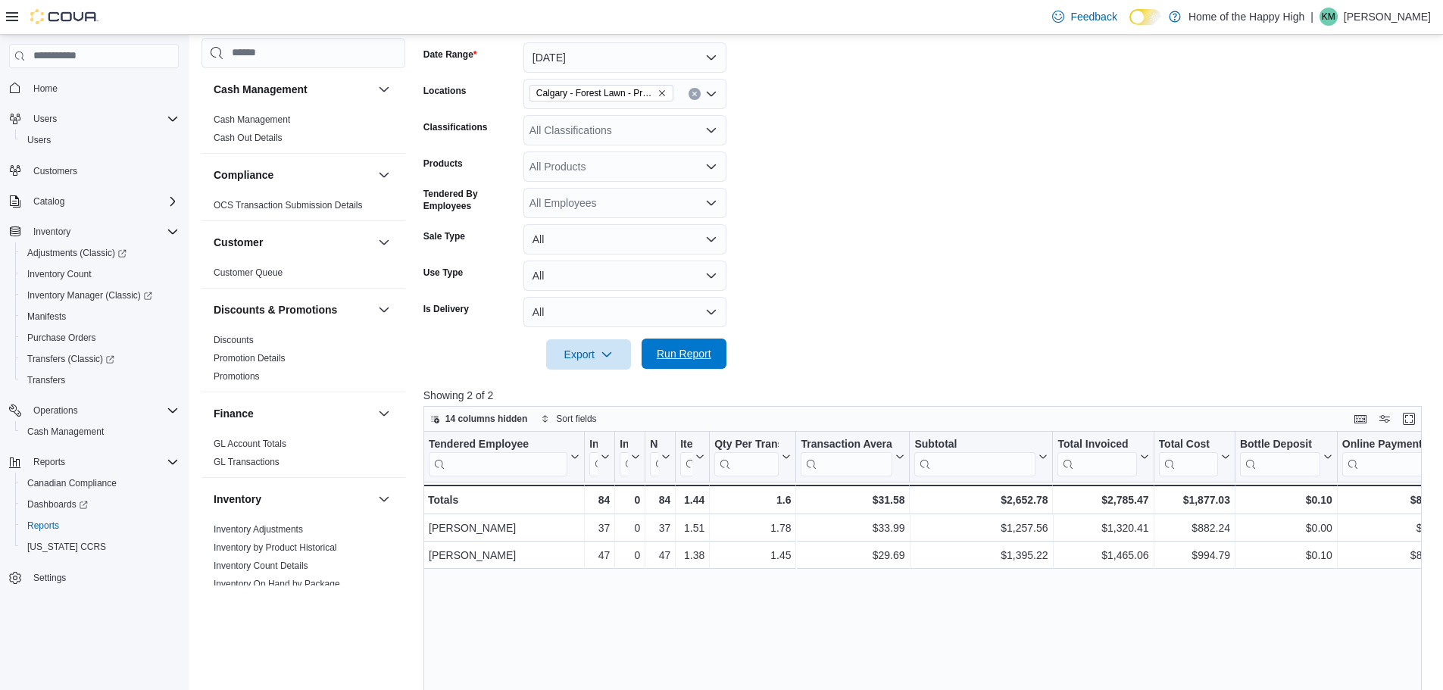
click at [698, 354] on span "Run Report" at bounding box center [684, 353] width 55 height 15
click at [677, 355] on span "Run Report" at bounding box center [684, 353] width 55 height 15
click at [683, 357] on span "Run Report" at bounding box center [684, 353] width 55 height 15
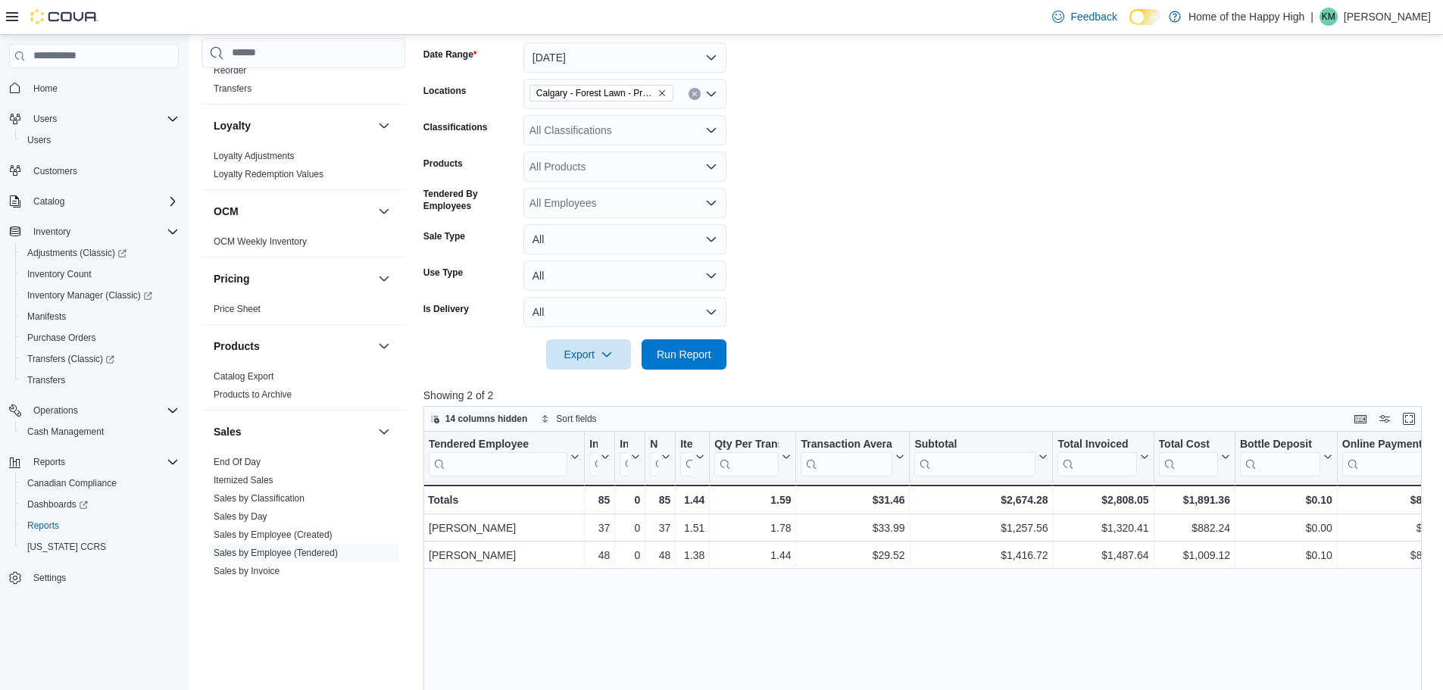
scroll to position [871, 0]
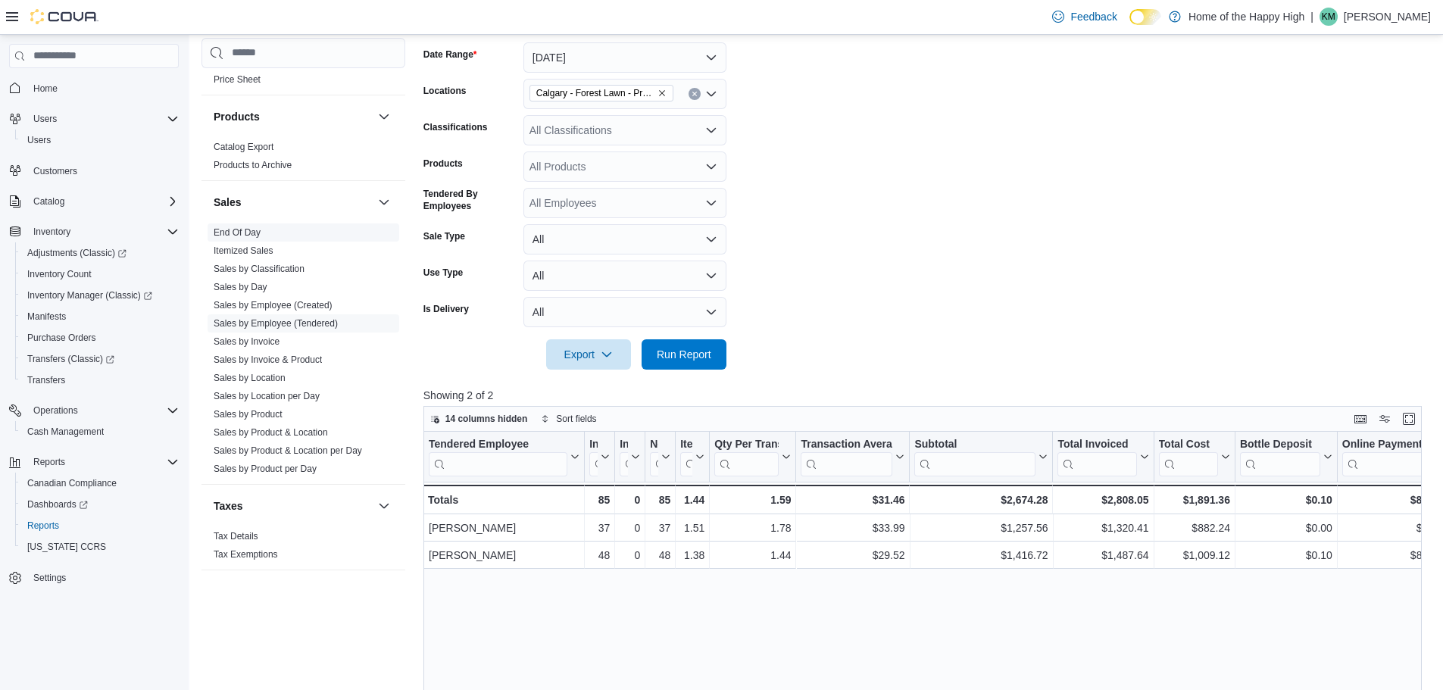
click at [248, 232] on link "End Of Day" at bounding box center [237, 232] width 47 height 11
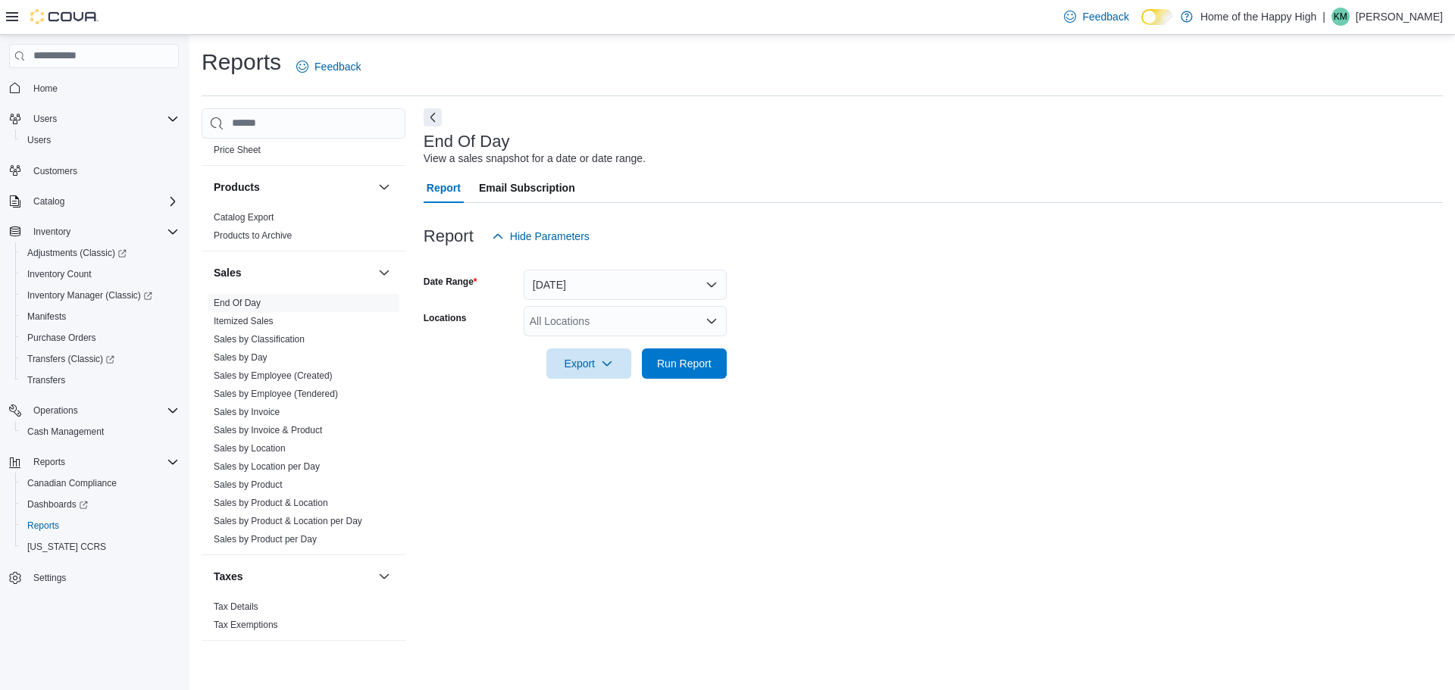
click at [549, 317] on div "All Locations" at bounding box center [625, 321] width 203 height 30
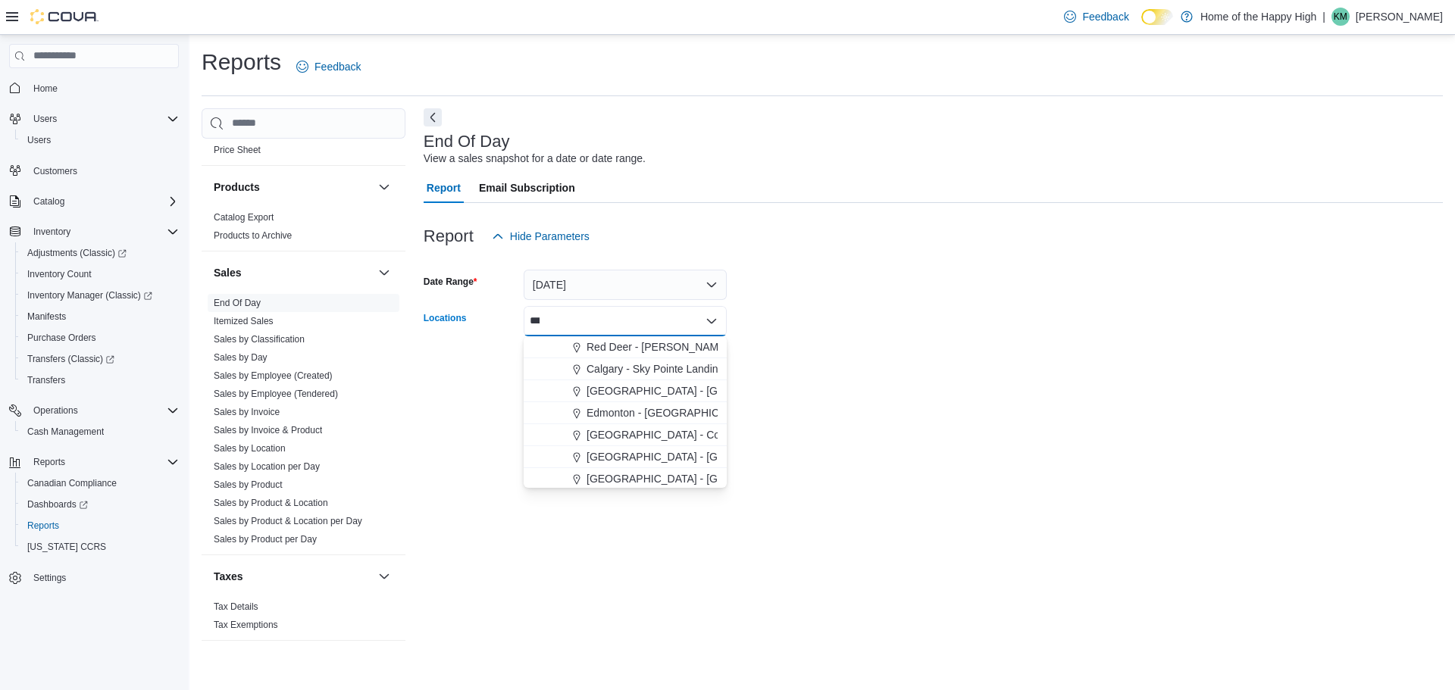
type input "****"
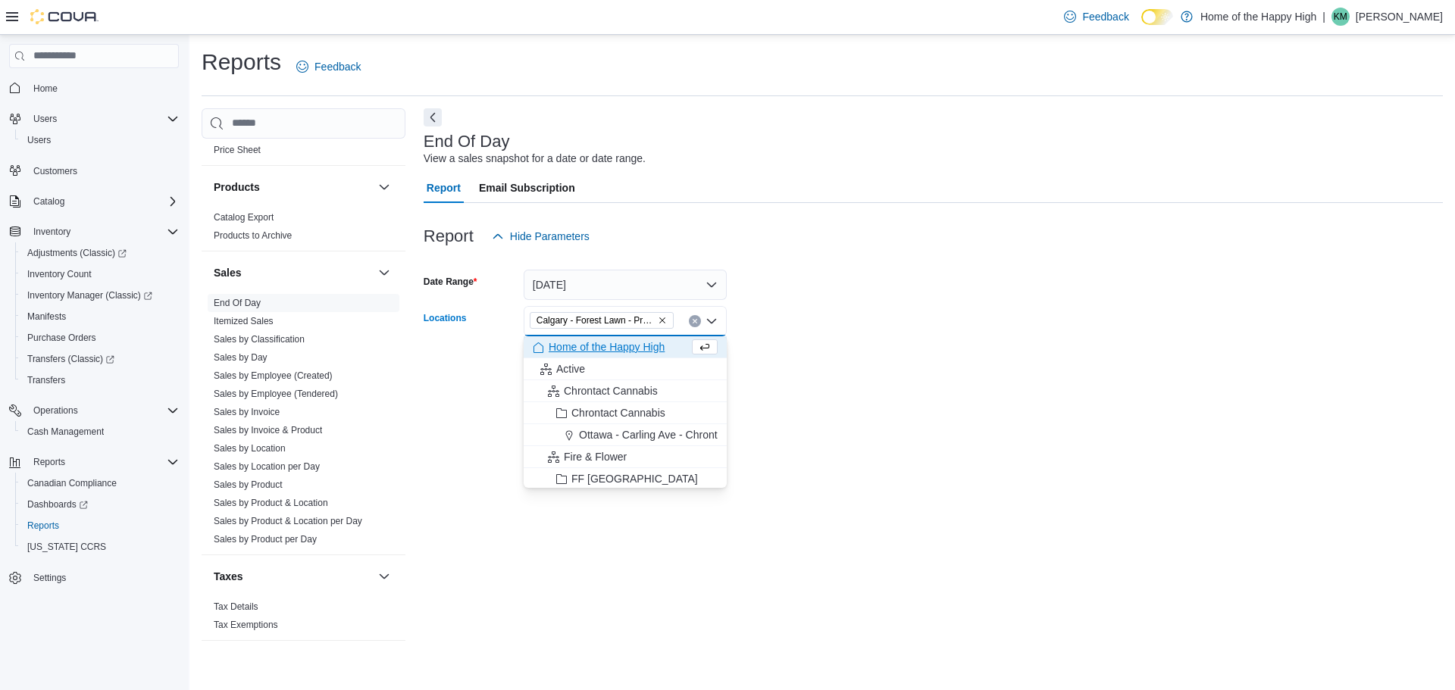
drag, startPoint x: 883, startPoint y: 380, endPoint x: 844, endPoint y: 381, distance: 38.6
click at [844, 381] on div at bounding box center [933, 388] width 1019 height 18
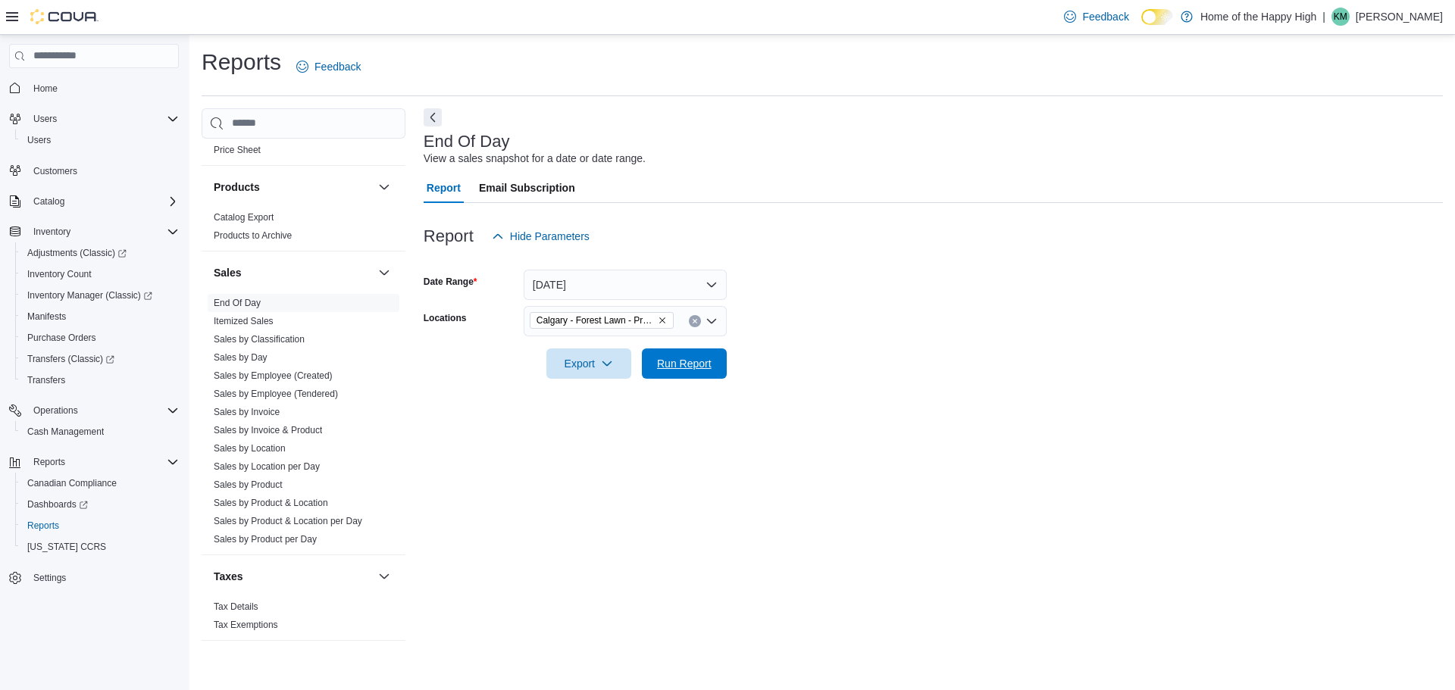
click at [692, 364] on span "Run Report" at bounding box center [684, 363] width 55 height 15
click at [435, 113] on button "Next" at bounding box center [433, 117] width 18 height 18
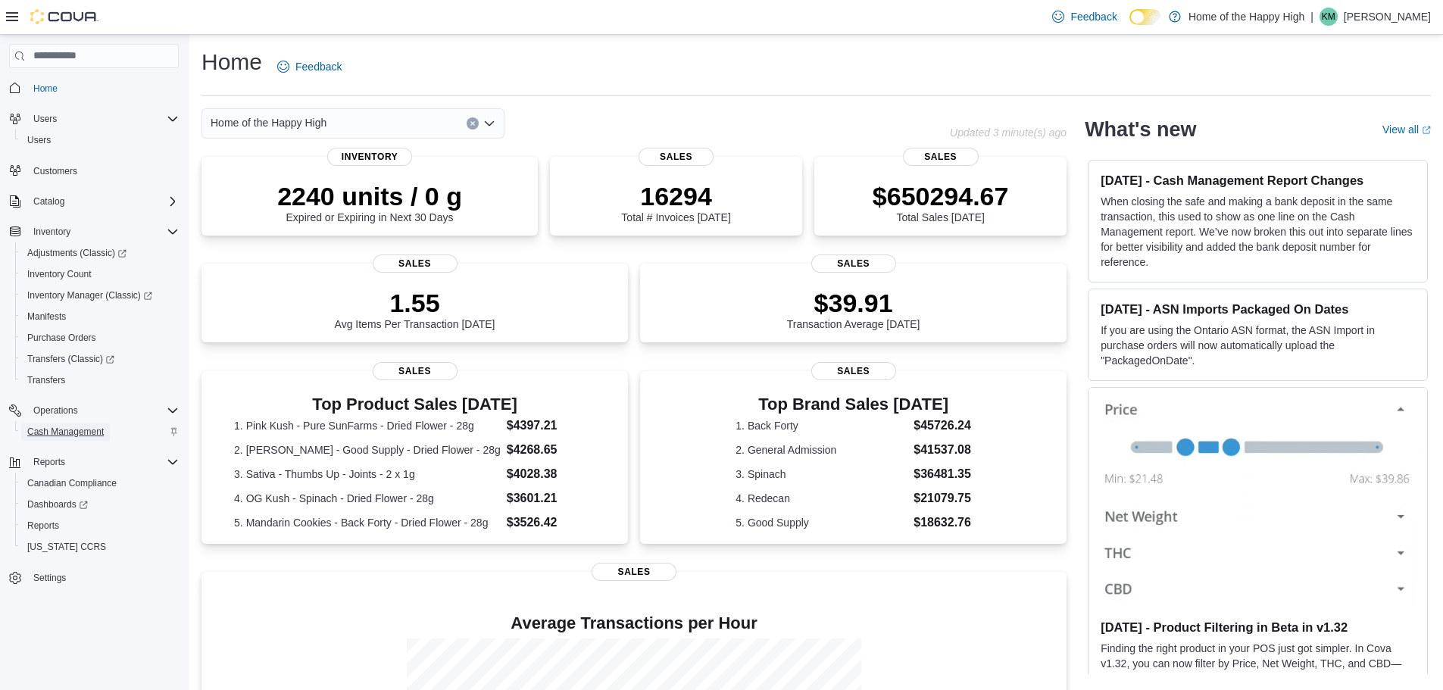
click at [30, 427] on span "Cash Management" at bounding box center [65, 432] width 77 height 12
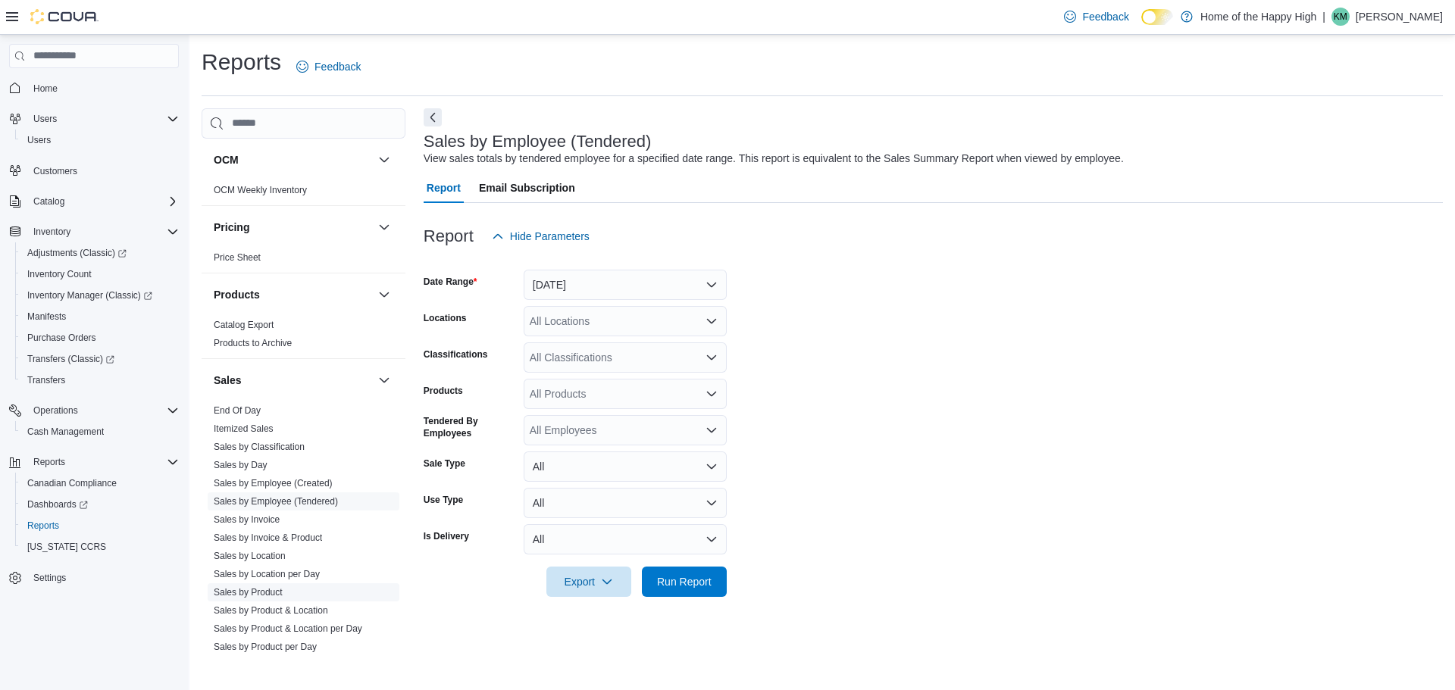
scroll to position [871, 0]
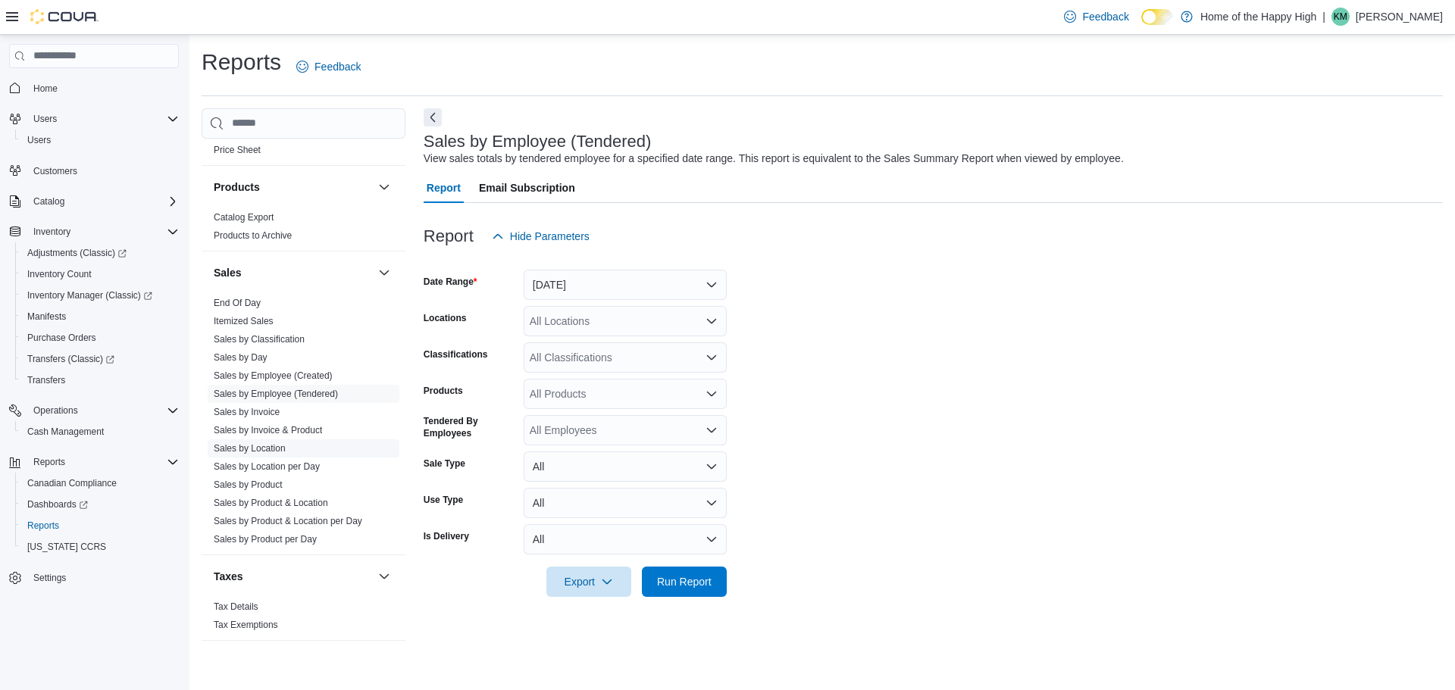
click at [286, 447] on span "Sales by Location" at bounding box center [304, 448] width 192 height 18
click at [239, 451] on link "Sales by Location" at bounding box center [250, 448] width 72 height 11
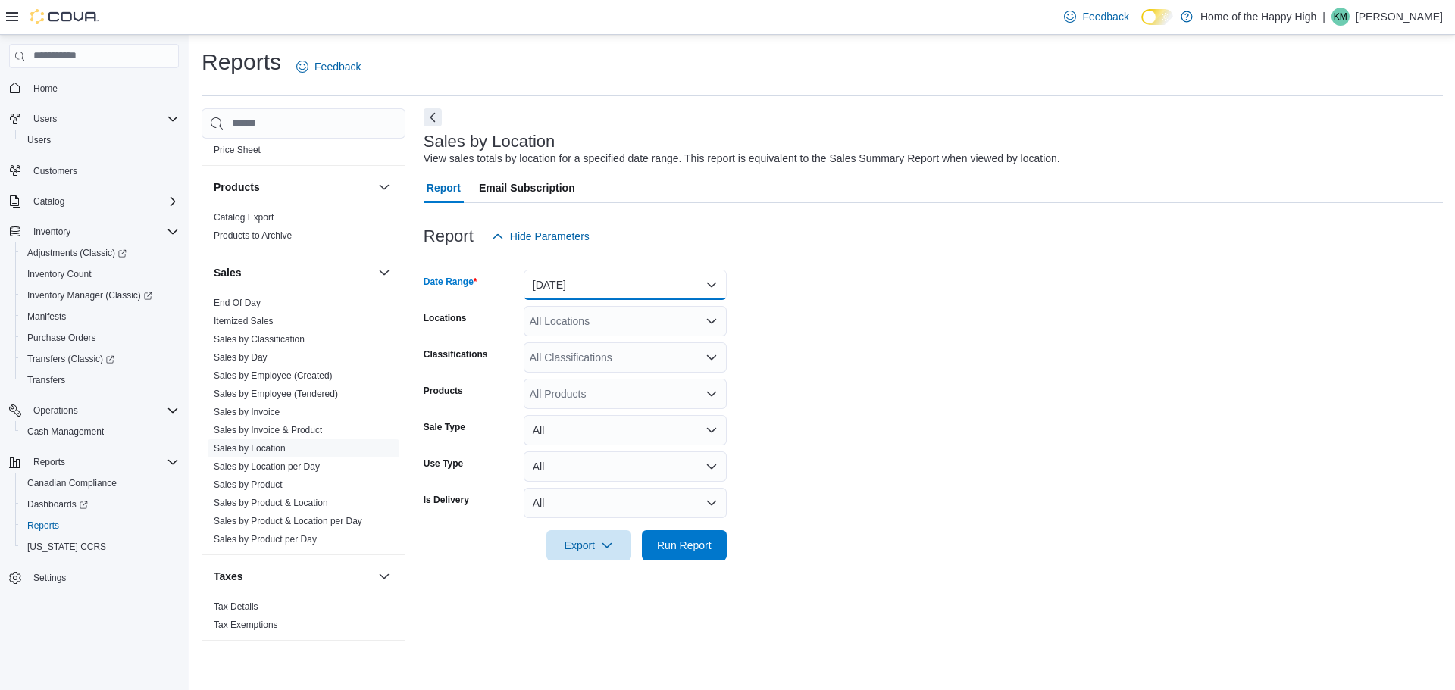
click at [580, 276] on button "Yesterday" at bounding box center [625, 285] width 203 height 30
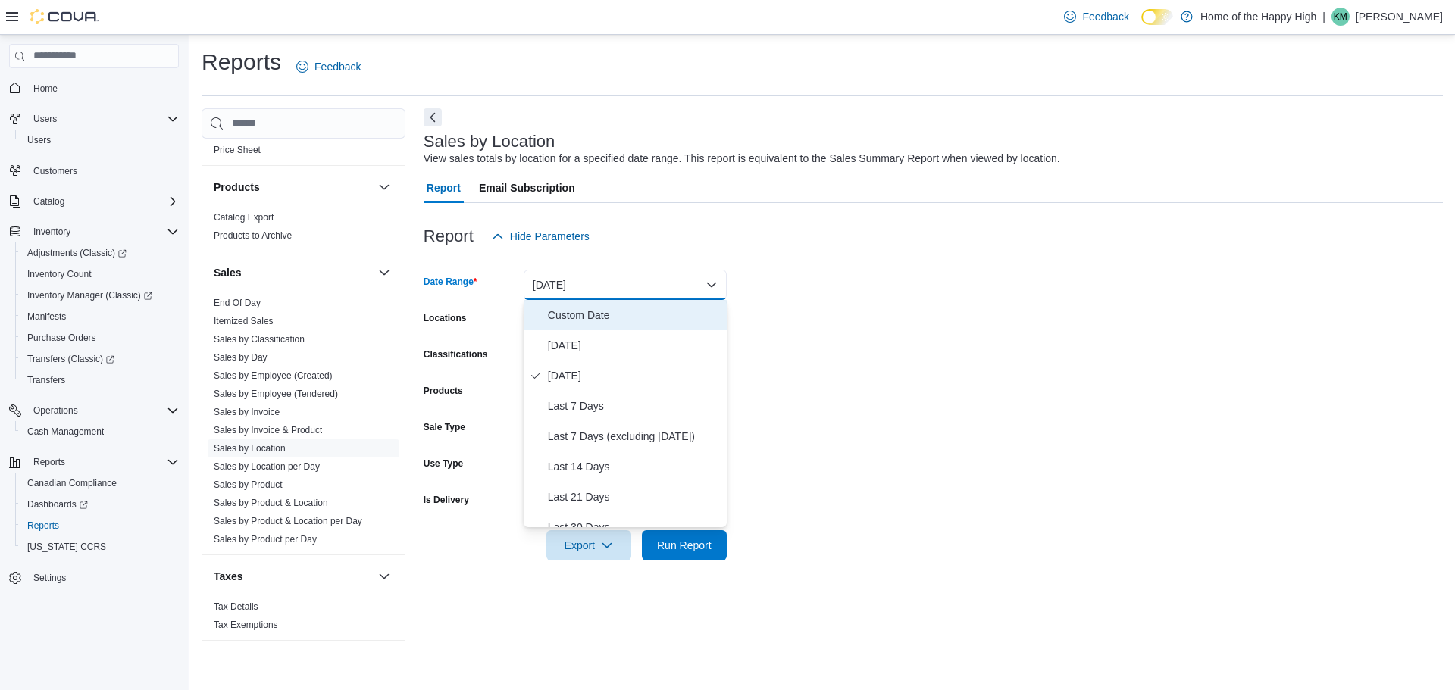
click at [561, 316] on span "Custom Date" at bounding box center [634, 315] width 173 height 18
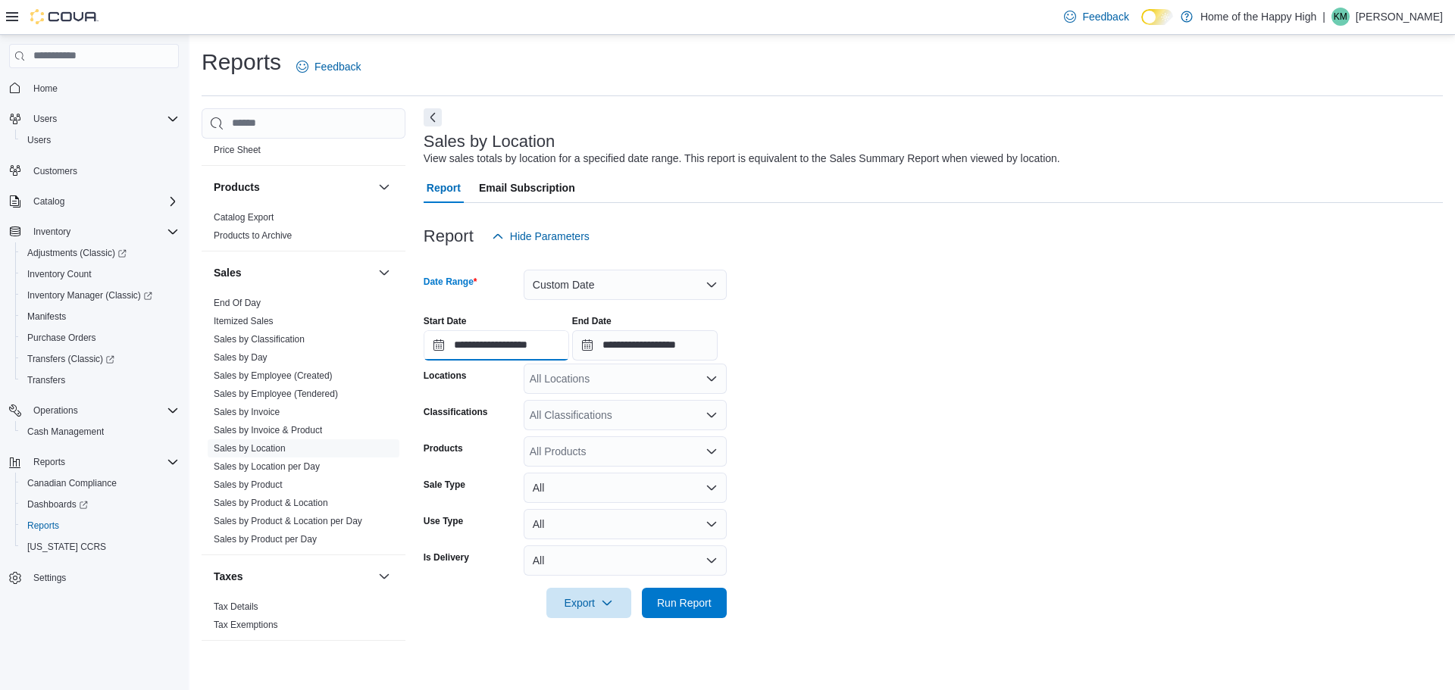
click at [542, 346] on input "**********" at bounding box center [496, 345] width 145 height 30
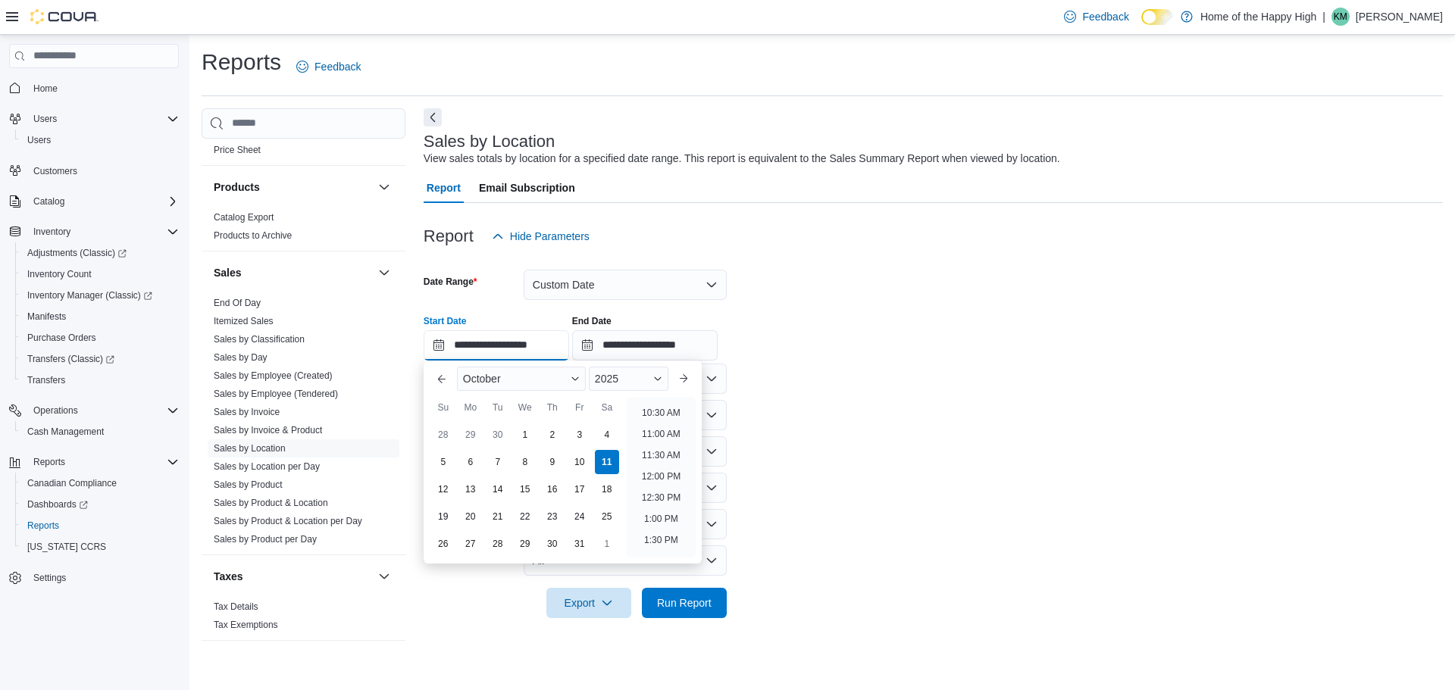
scroll to position [729, 0]
drag, startPoint x: 650, startPoint y: 524, endPoint x: 752, endPoint y: 331, distance: 217.9
click at [650, 523] on li "8:00 PM" at bounding box center [661, 529] width 46 height 18
type input "**********"
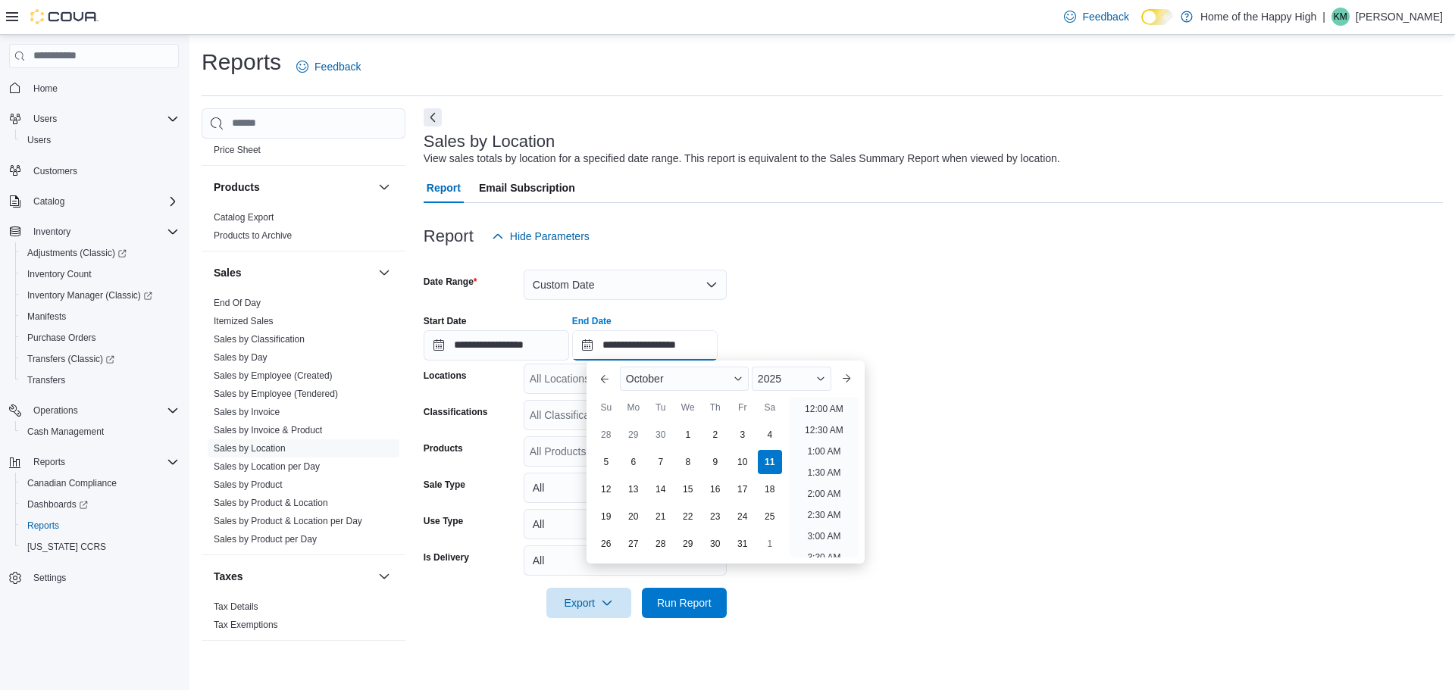
click at [718, 352] on input "**********" at bounding box center [644, 345] width 145 height 30
click at [814, 436] on li "9:00 PM" at bounding box center [824, 439] width 46 height 18
type input "**********"
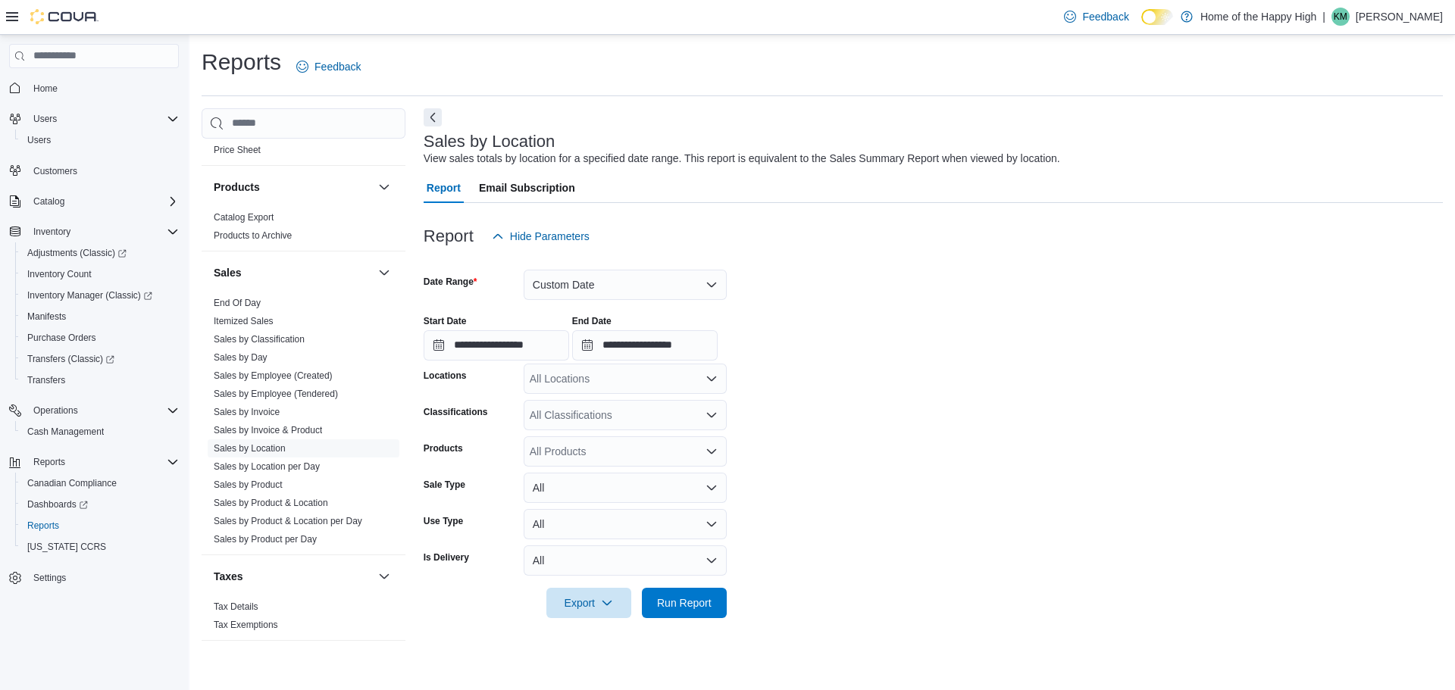
drag, startPoint x: 587, startPoint y: 394, endPoint x: 585, endPoint y: 386, distance: 7.9
click at [587, 393] on form "**********" at bounding box center [933, 435] width 1019 height 367
click at [585, 385] on div "All Locations" at bounding box center [625, 379] width 203 height 30
type input "****"
drag, startPoint x: 1156, startPoint y: 409, endPoint x: 1126, endPoint y: 414, distance: 30.6
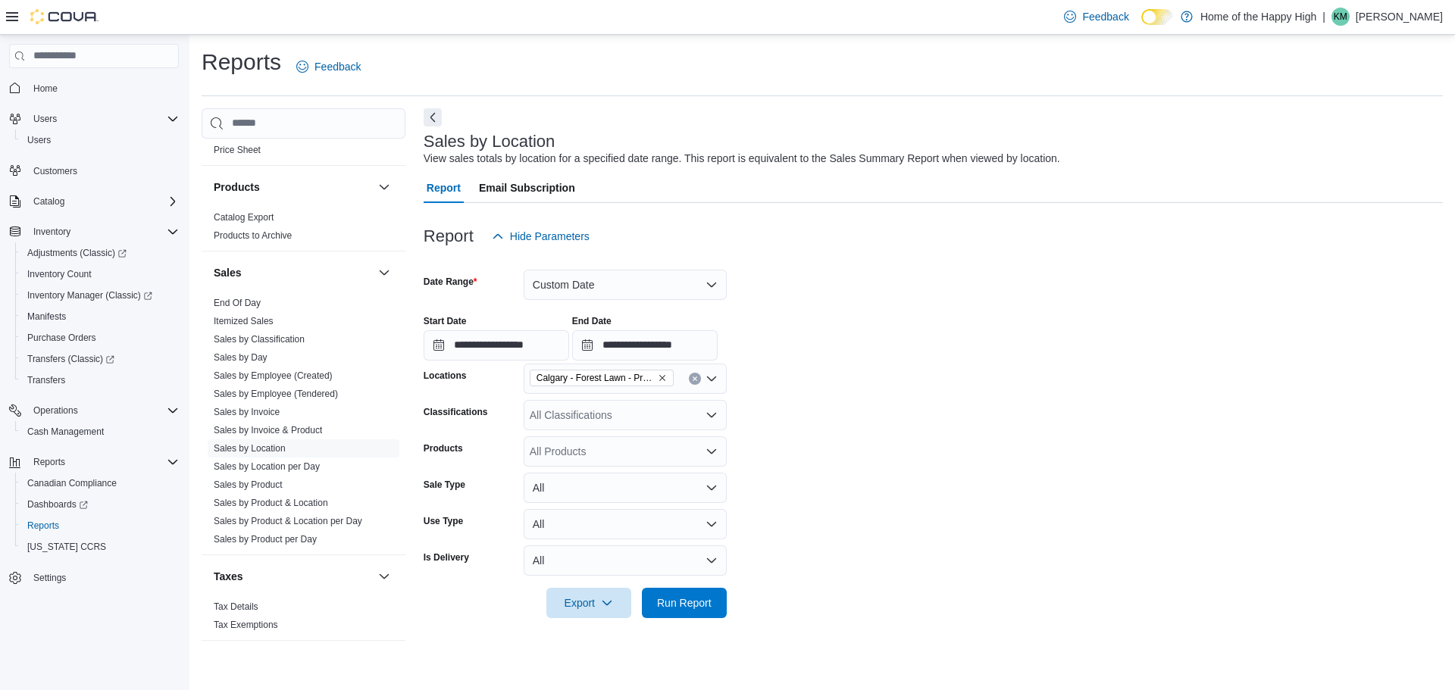
click at [1142, 410] on form "**********" at bounding box center [933, 435] width 1019 height 367
click at [697, 609] on span "Run Report" at bounding box center [684, 602] width 55 height 15
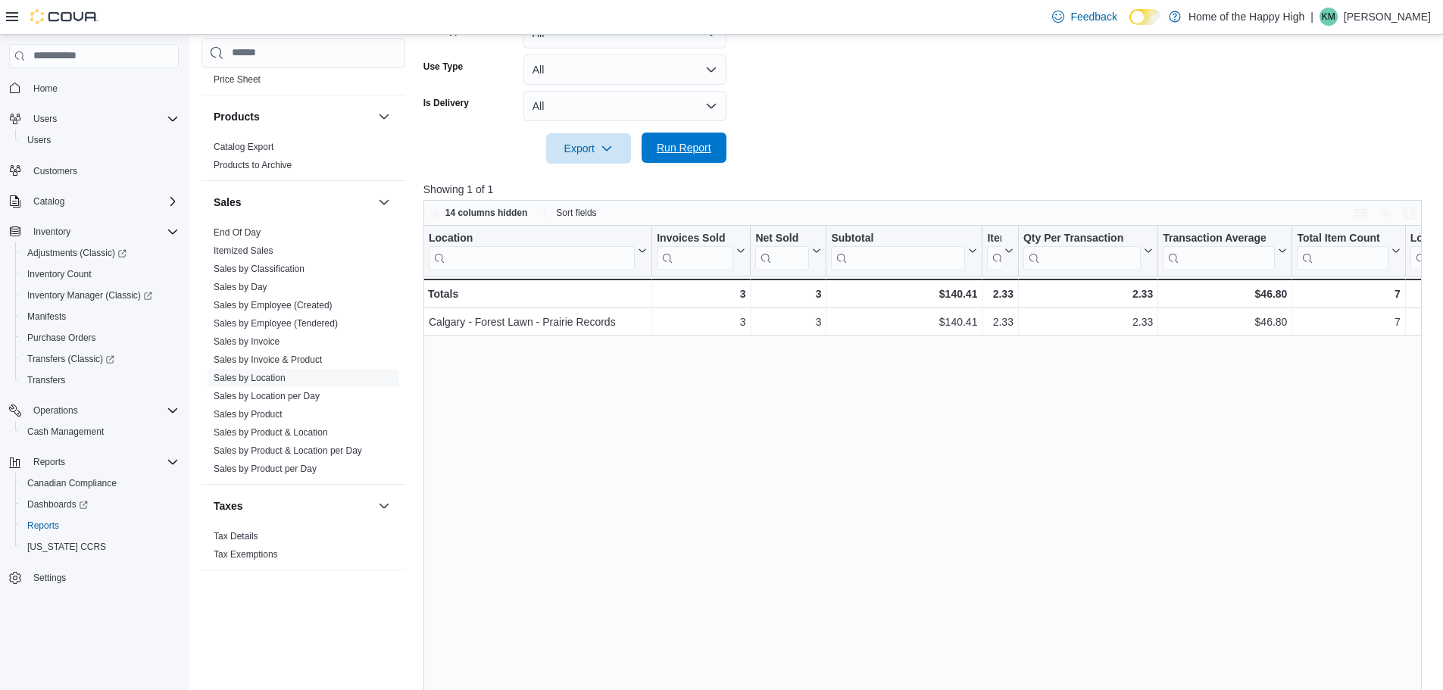
scroll to position [303, 0]
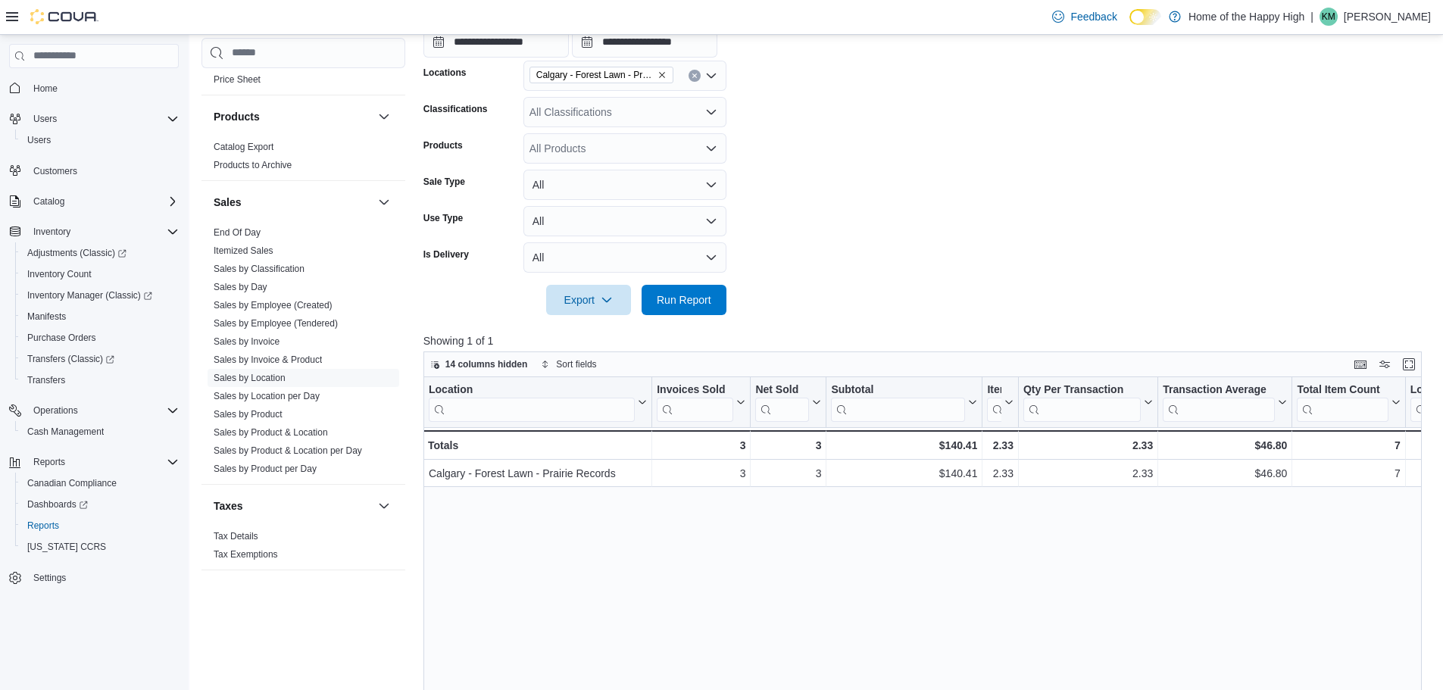
click at [566, 107] on div "All Classifications" at bounding box center [625, 112] width 203 height 30
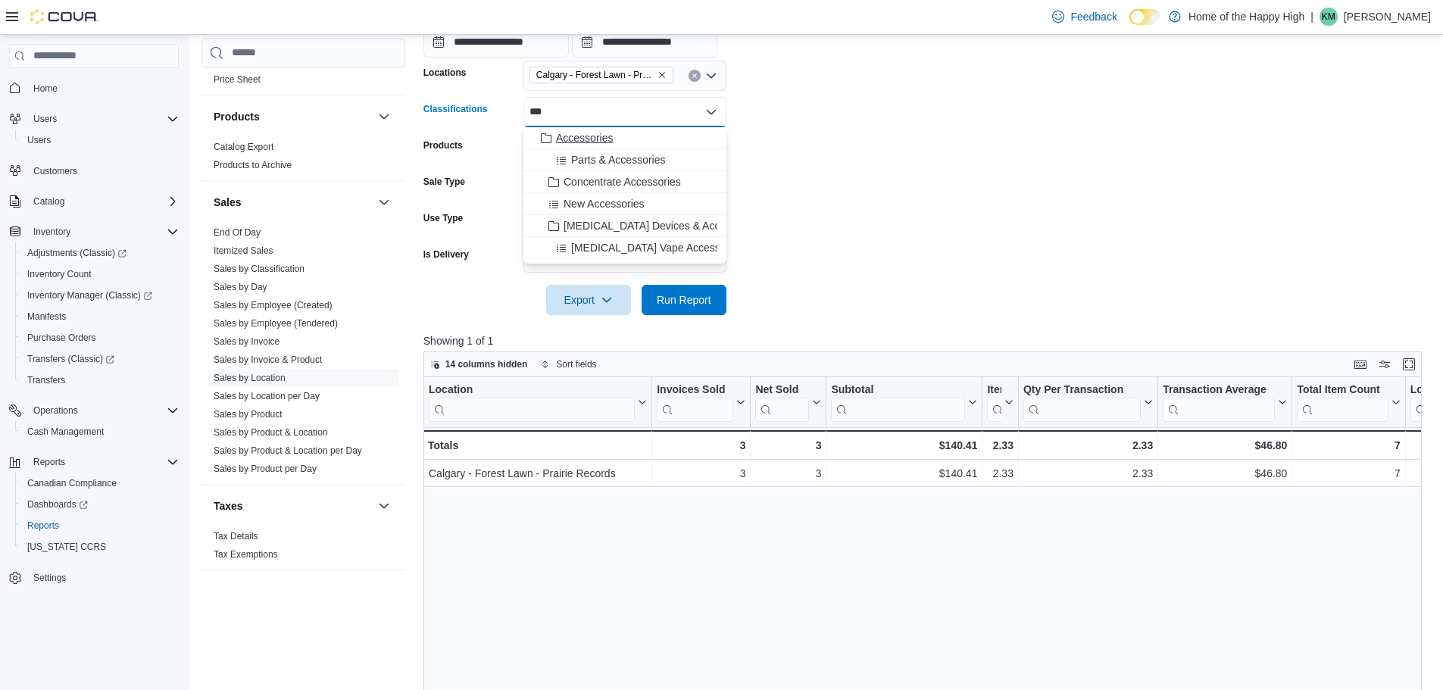
type input "***"
click at [602, 141] on span "Accessories" at bounding box center [584, 137] width 57 height 15
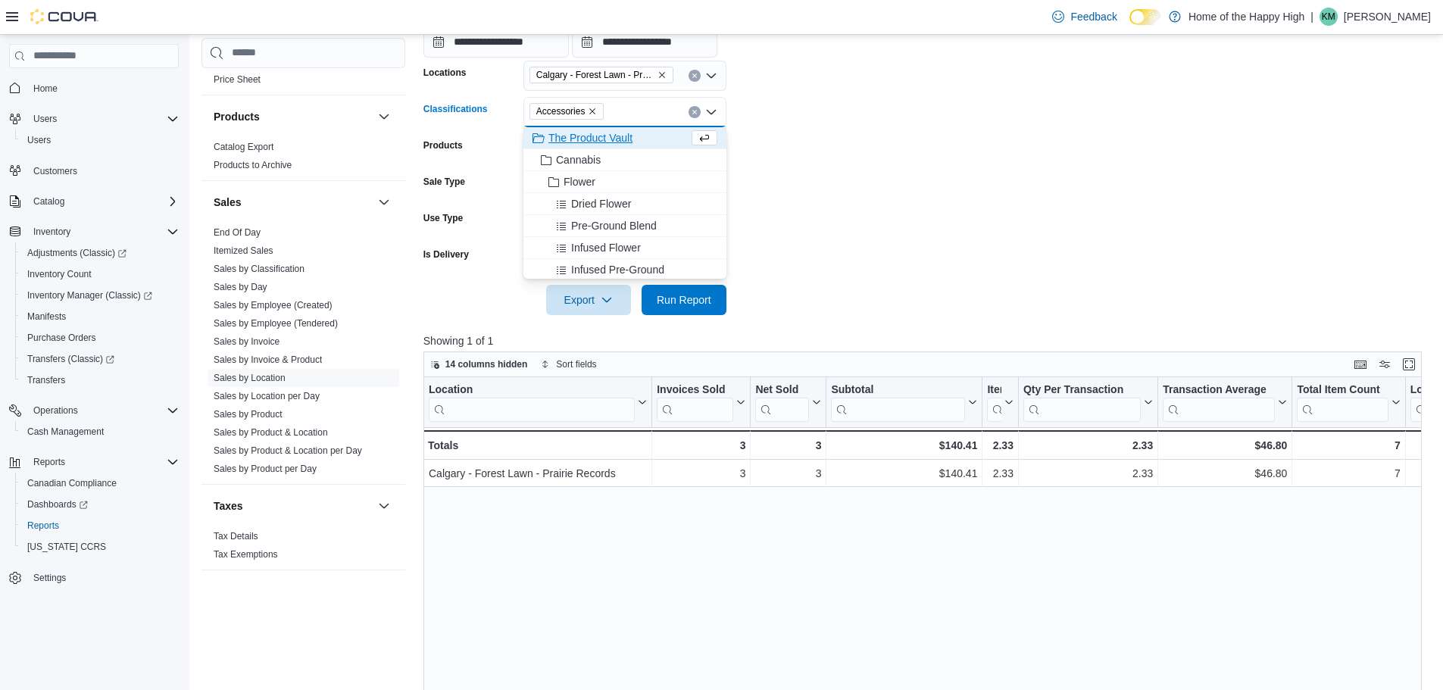
drag, startPoint x: 977, startPoint y: 235, endPoint x: 613, endPoint y: 328, distance: 376.2
click at [918, 252] on form "**********" at bounding box center [928, 131] width 1009 height 367
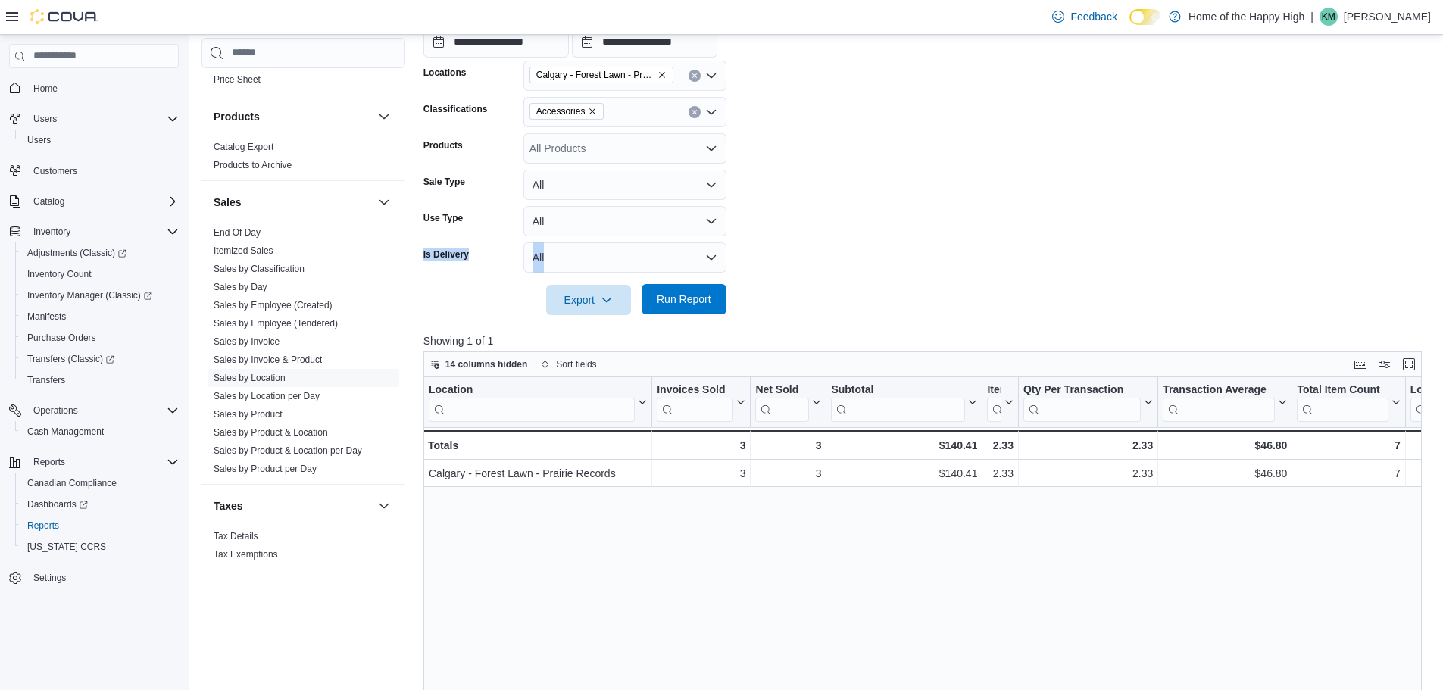
click at [649, 297] on button "Run Report" at bounding box center [684, 299] width 85 height 30
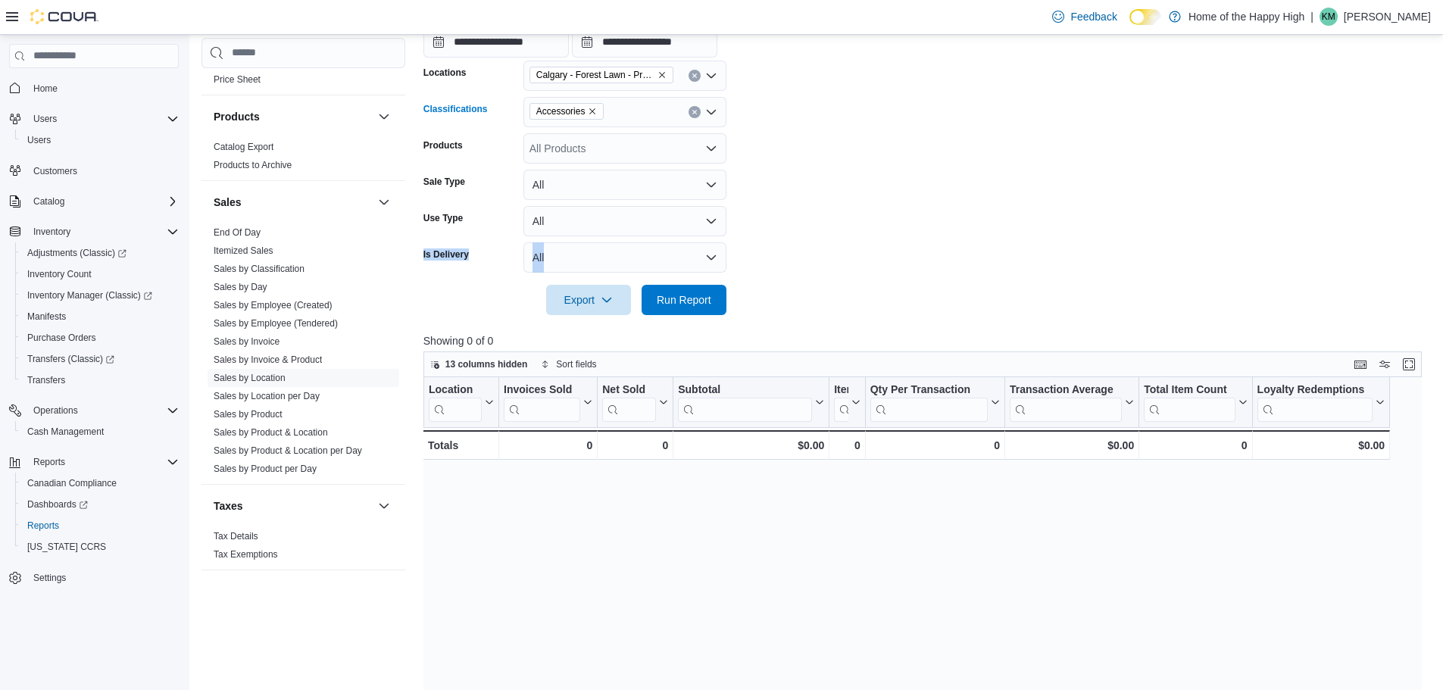
click at [592, 114] on icon "Remove Accessories from selection in this group" at bounding box center [592, 111] width 9 height 9
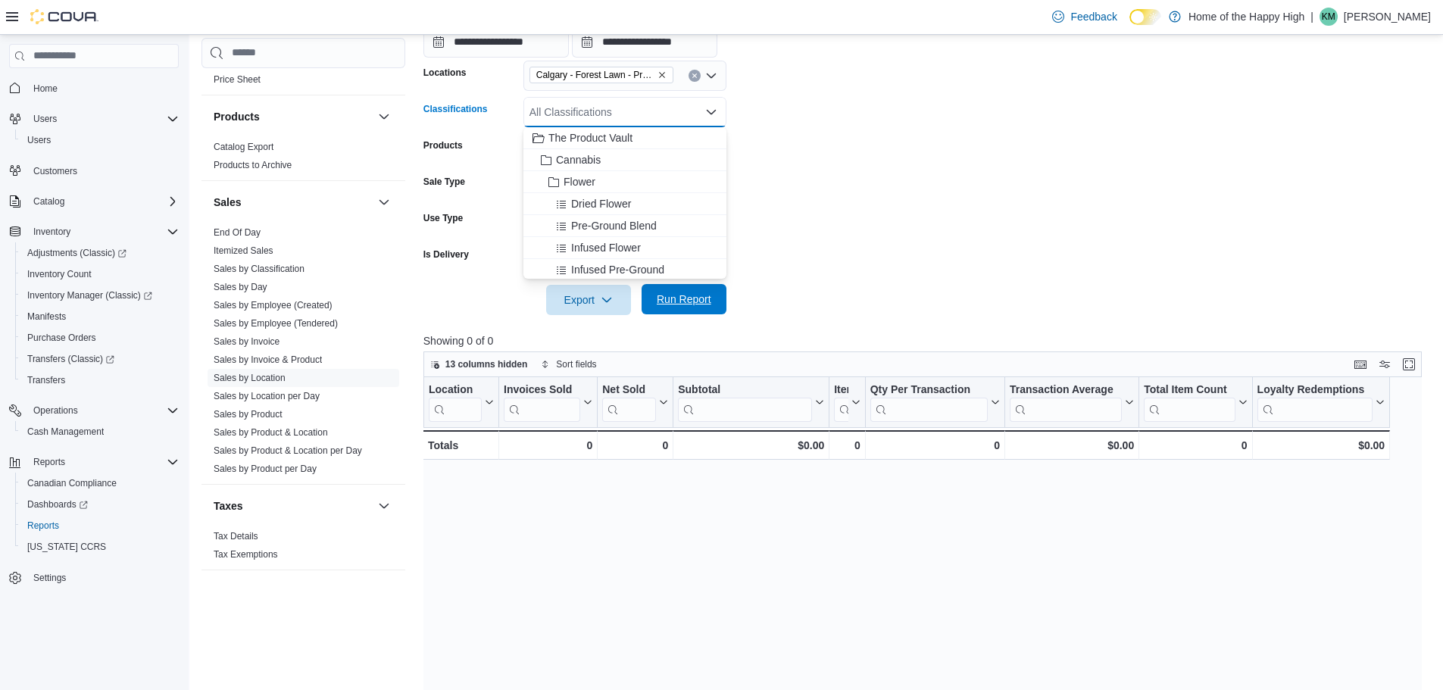
click at [715, 299] on span "Run Report" at bounding box center [684, 299] width 67 height 30
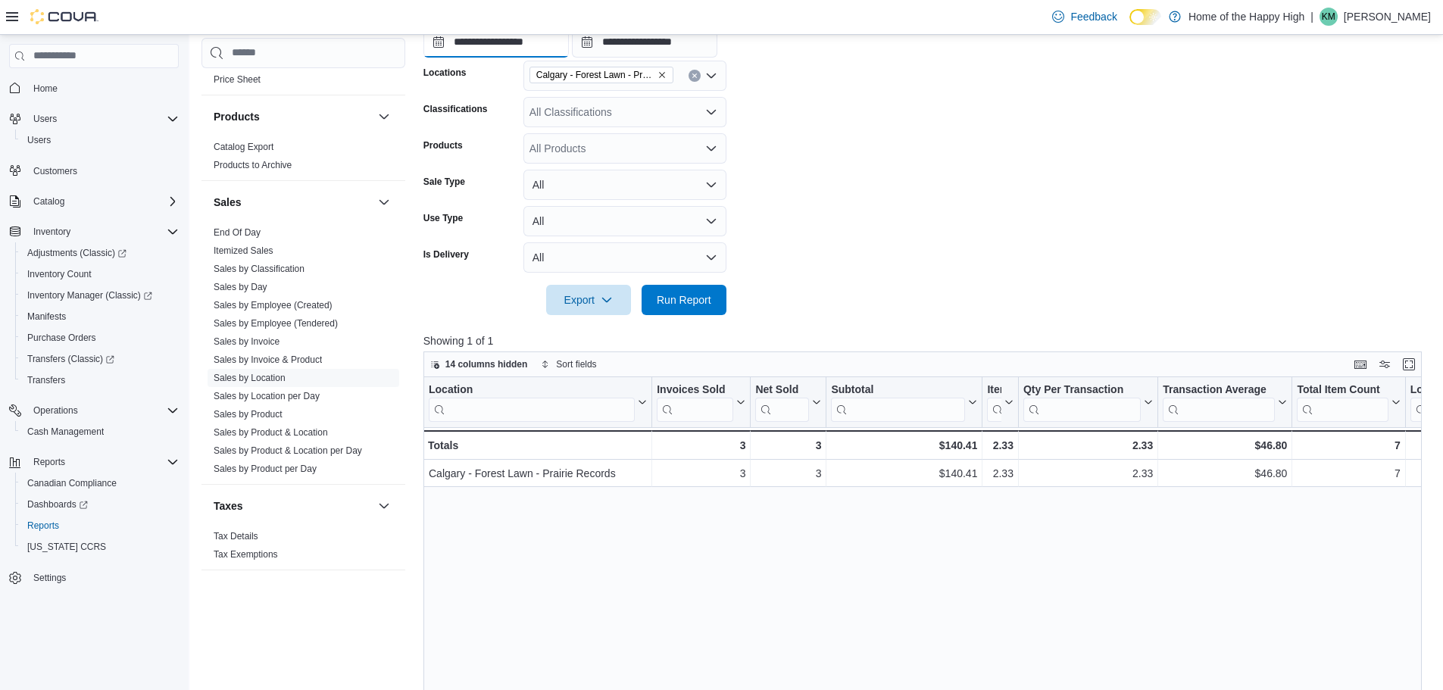
click at [537, 43] on input "**********" at bounding box center [496, 42] width 145 height 30
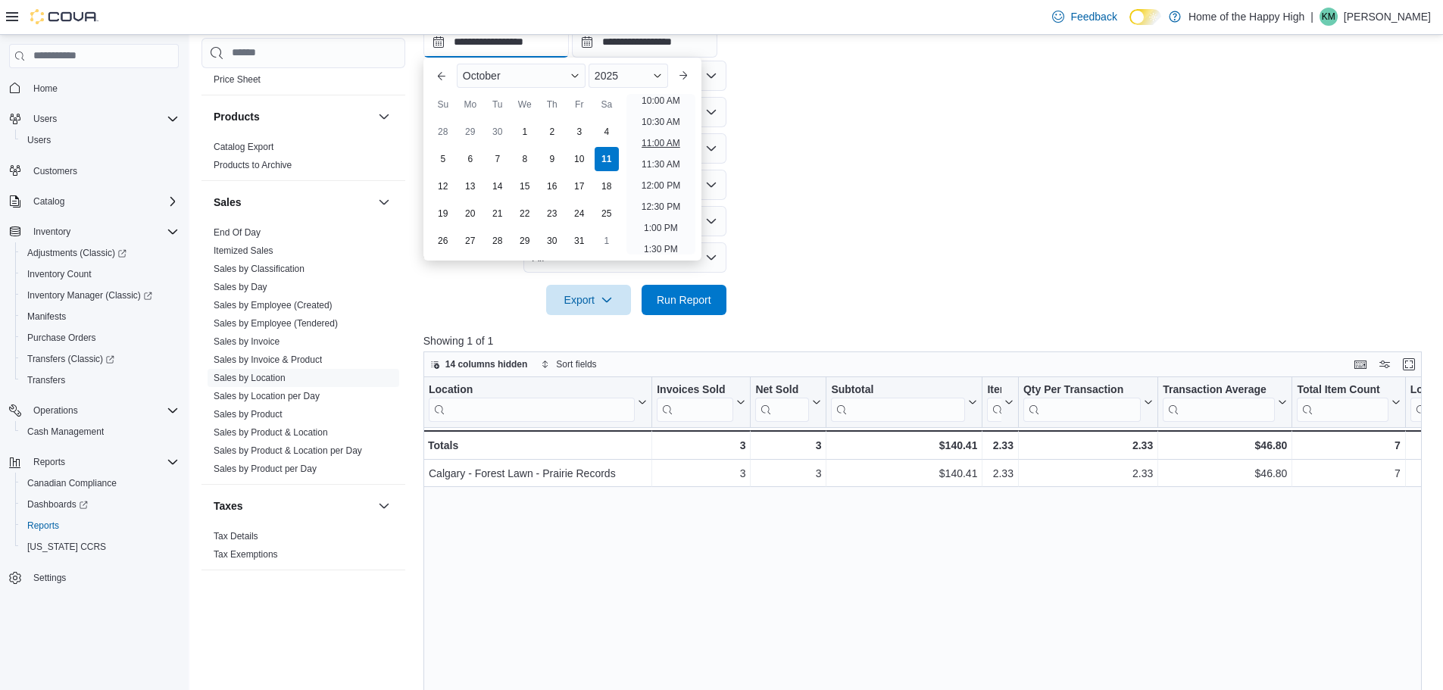
scroll to position [406, 0]
click at [657, 118] on li "10:00 AM" at bounding box center [661, 124] width 51 height 18
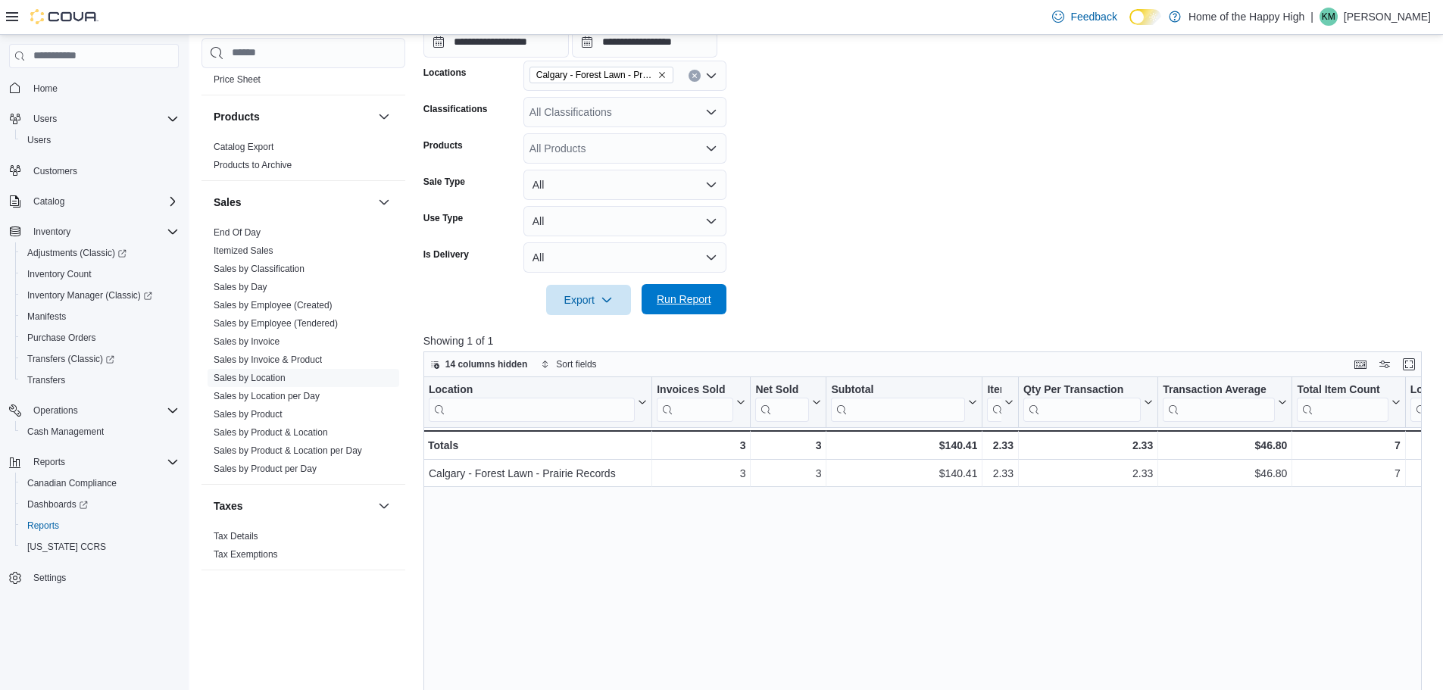
drag, startPoint x: 682, startPoint y: 299, endPoint x: 671, endPoint y: 294, distance: 11.9
click at [676, 296] on span "Run Report" at bounding box center [684, 299] width 55 height 15
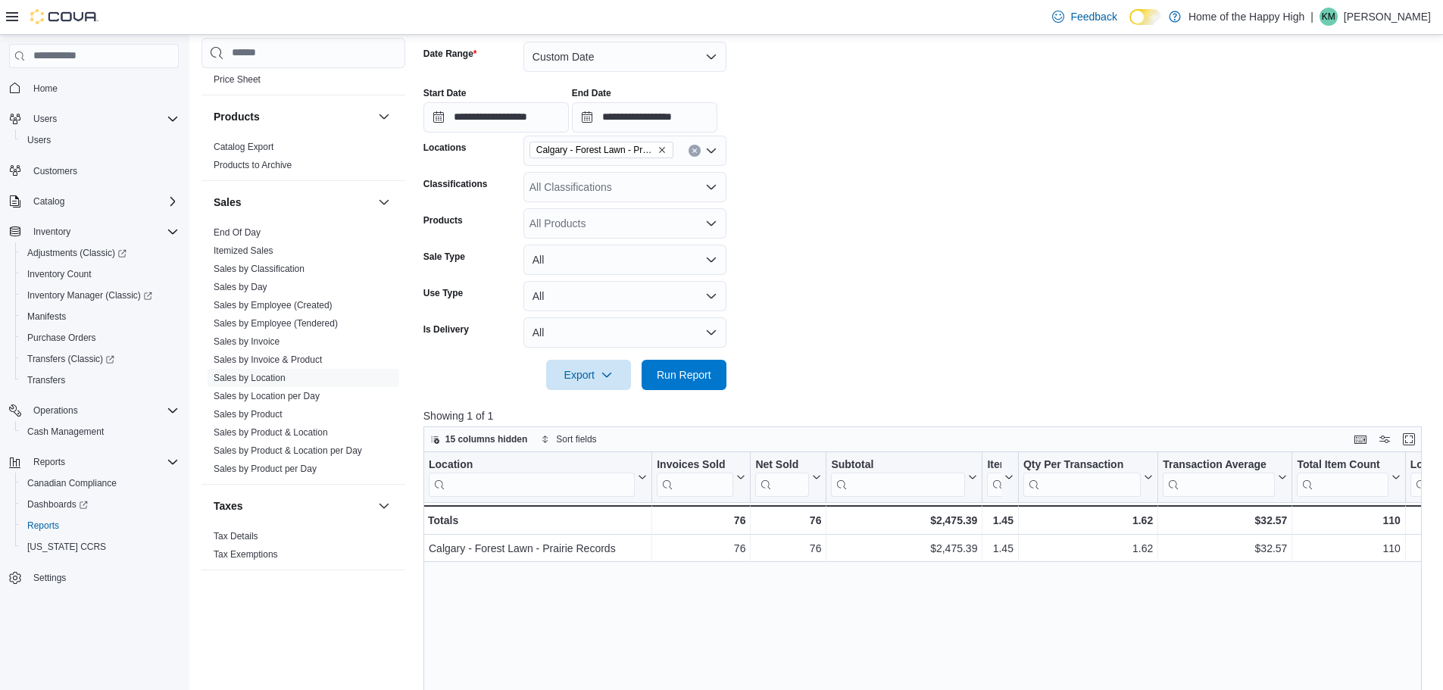
scroll to position [227, 0]
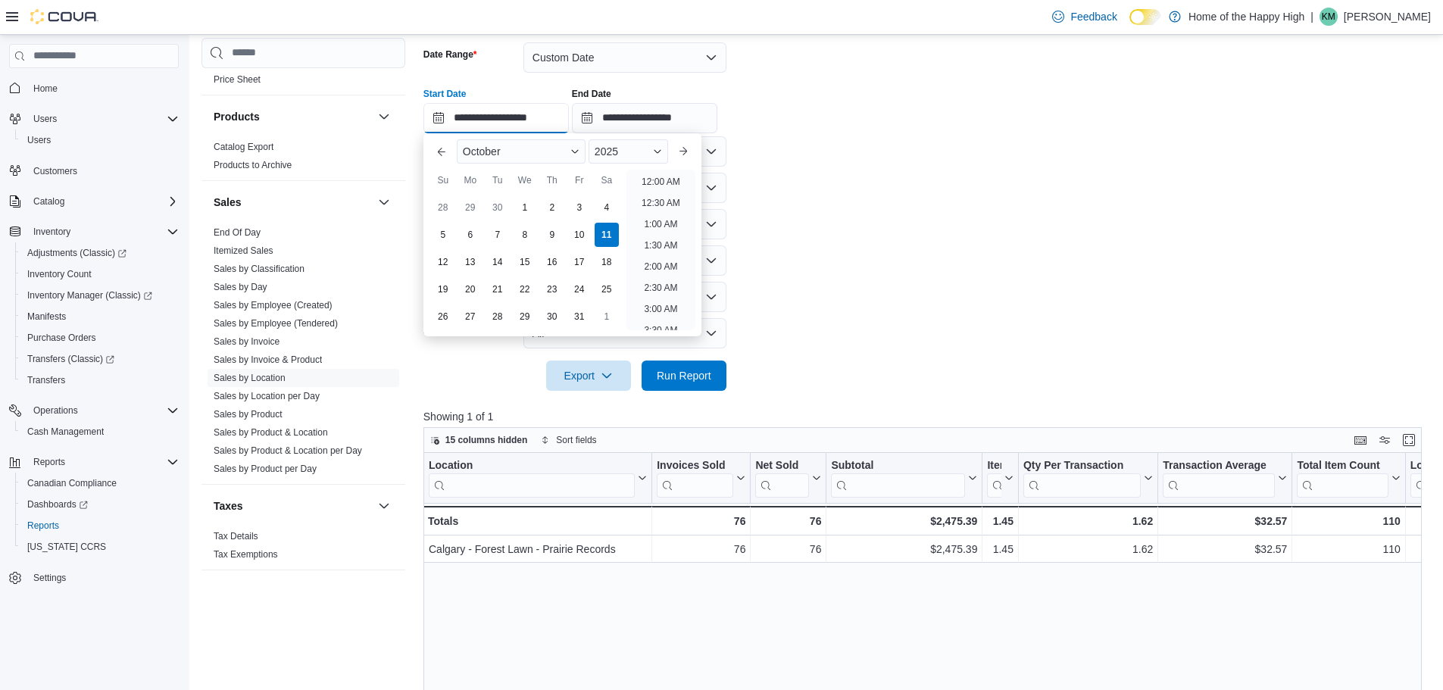
drag, startPoint x: 524, startPoint y: 118, endPoint x: 610, endPoint y: 179, distance: 105.5
click at [524, 120] on input "**********" at bounding box center [496, 118] width 145 height 30
click at [674, 289] on li "9:00 PM" at bounding box center [661, 298] width 46 height 18
type input "**********"
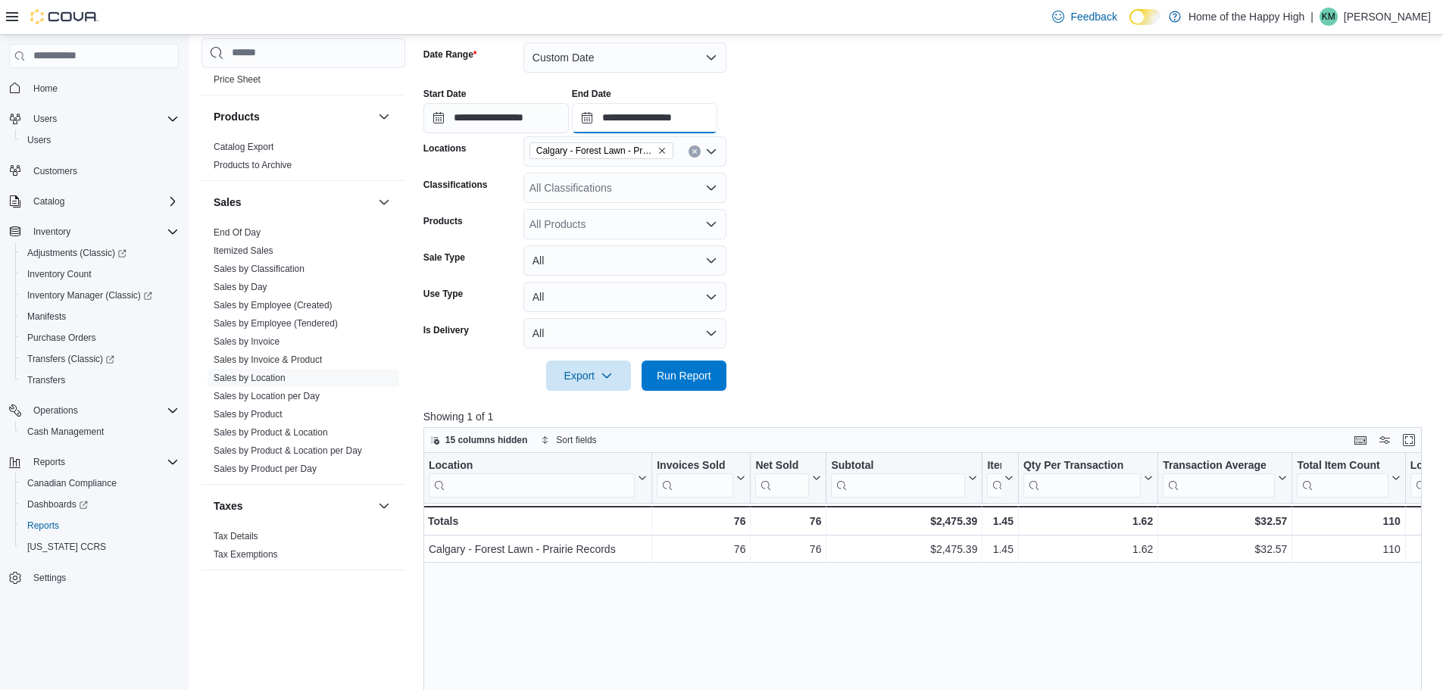
drag, startPoint x: 699, startPoint y: 114, endPoint x: 707, endPoint y: 127, distance: 16.0
click at [699, 114] on input "**********" at bounding box center [644, 118] width 145 height 30
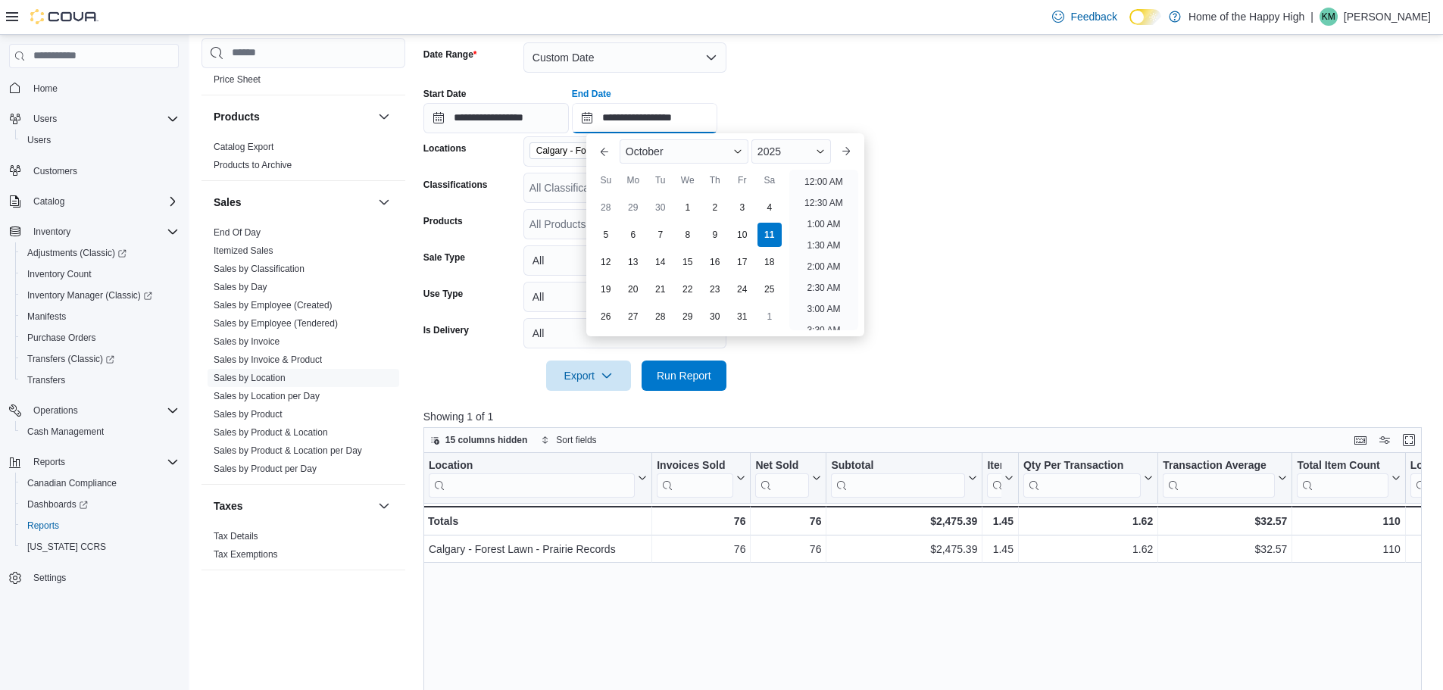
scroll to position [861, 0]
click at [833, 255] on li "10:00 PM" at bounding box center [824, 254] width 51 height 18
type input "**********"
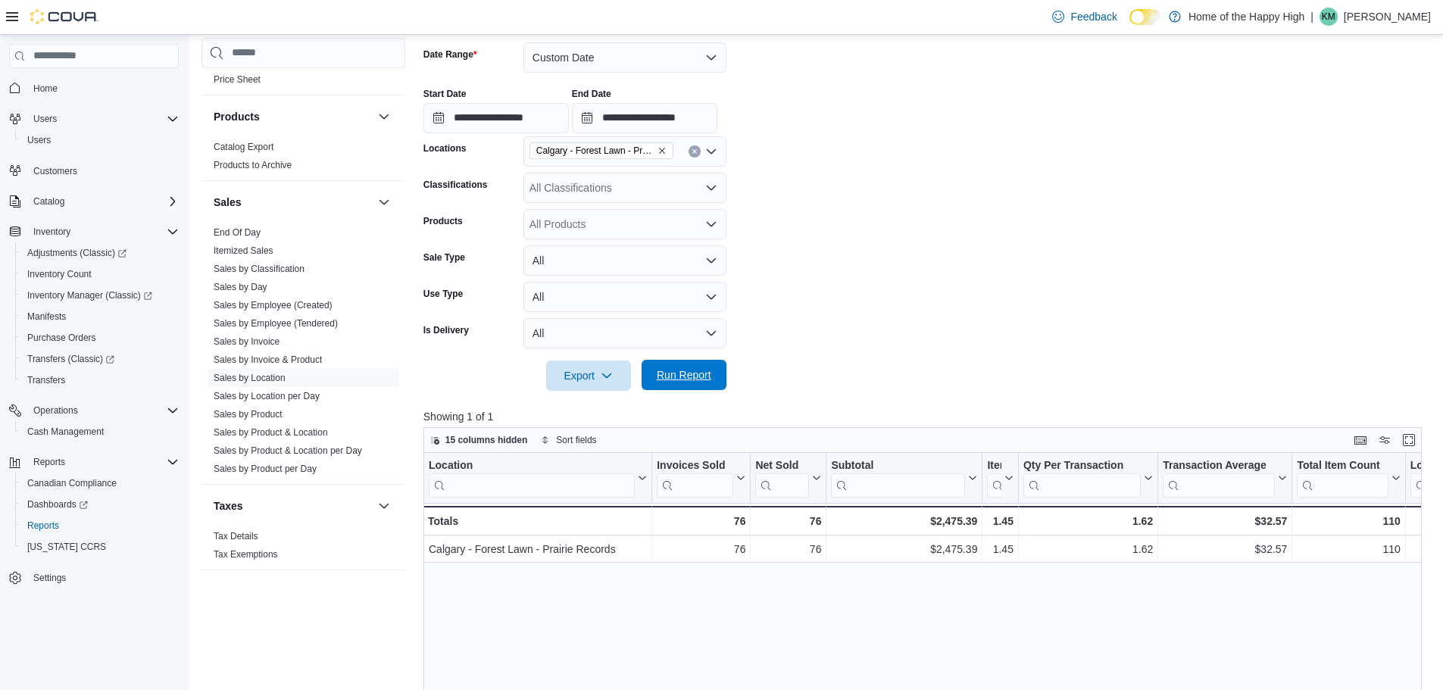
click at [677, 378] on span "Run Report" at bounding box center [684, 374] width 55 height 15
click at [629, 191] on div "All Classifications" at bounding box center [625, 188] width 203 height 30
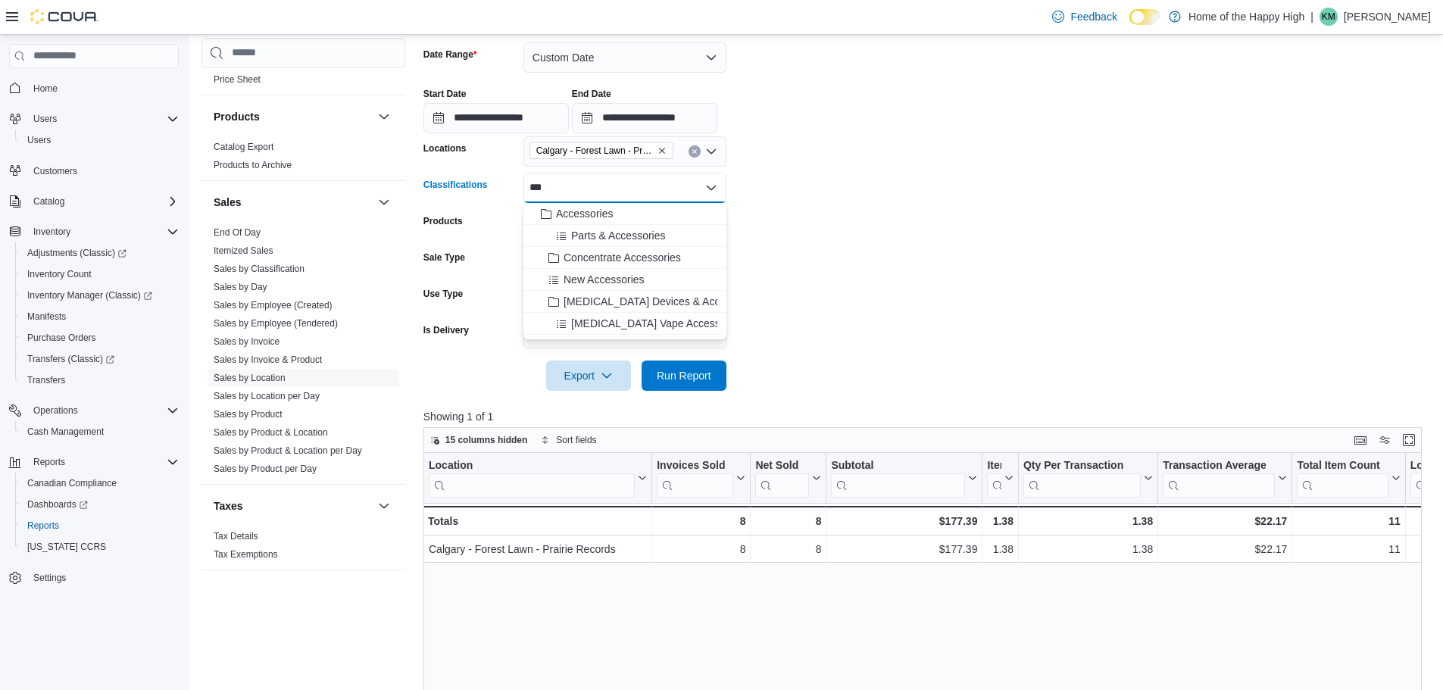
type input "***"
click at [611, 203] on body "Feedback Dark Mode Home of the Happy High | KM Kiona Moul Home Users Users Cust…" at bounding box center [721, 382] width 1443 height 1218
click at [612, 203] on button "Accessories" at bounding box center [625, 214] width 203 height 22
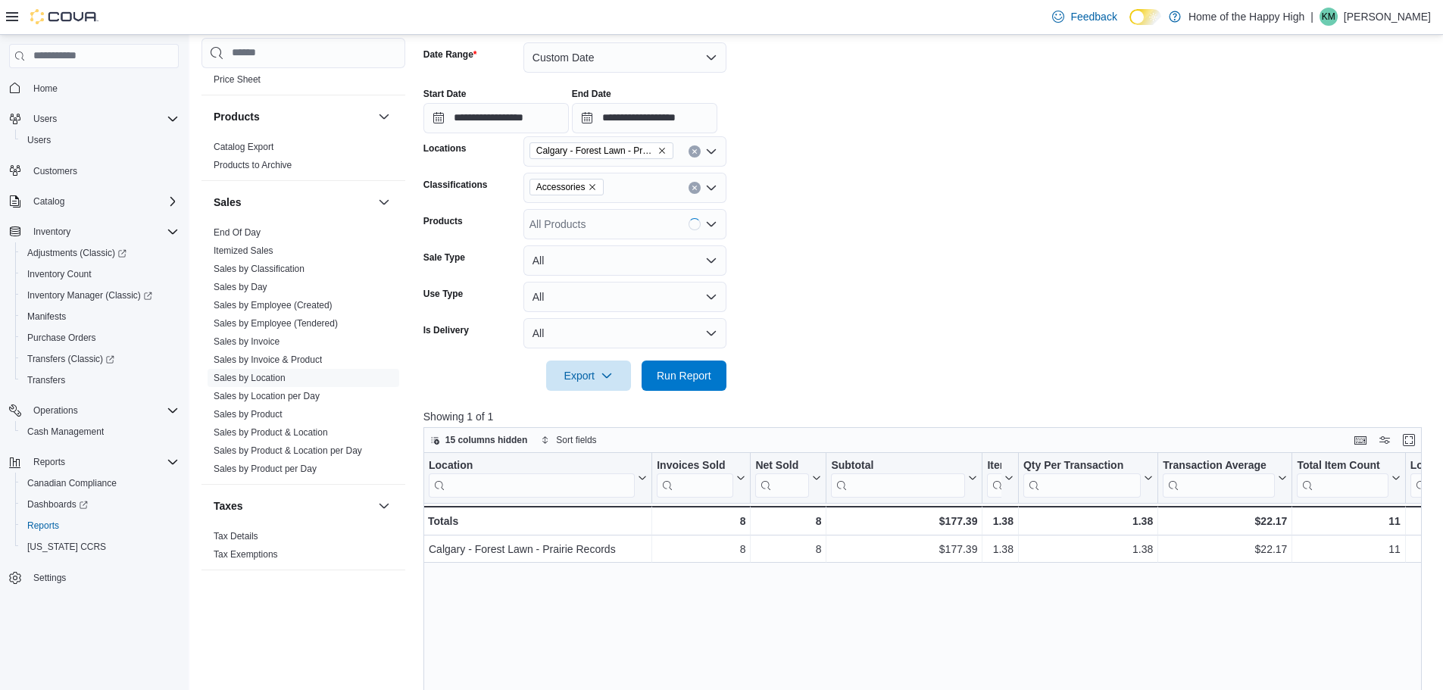
drag, startPoint x: 1071, startPoint y: 248, endPoint x: 811, endPoint y: 306, distance: 265.6
click at [943, 282] on form "**********" at bounding box center [928, 207] width 1009 height 367
click at [704, 372] on span "Run Report" at bounding box center [684, 374] width 55 height 15
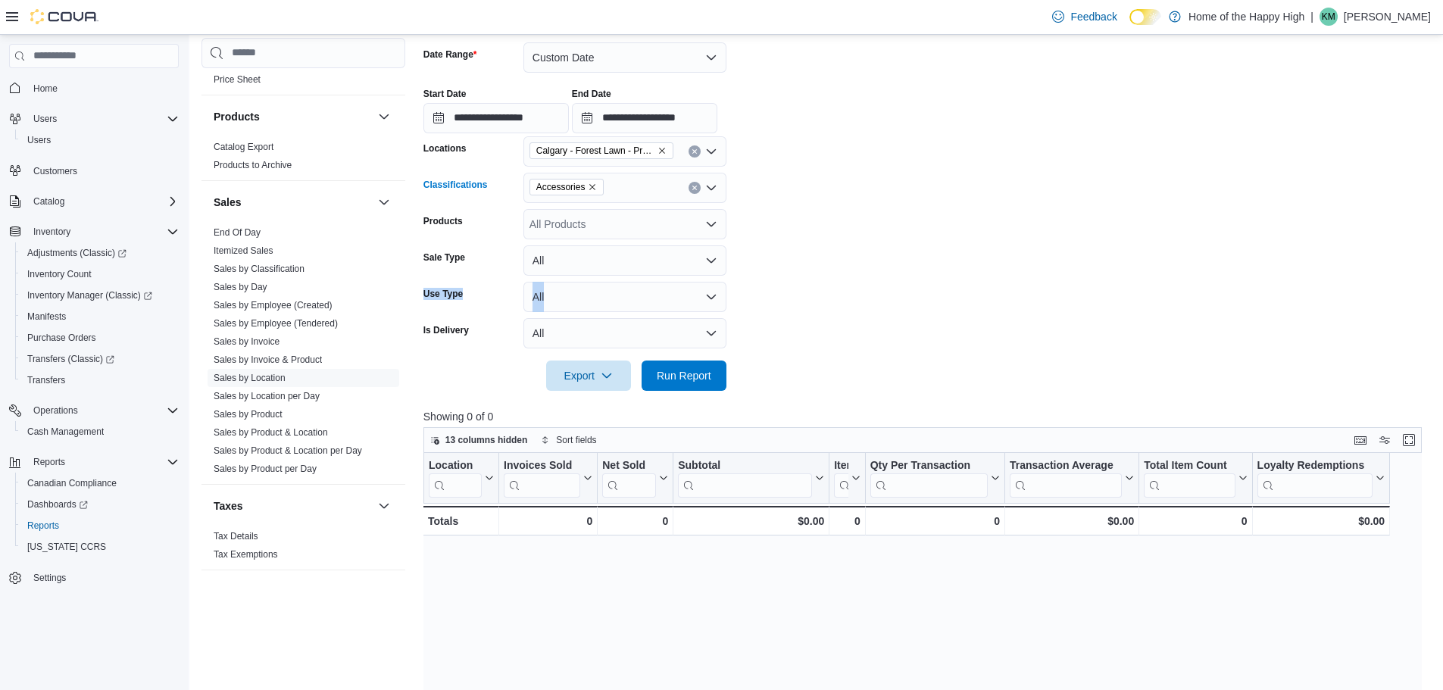
click at [592, 186] on icon "Remove Accessories from selection in this group" at bounding box center [592, 187] width 9 height 9
click at [1105, 296] on form "**********" at bounding box center [928, 207] width 1009 height 367
click at [693, 382] on span "Run Report" at bounding box center [684, 374] width 55 height 15
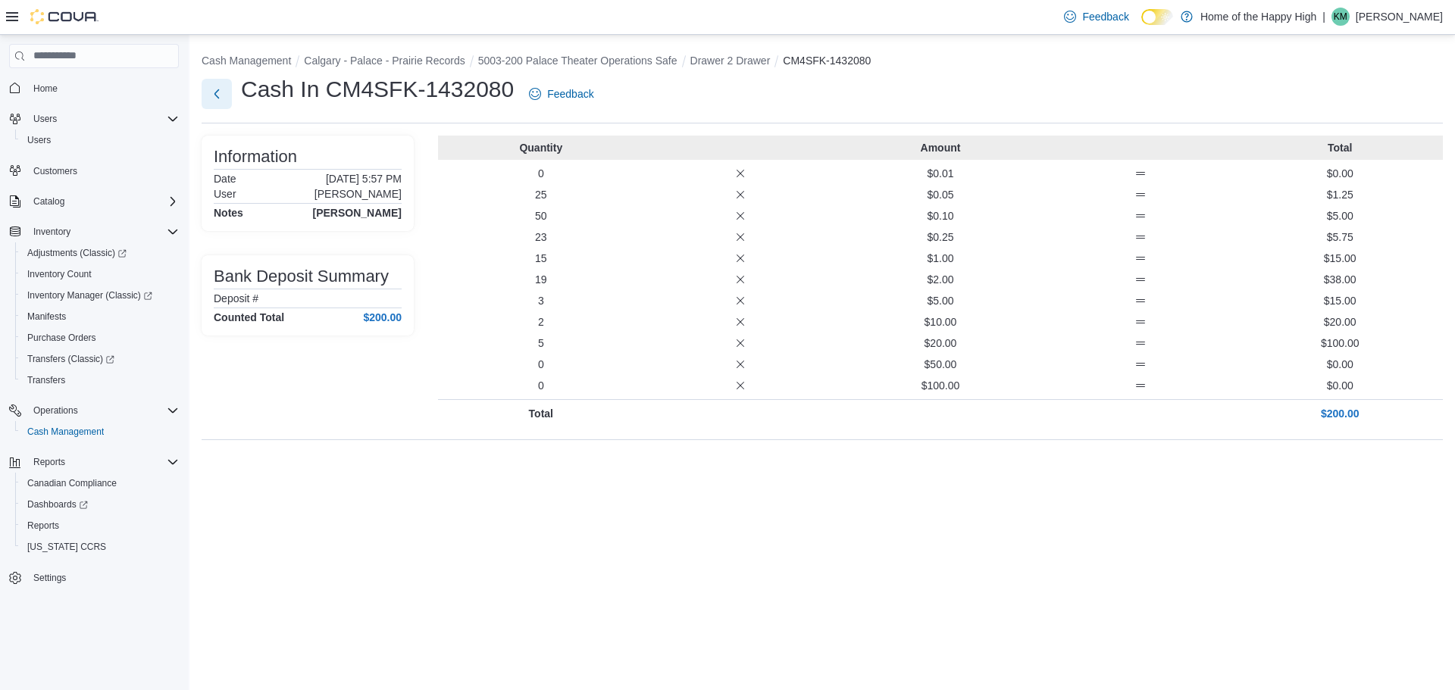
click at [217, 88] on button "Next" at bounding box center [217, 94] width 30 height 30
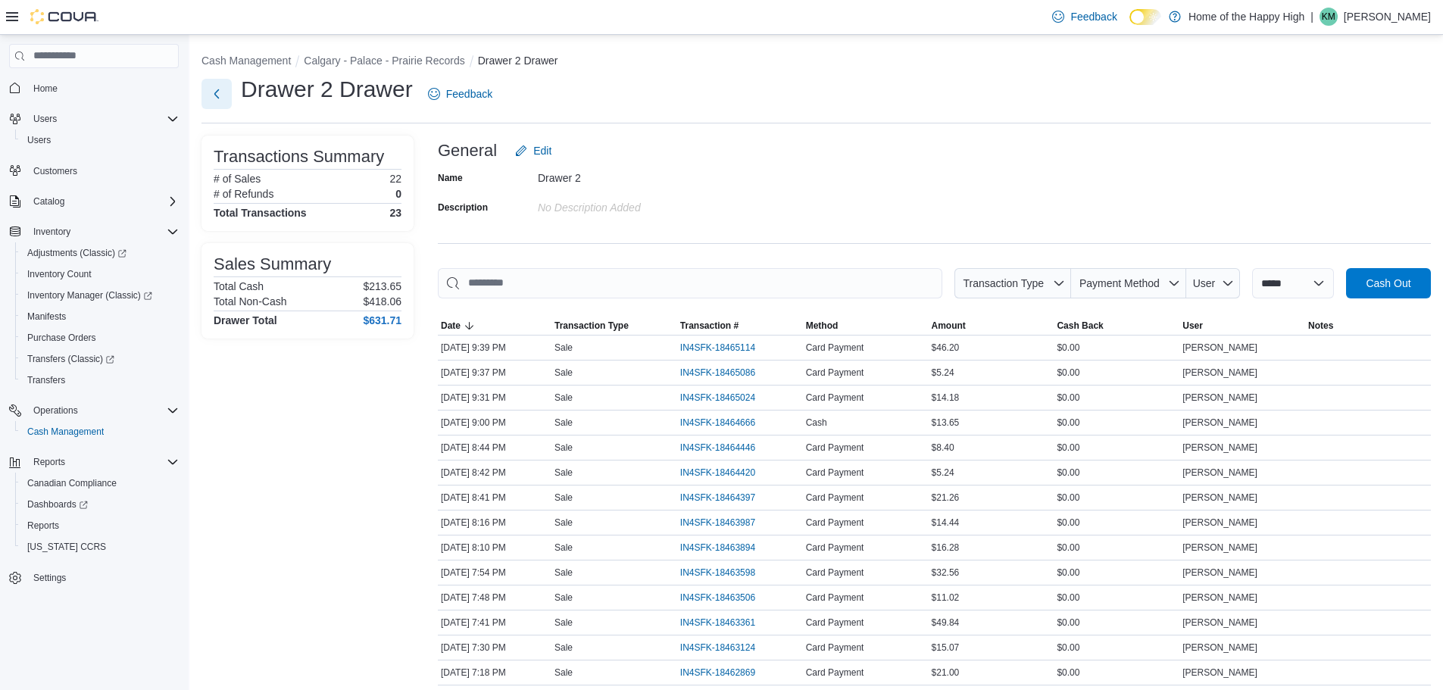
drag, startPoint x: 230, startPoint y: 80, endPoint x: 221, endPoint y: 86, distance: 11.4
click at [222, 86] on button "Next" at bounding box center [217, 94] width 30 height 30
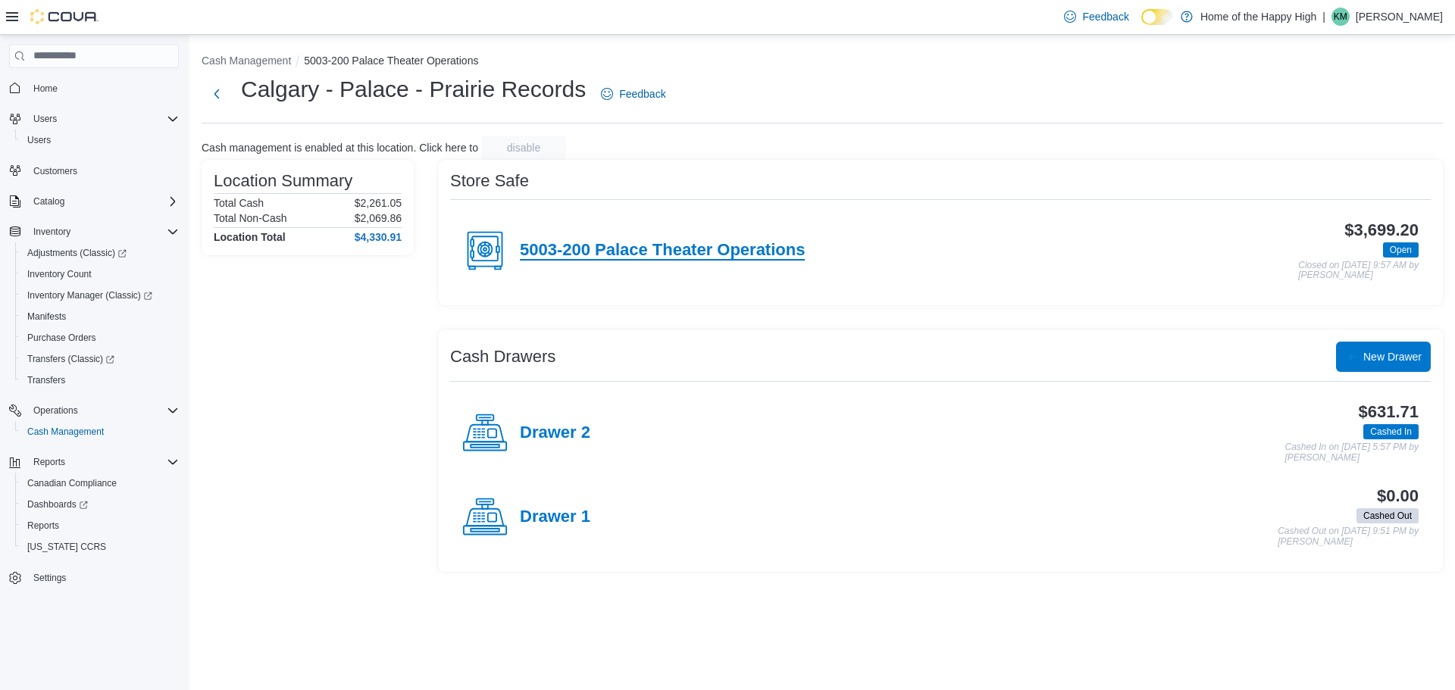
click at [708, 250] on h4 "5003-200 Palace Theater Operations" at bounding box center [662, 251] width 285 height 20
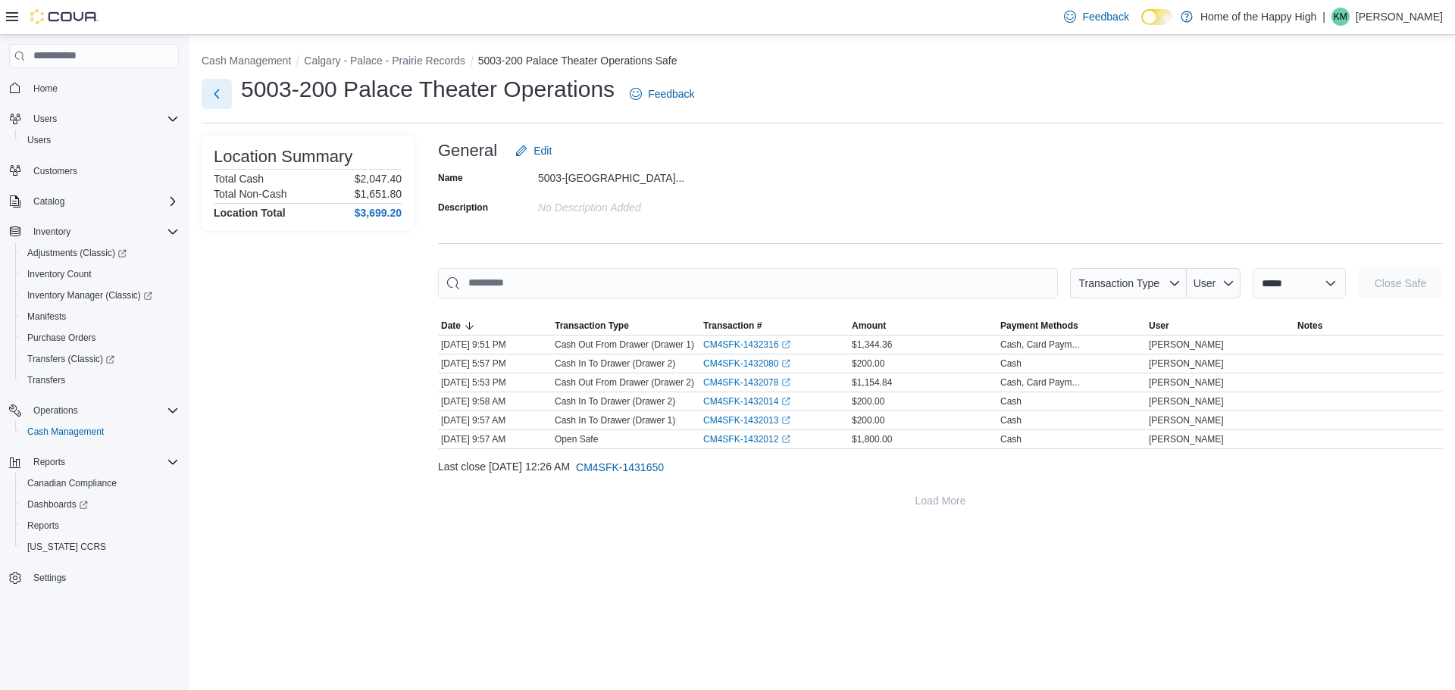
click at [226, 95] on button "Next" at bounding box center [217, 94] width 30 height 30
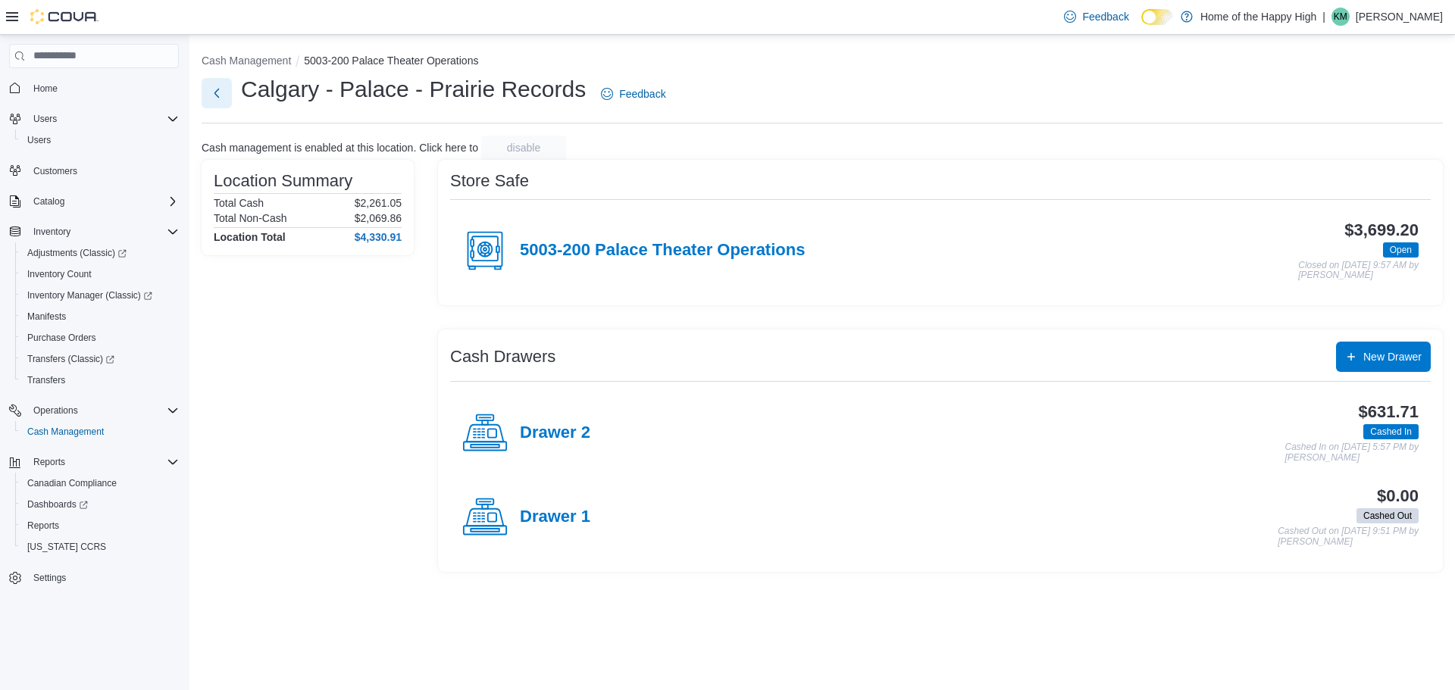
click at [217, 100] on button "Next" at bounding box center [217, 93] width 30 height 30
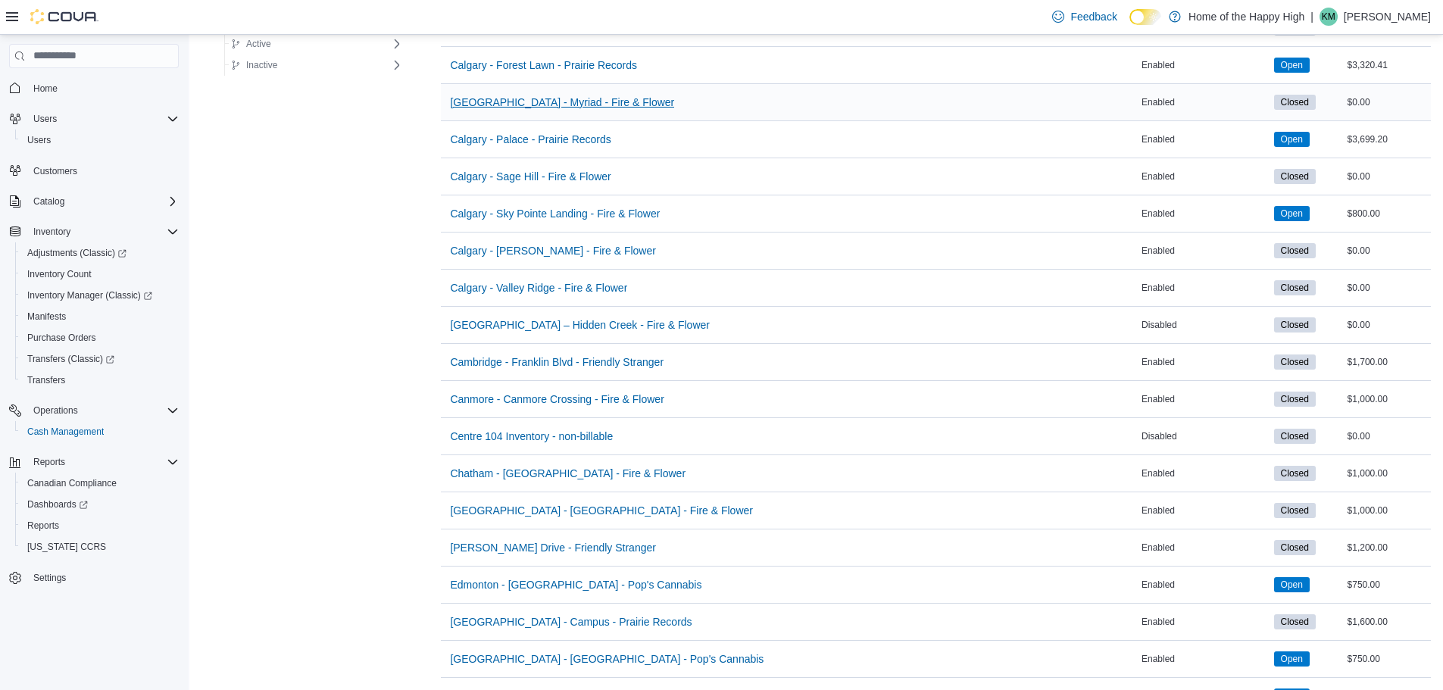
scroll to position [682, 0]
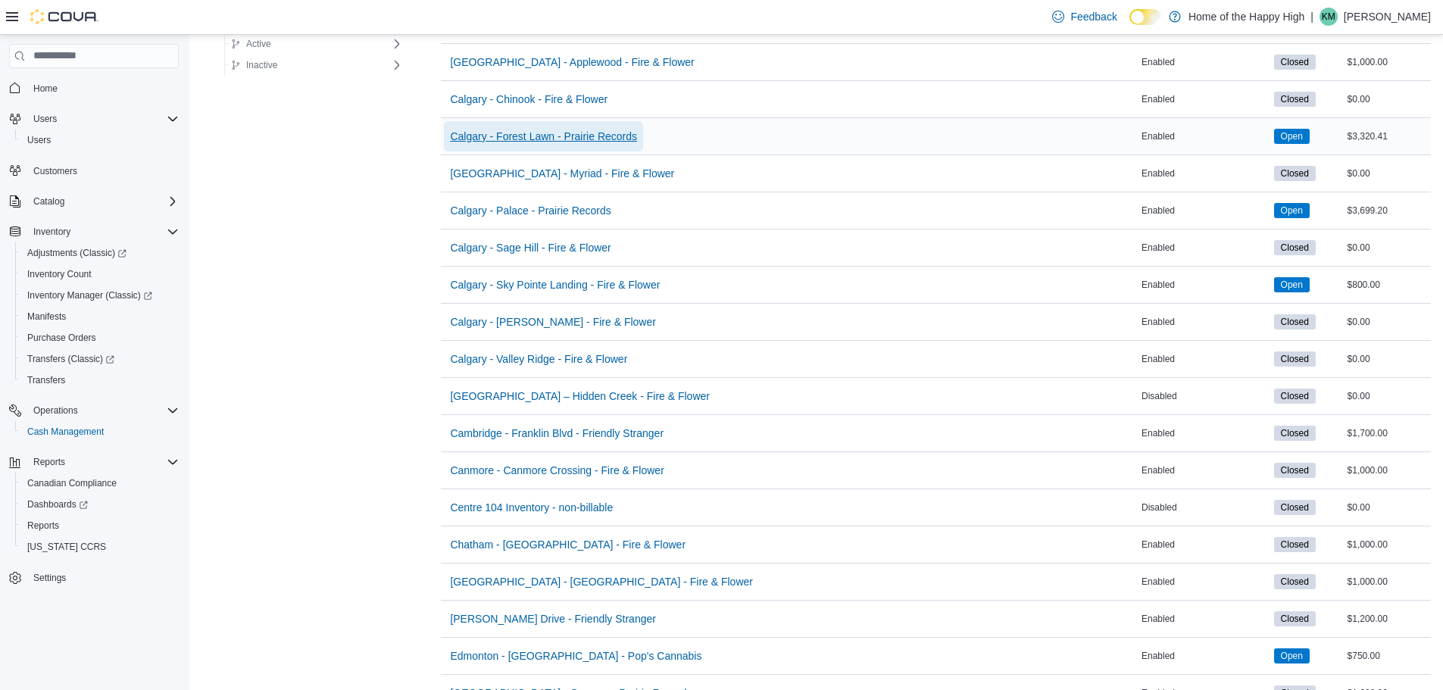
click at [574, 144] on span "Calgary - Forest Lawn - Prairie Records" at bounding box center [543, 136] width 187 height 30
